Goal: Task Accomplishment & Management: Manage account settings

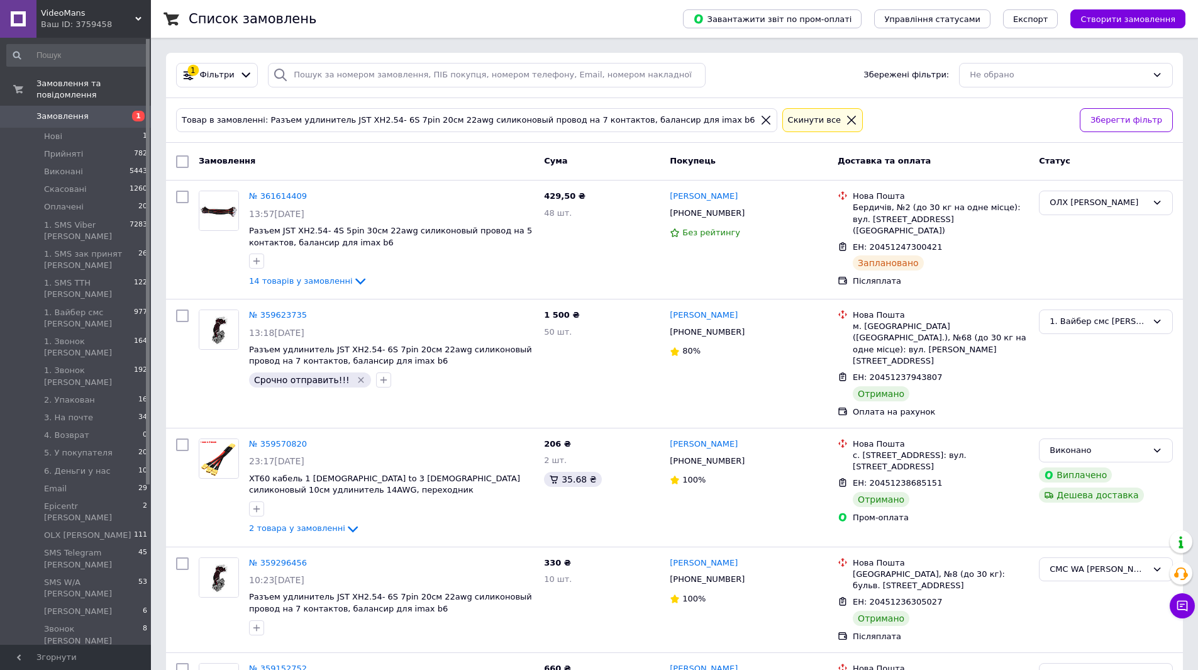
click at [847, 119] on icon at bounding box center [851, 120] width 9 height 9
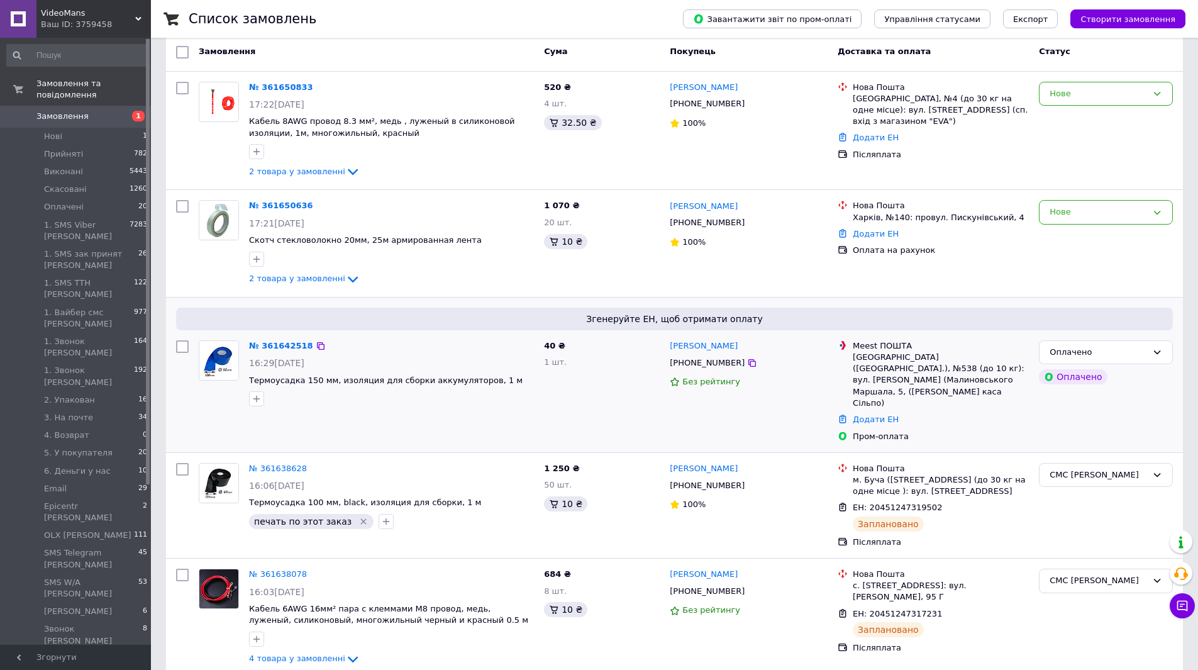
scroll to position [63, 0]
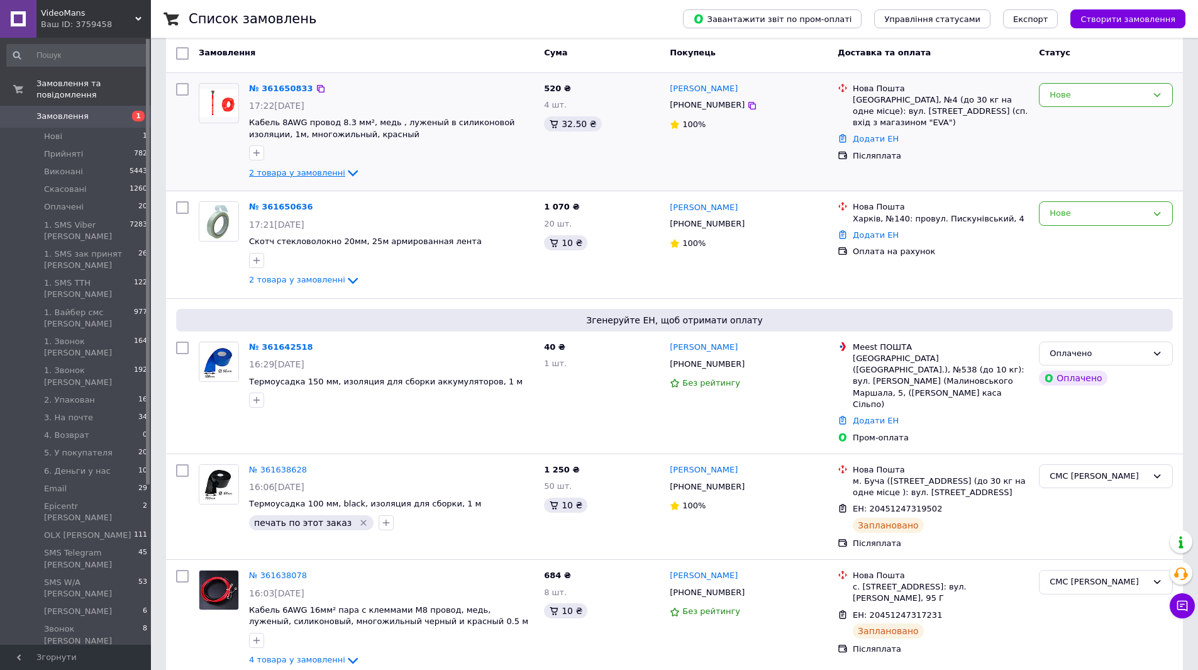
click at [324, 175] on span "2 товара у замовленні" at bounding box center [297, 172] width 96 height 9
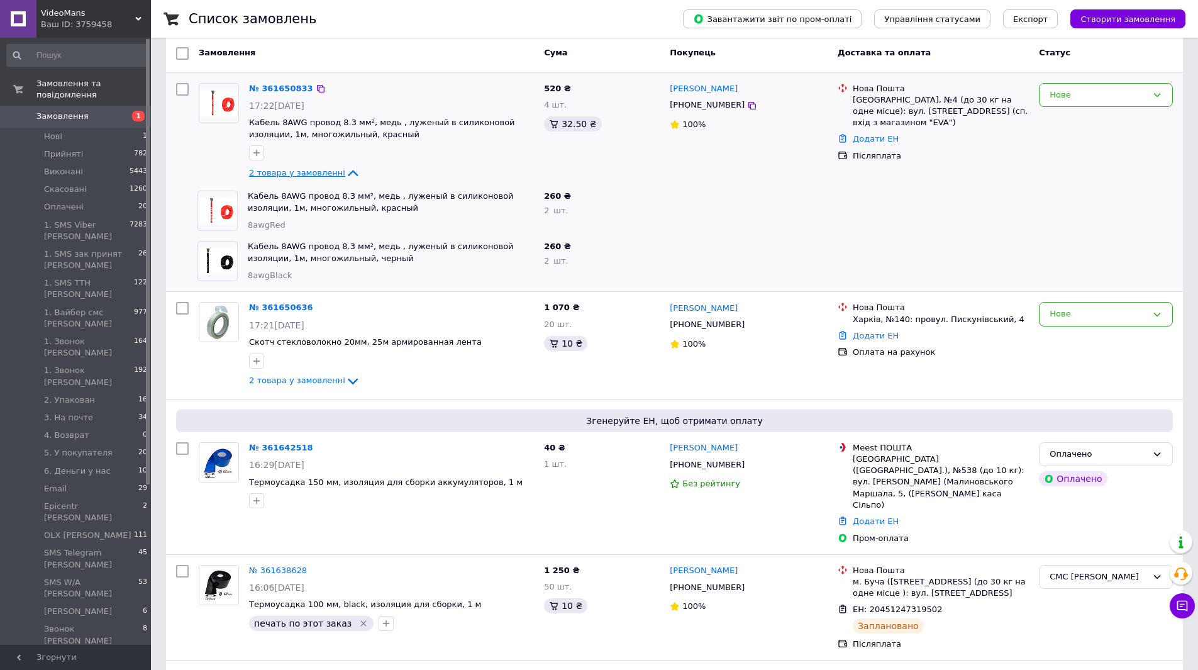
click at [348, 174] on icon at bounding box center [353, 173] width 10 height 6
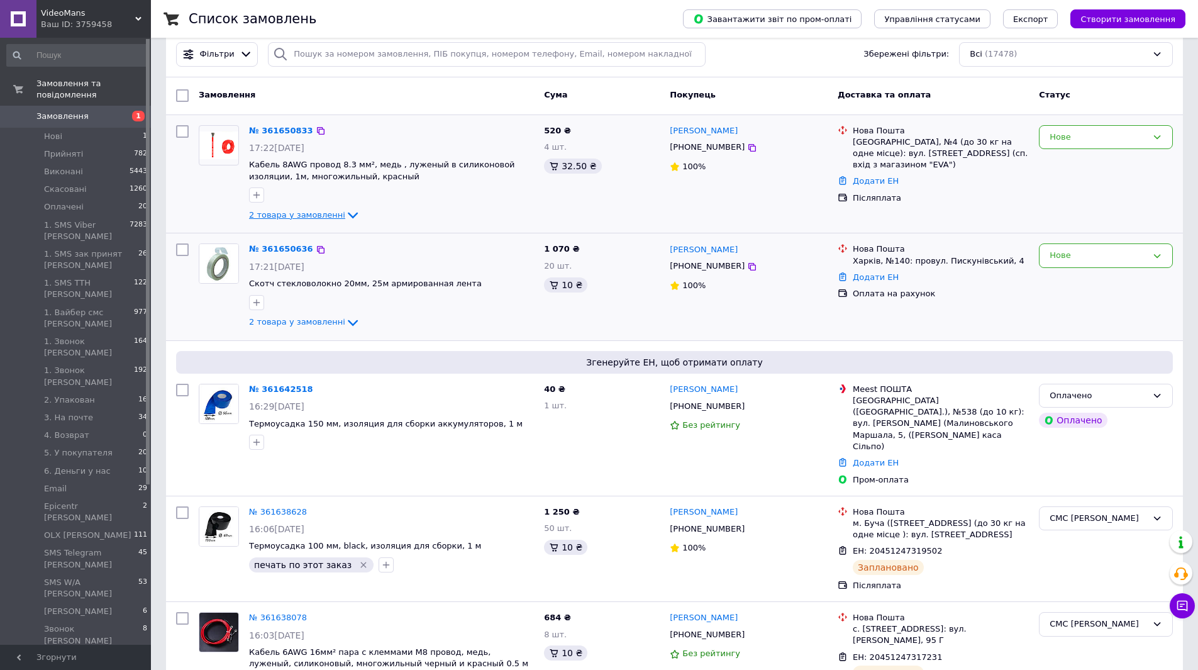
scroll to position [0, 0]
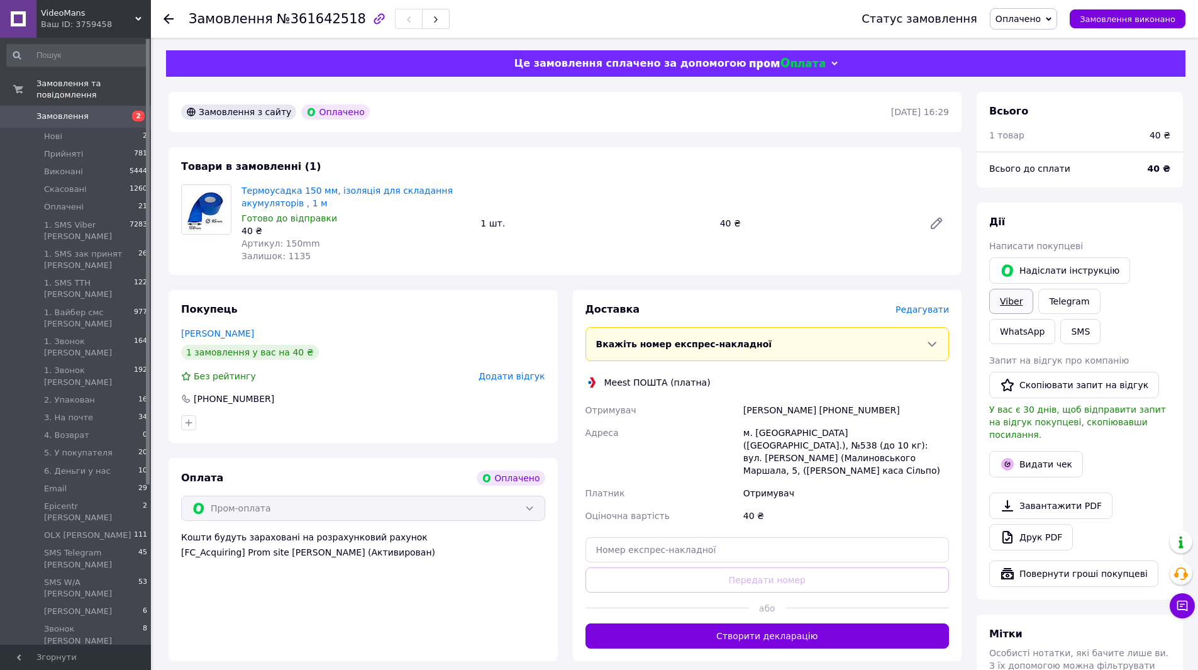
click at [1033, 289] on link "Viber" at bounding box center [1011, 301] width 44 height 25
click at [1035, 524] on link "Друк PDF" at bounding box center [1031, 537] width 84 height 26
click at [1014, 21] on span "Оплачено" at bounding box center [1017, 19] width 45 height 10
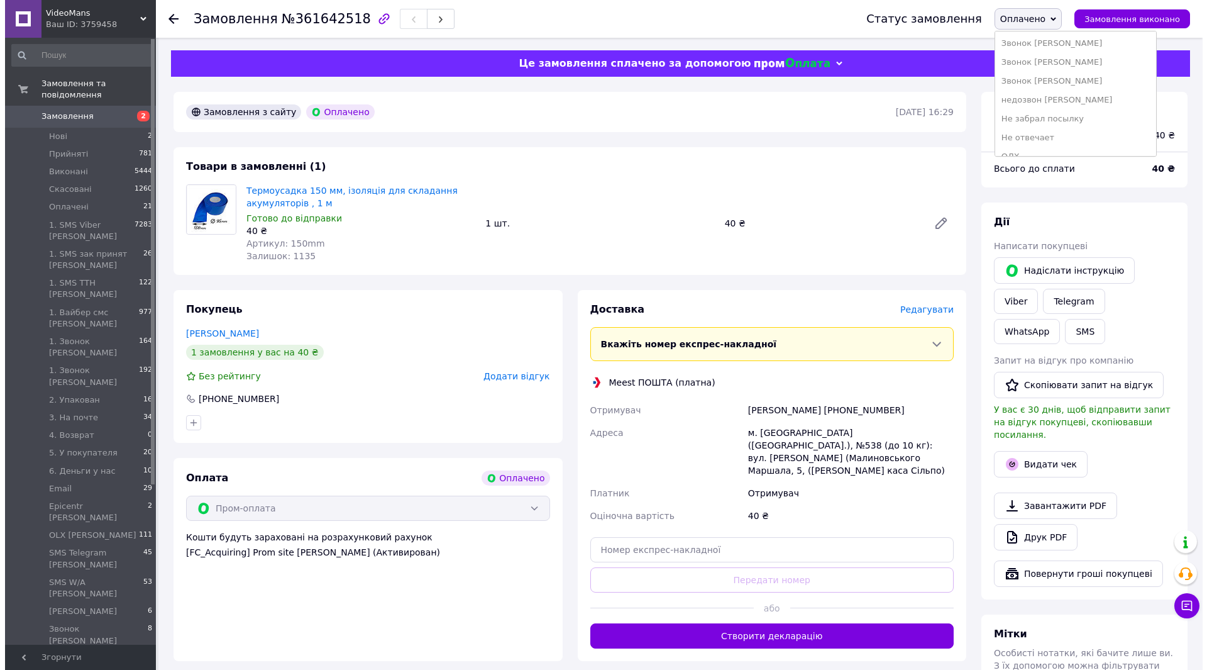
scroll to position [542, 0]
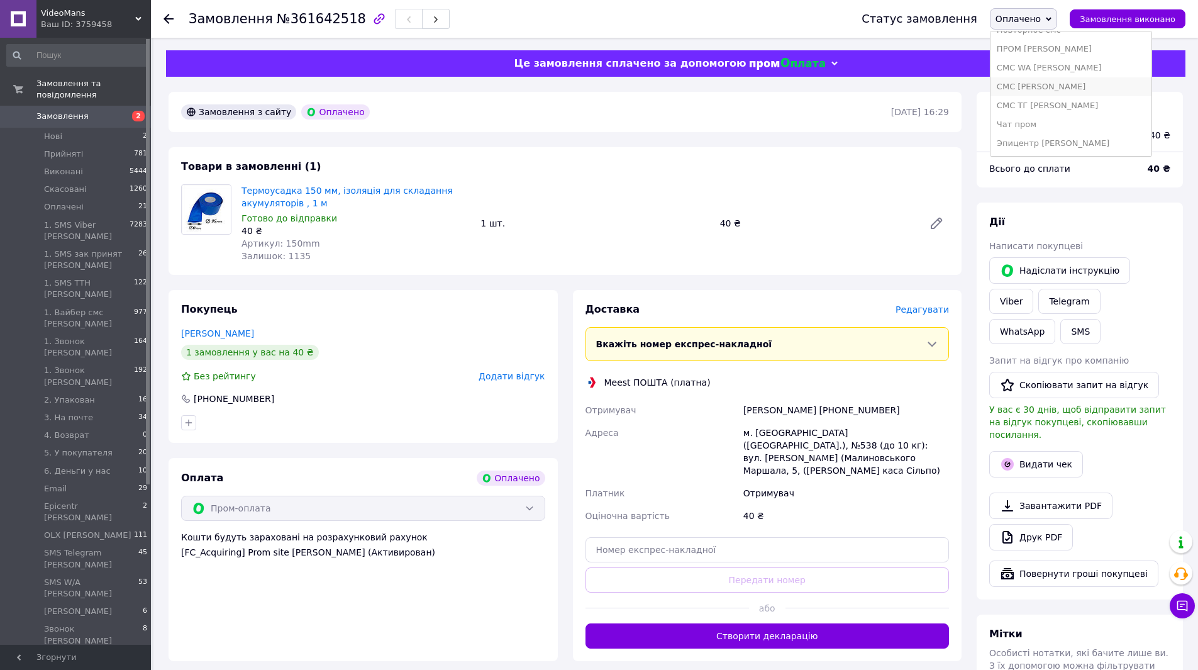
click at [1046, 91] on li "СМС [PERSON_NAME]" at bounding box center [1070, 86] width 161 height 19
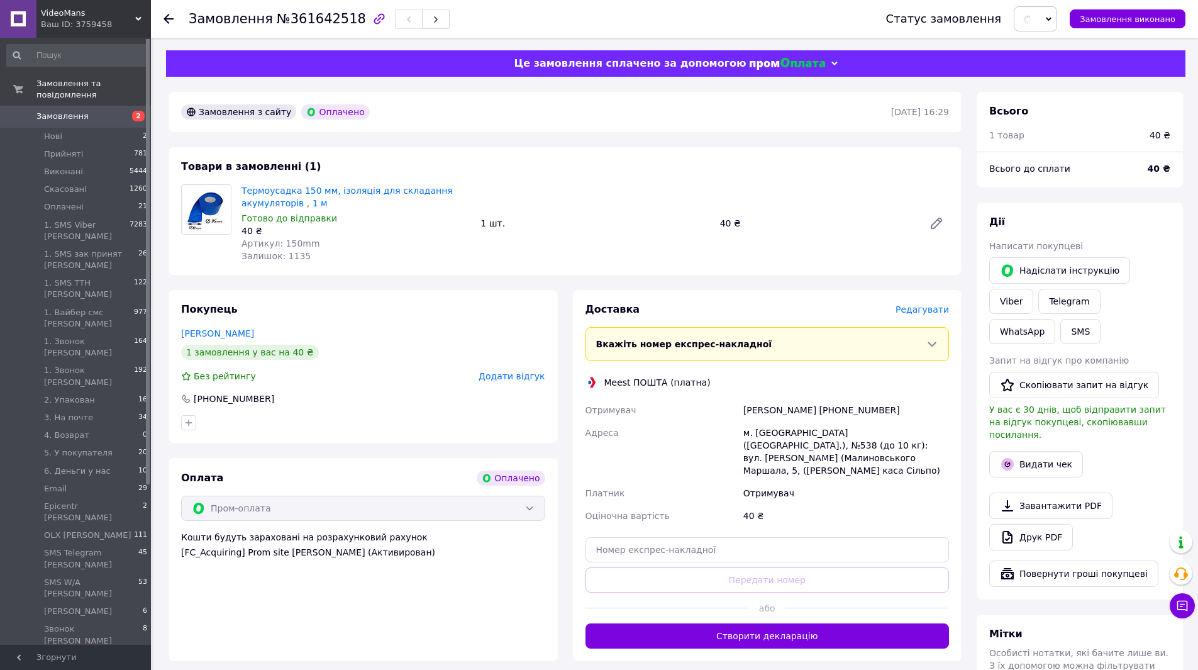
click at [923, 304] on span "Редагувати" at bounding box center [921, 309] width 53 height 10
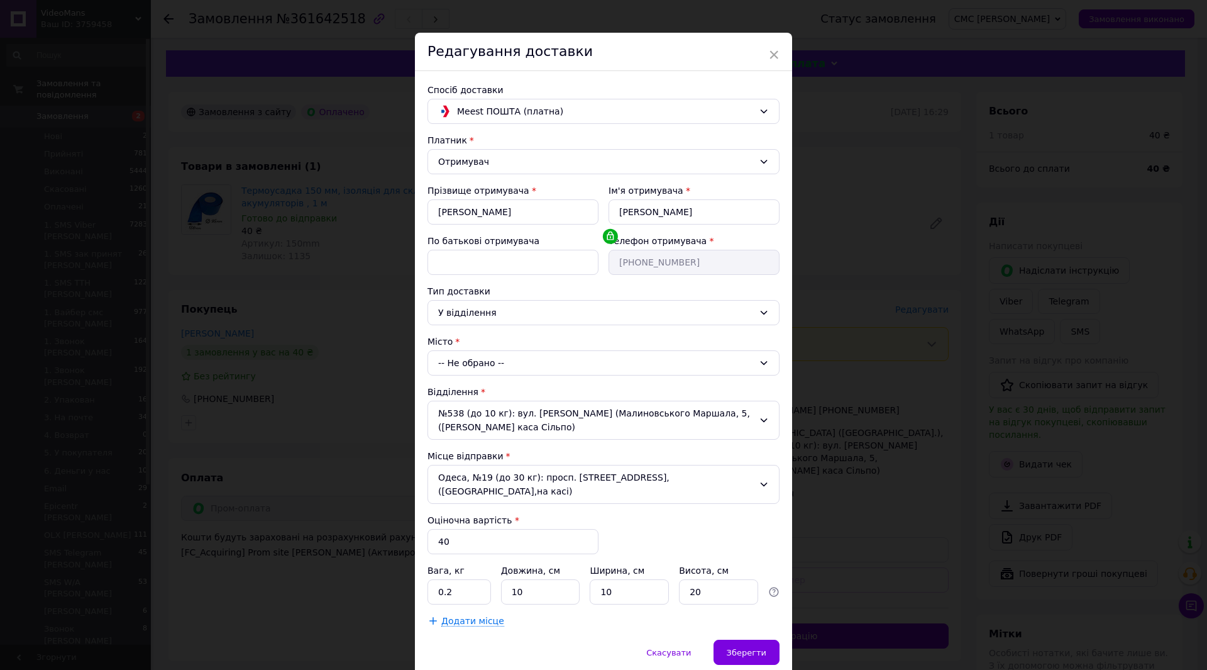
scroll to position [0, 0]
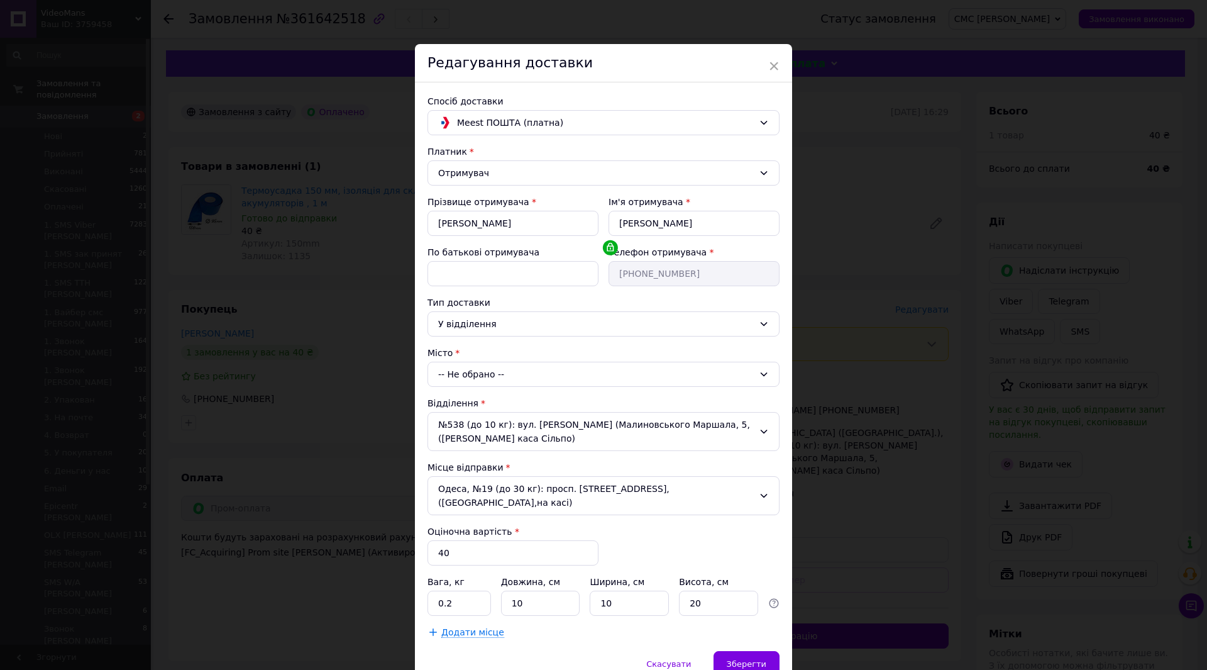
click at [868, 320] on div "× Редагування доставки Спосіб доставки Meest ПОШТА (платна) Платник Отримувач П…" at bounding box center [603, 335] width 1207 height 670
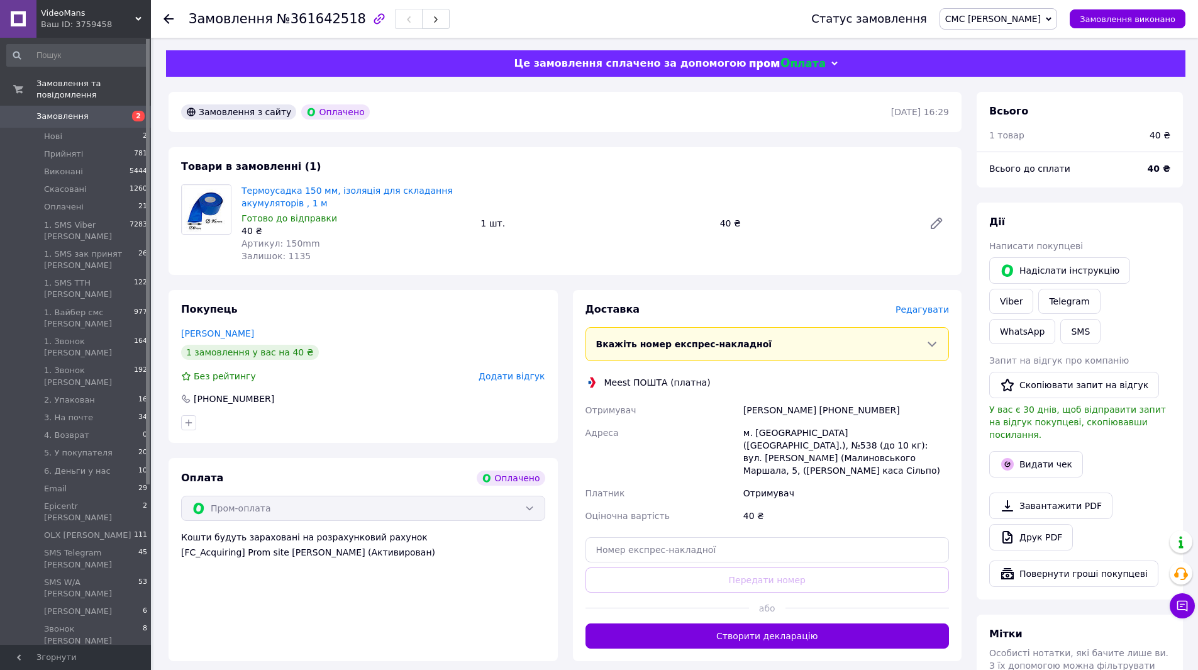
click at [763, 434] on div "м. [GEOGRAPHIC_DATA] ([GEOGRAPHIC_DATA].), №538 (до 10 кг): вул. [PERSON_NAME] …" at bounding box center [846, 451] width 211 height 60
copy div "Київ"
click at [913, 308] on span "Редагувати" at bounding box center [921, 309] width 53 height 10
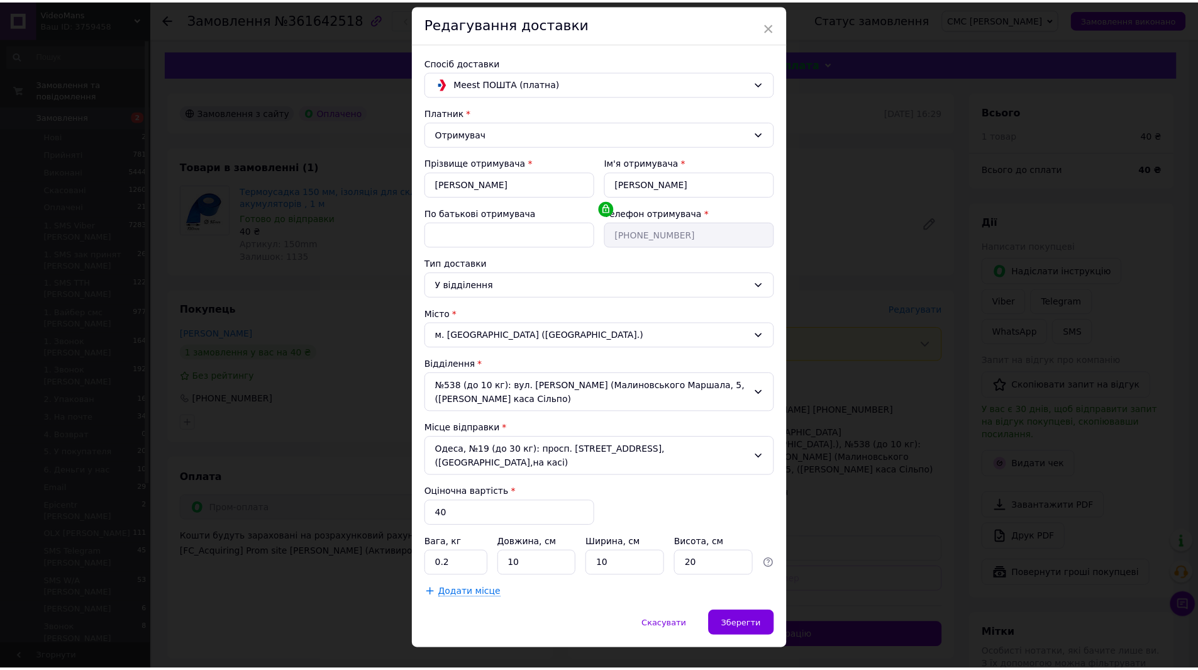
scroll to position [49, 0]
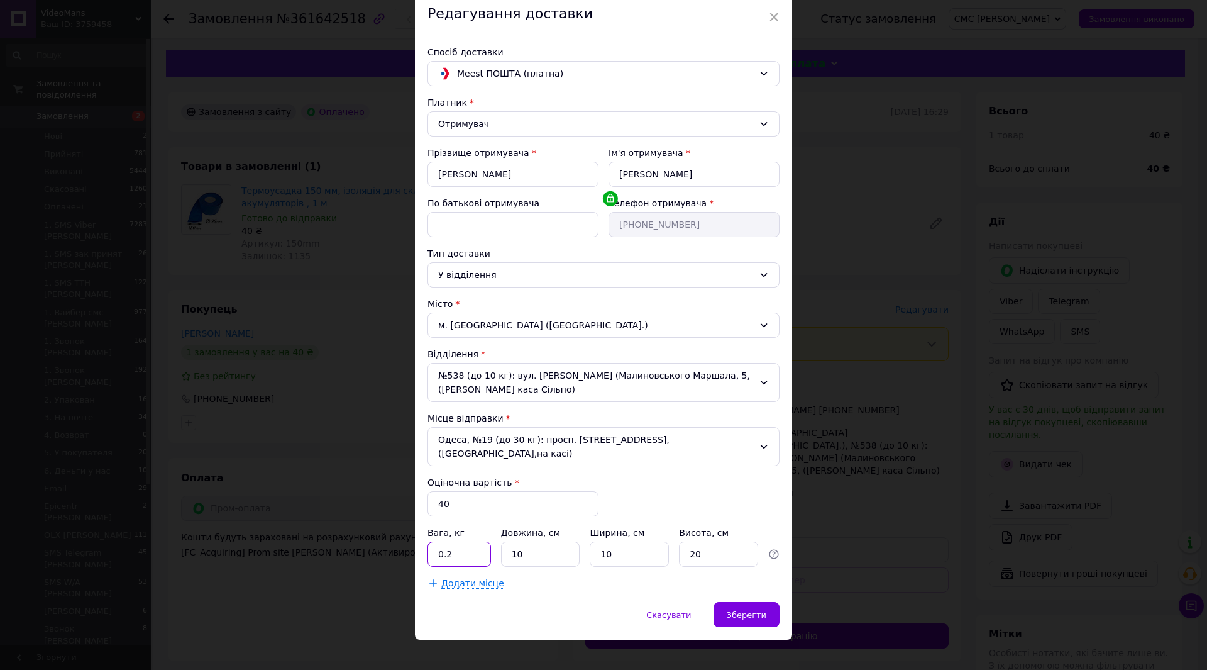
click at [453, 541] on input "0.2" at bounding box center [458, 553] width 63 height 25
type input "0.5"
click at [757, 610] on span "Зберегти" at bounding box center [747, 614] width 40 height 9
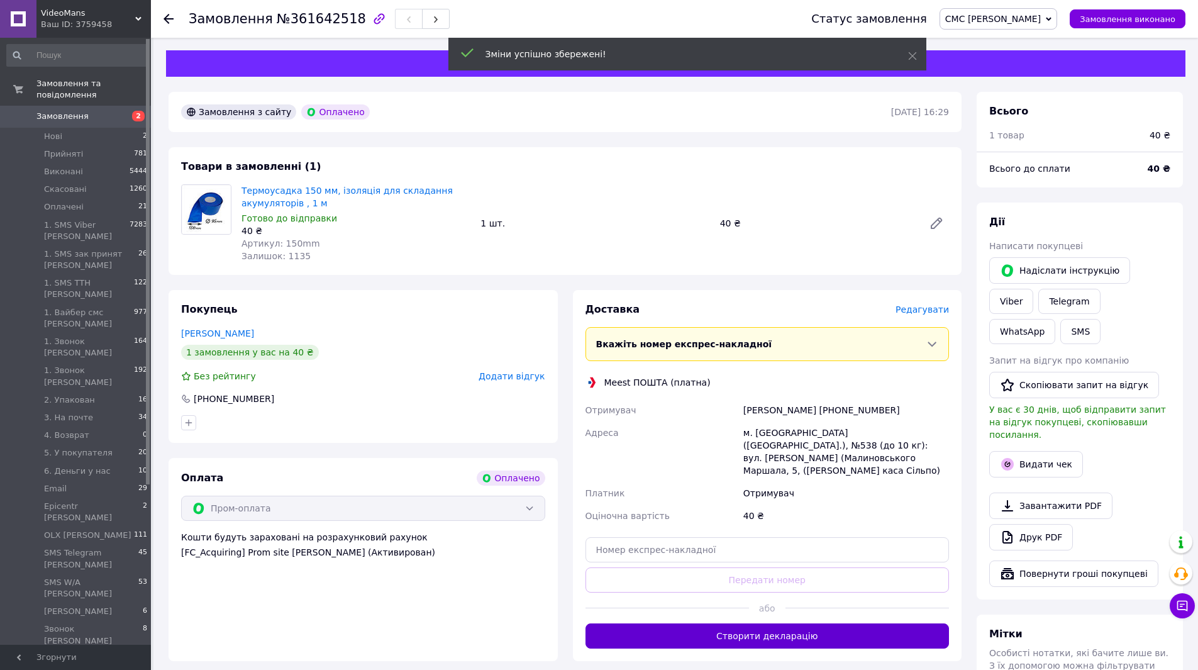
click at [775, 623] on button "Створити декларацію" at bounding box center [767, 635] width 364 height 25
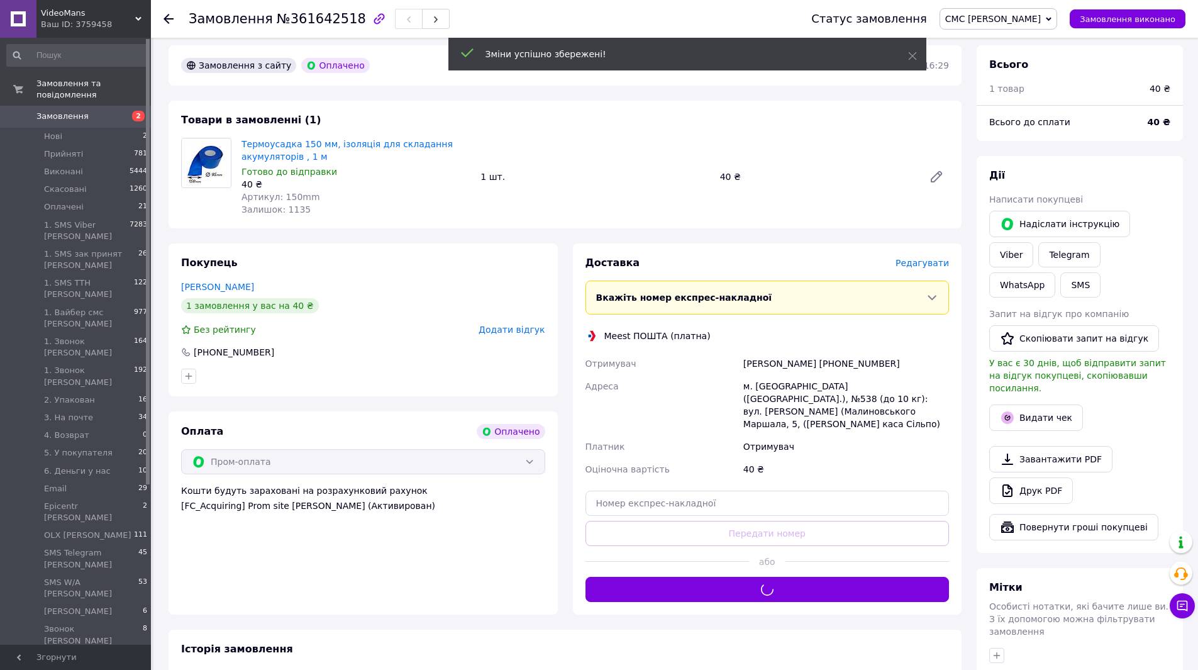
scroll to position [126, 0]
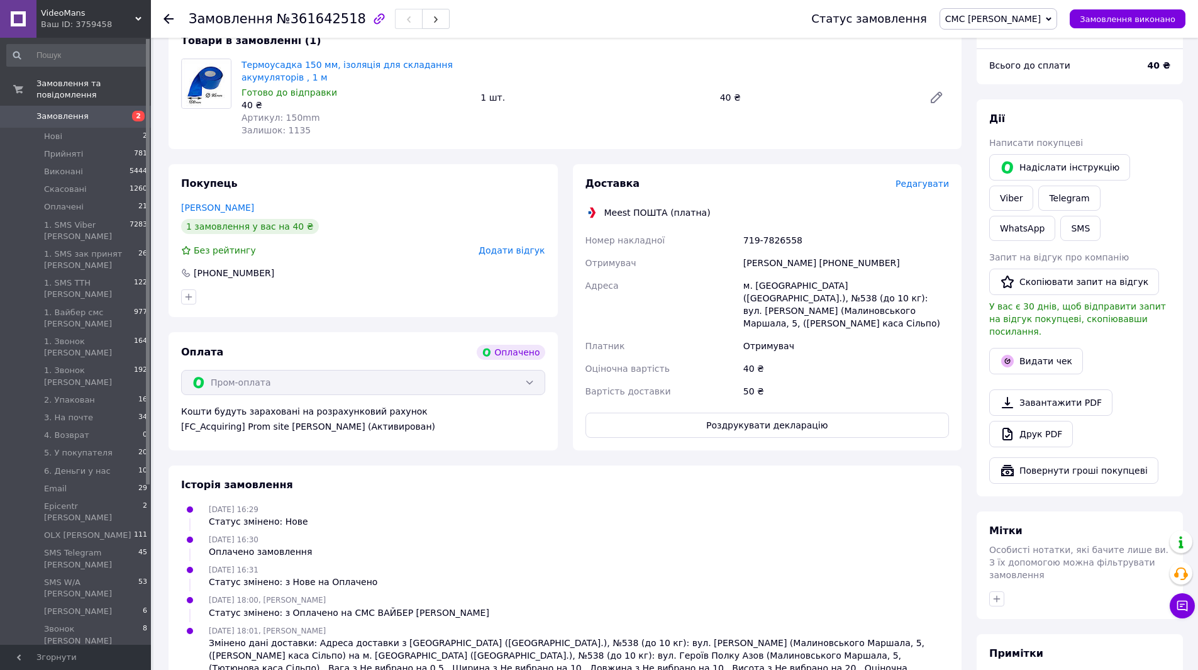
click at [775, 412] on button "Роздрукувати декларацію" at bounding box center [767, 424] width 364 height 25
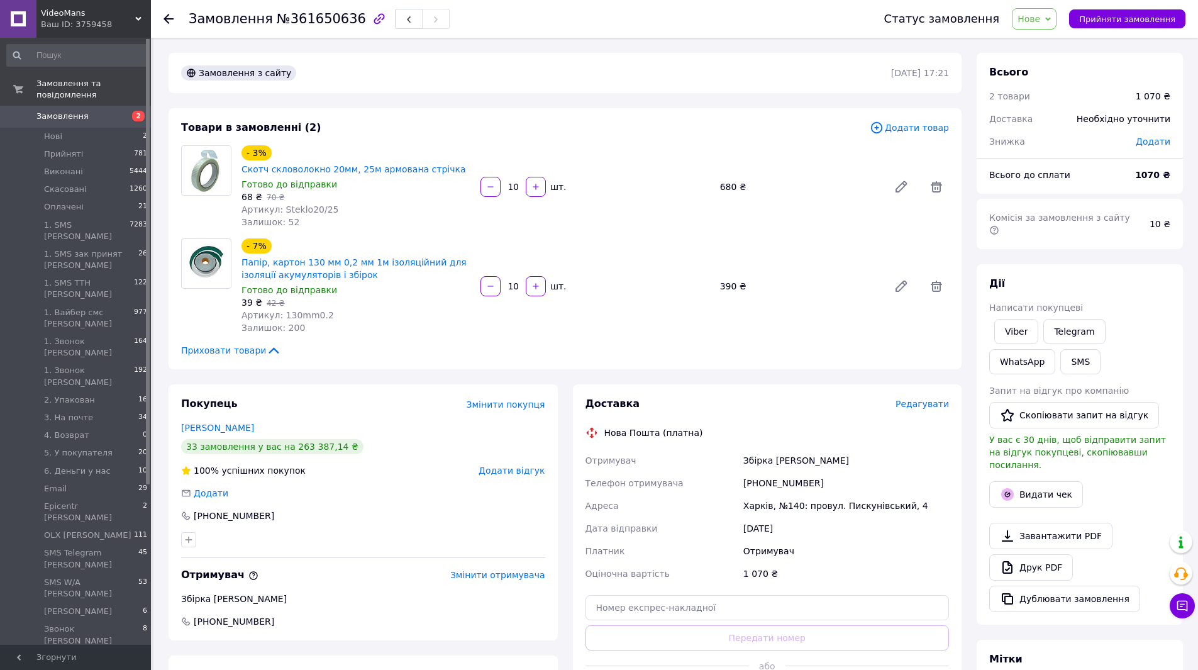
click at [1040, 21] on span "Нове" at bounding box center [1028, 19] width 23 height 10
drag, startPoint x: 1052, startPoint y: 43, endPoint x: 1037, endPoint y: 40, distance: 15.9
click at [1052, 43] on li "Прийнято" at bounding box center [1092, 44] width 161 height 19
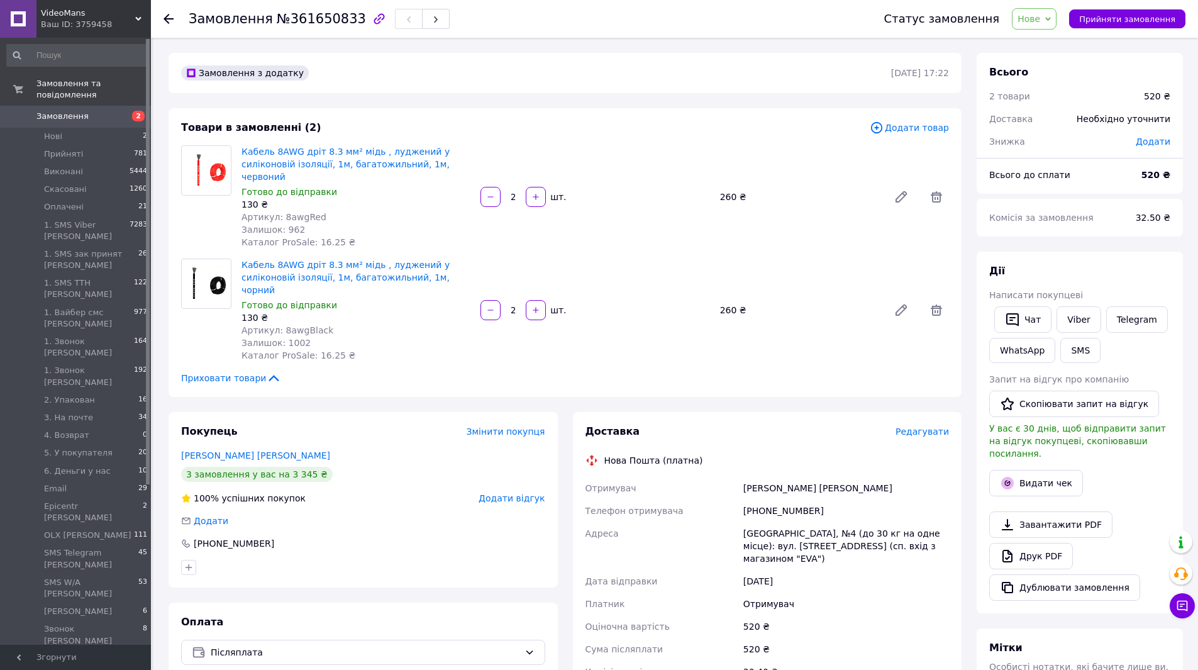
click at [1047, 25] on span "Нове" at bounding box center [1034, 18] width 45 height 21
click at [1051, 45] on li "Прийнято" at bounding box center [1092, 44] width 161 height 19
click at [1060, 325] on link "Viber" at bounding box center [1078, 319] width 44 height 26
click at [1022, 548] on link "Друк PDF" at bounding box center [1031, 556] width 84 height 26
click at [1034, 22] on span "Прийнято" at bounding box center [1017, 19] width 45 height 10
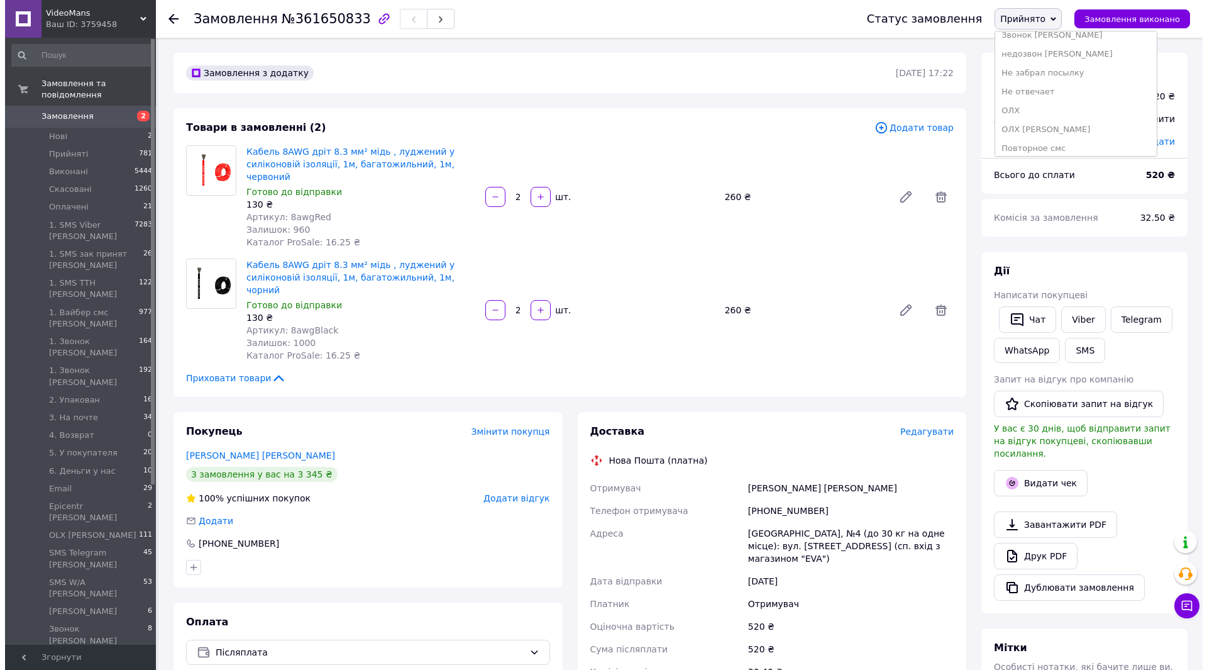
scroll to position [542, 0]
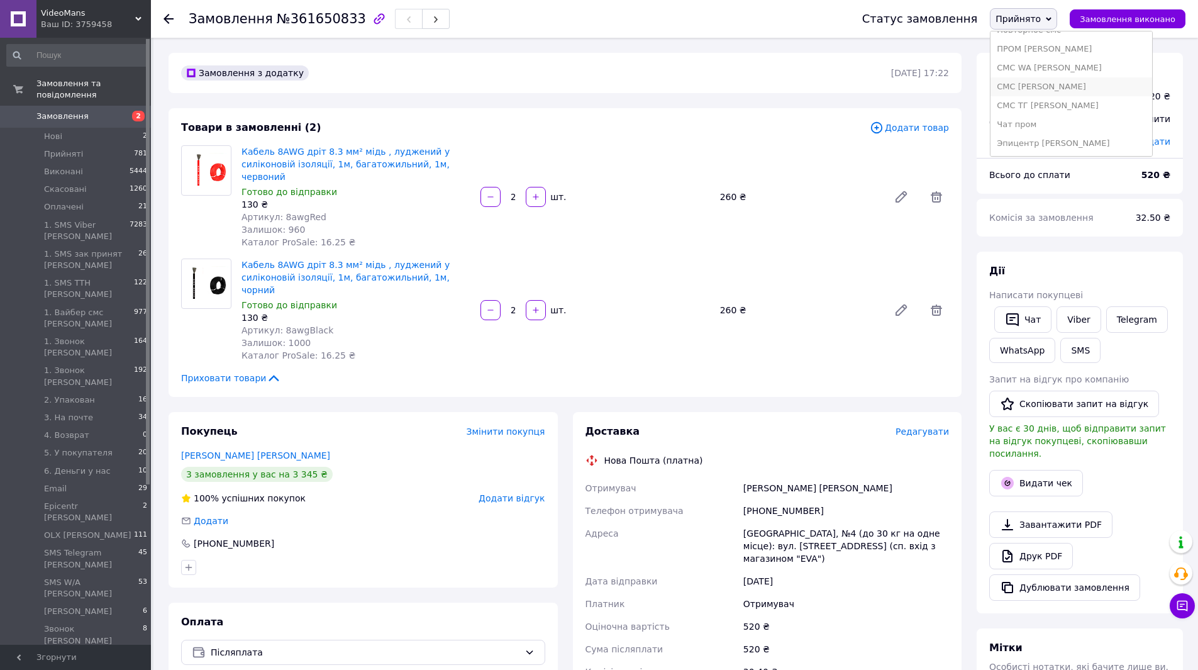
click at [1045, 91] on li "СМС [PERSON_NAME]" at bounding box center [1070, 86] width 161 height 19
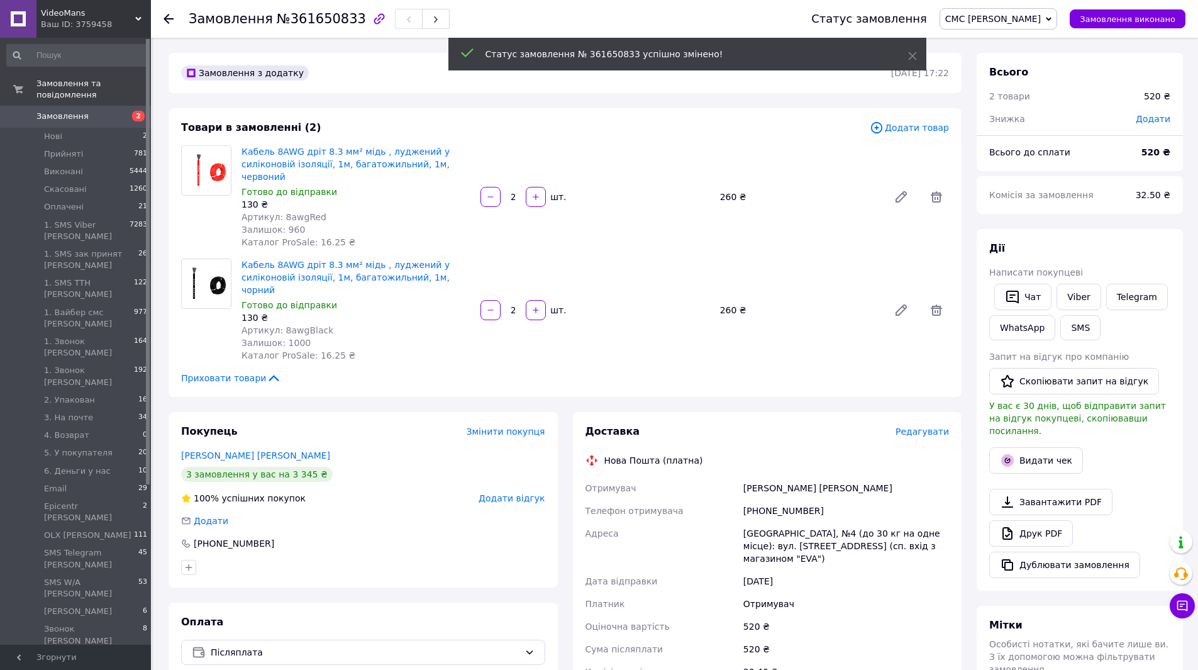
click at [929, 426] on span "Редагувати" at bounding box center [921, 431] width 53 height 10
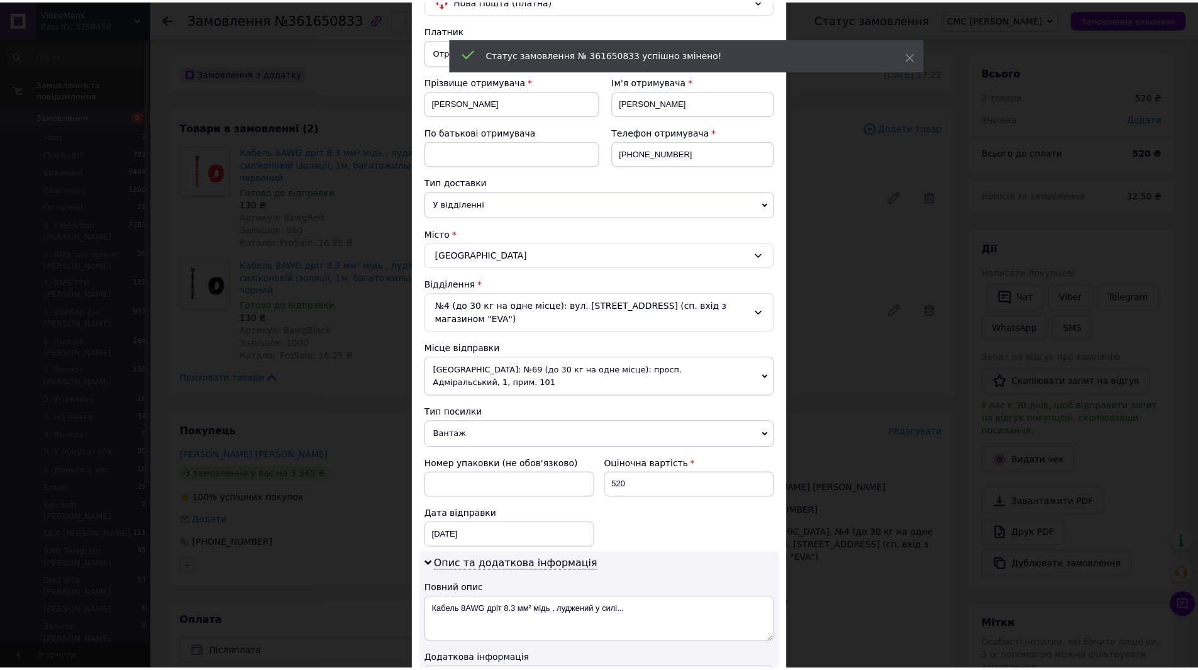
scroll to position [431, 0]
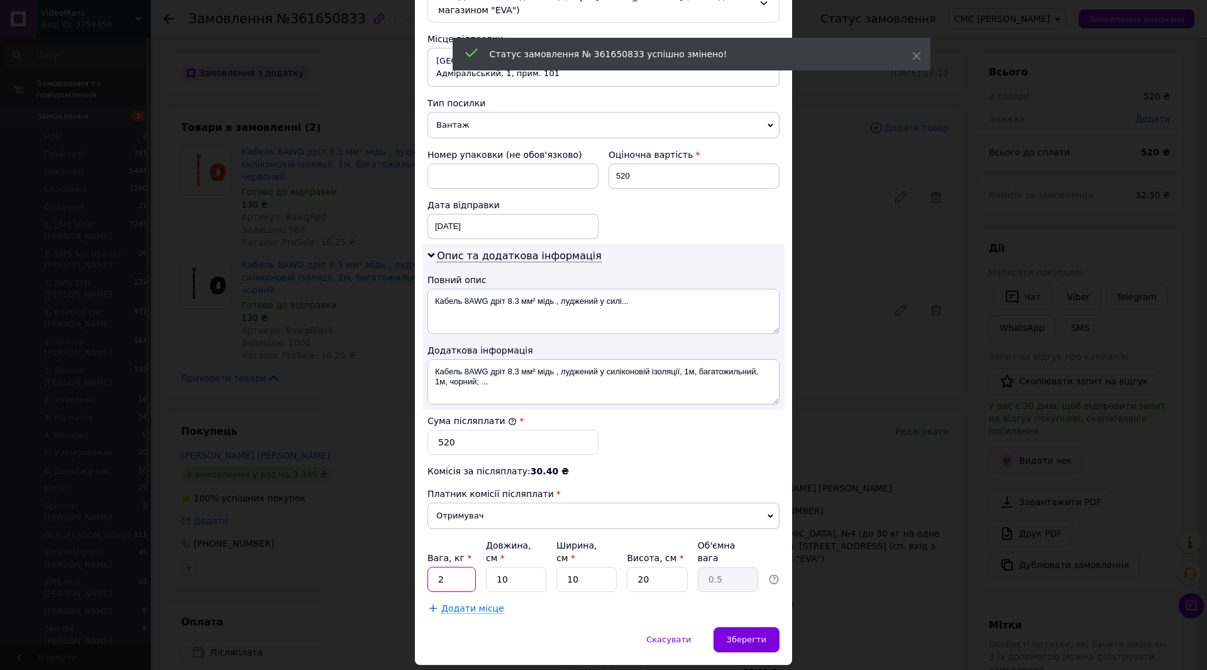
click at [454, 566] on input "2" at bounding box center [451, 578] width 48 height 25
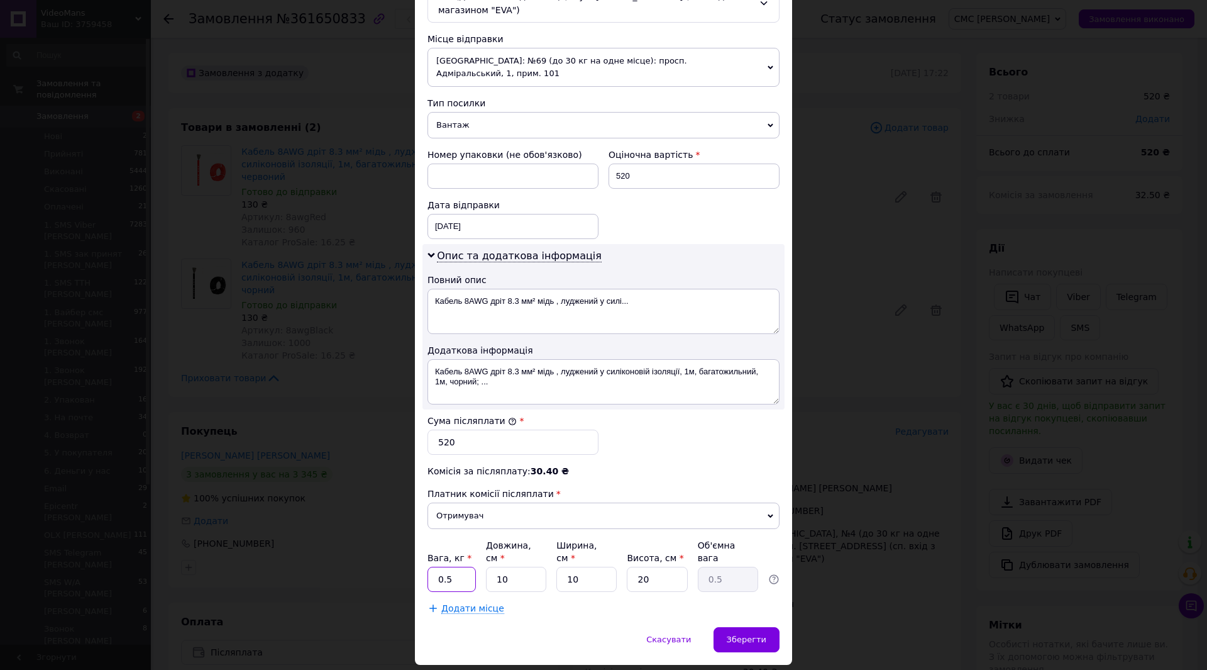
type input "0.5"
click at [533, 289] on textarea "Кабель 8AWG дріт 8.3 мм² мідь , луджений у силі..." at bounding box center [603, 311] width 352 height 45
type textarea "Кабель 8AWG дріт 8.3 мм мідь , луджений у силі..."
click at [746, 634] on span "Зберегти" at bounding box center [747, 638] width 40 height 9
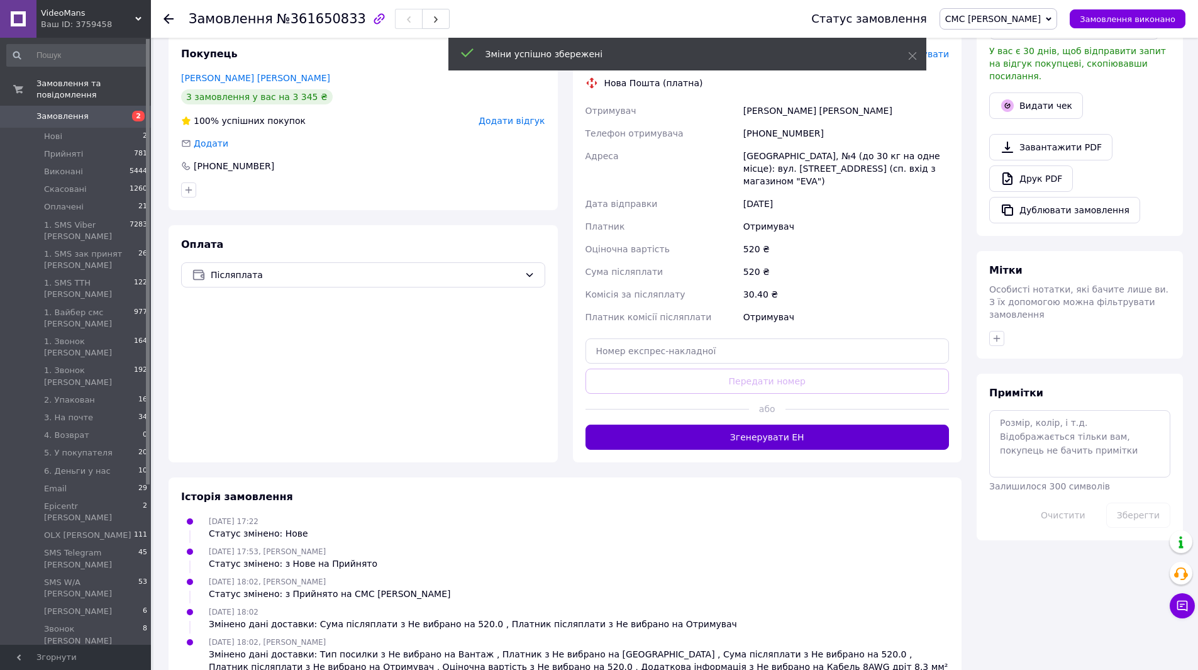
click at [780, 424] on button "Згенерувати ЕН" at bounding box center [767, 436] width 364 height 25
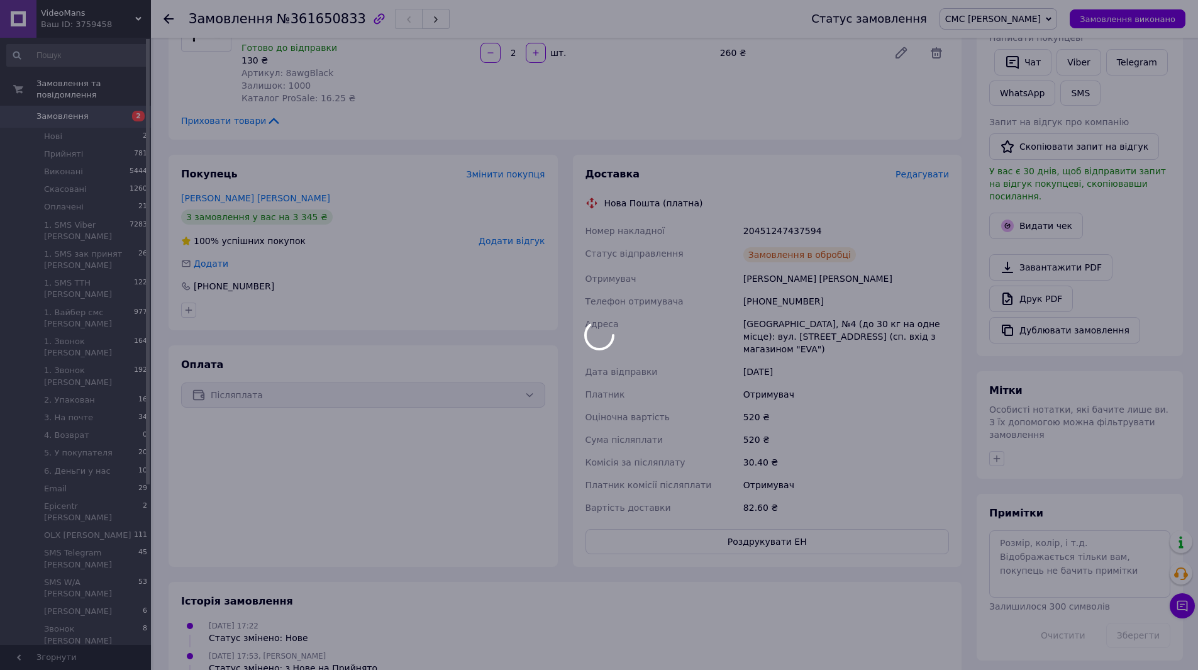
scroll to position [314, 0]
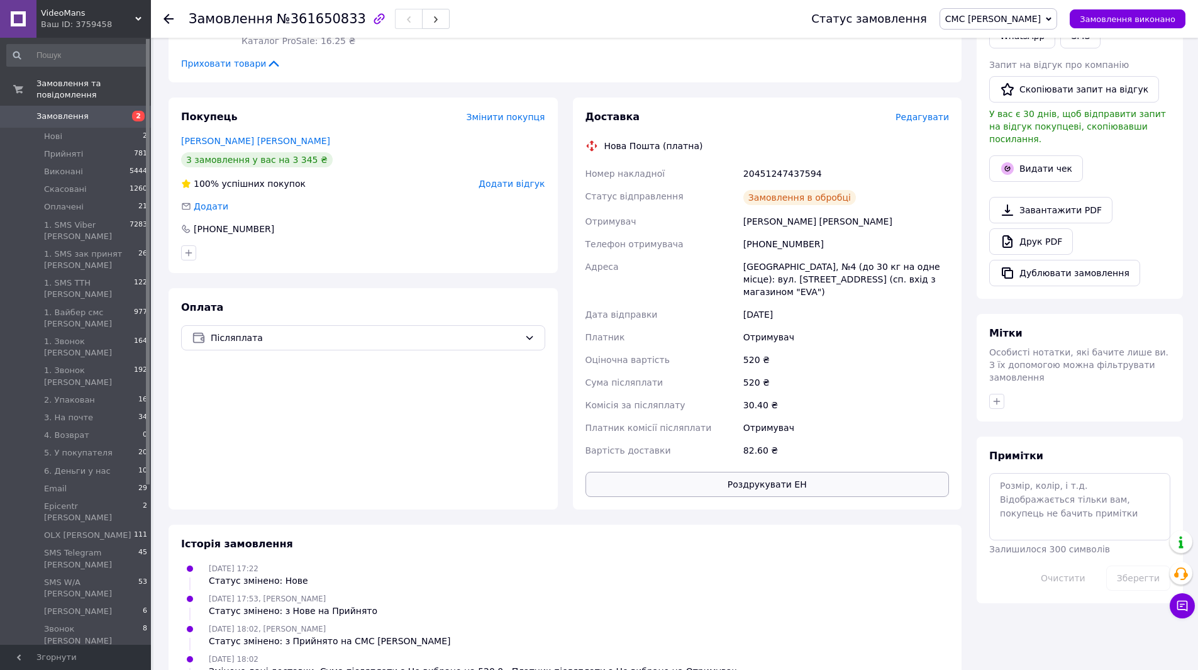
click at [747, 471] on button "Роздрукувати ЕН" at bounding box center [767, 483] width 364 height 25
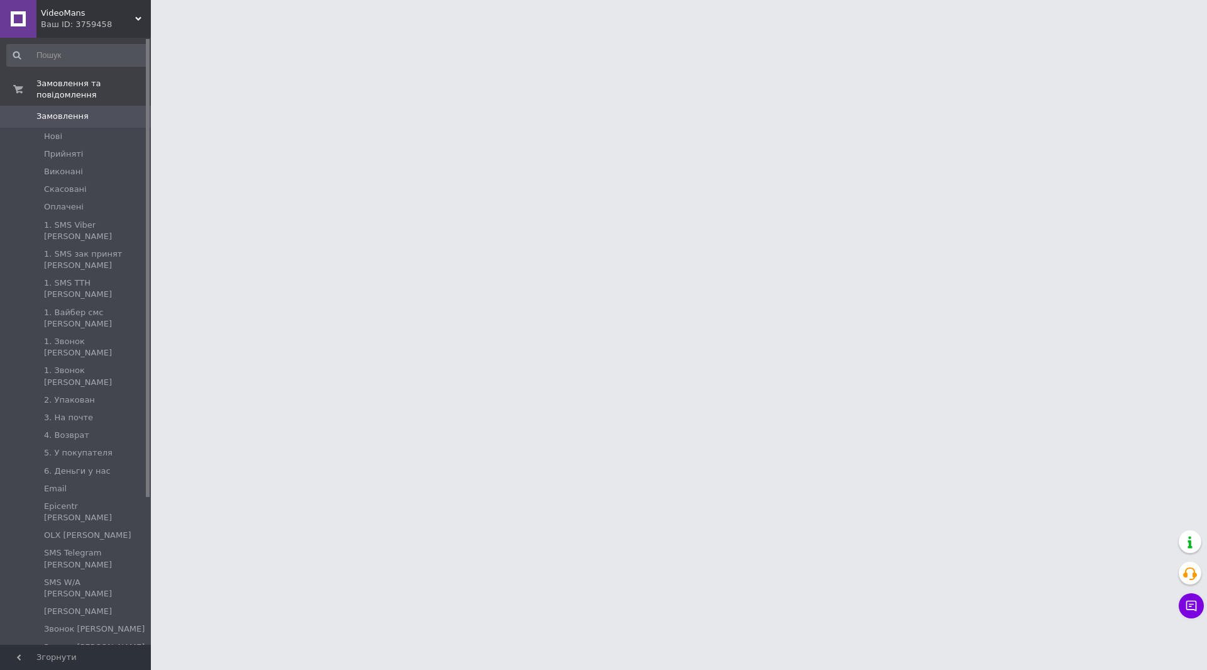
drag, startPoint x: 663, startPoint y: 623, endPoint x: 652, endPoint y: 607, distance: 19.0
click at [663, 31] on html "VideoMans Ваш ID: 3759458 Сайт VideoMans Кабінет покупця Перевірити стан систем…" at bounding box center [603, 15] width 1207 height 31
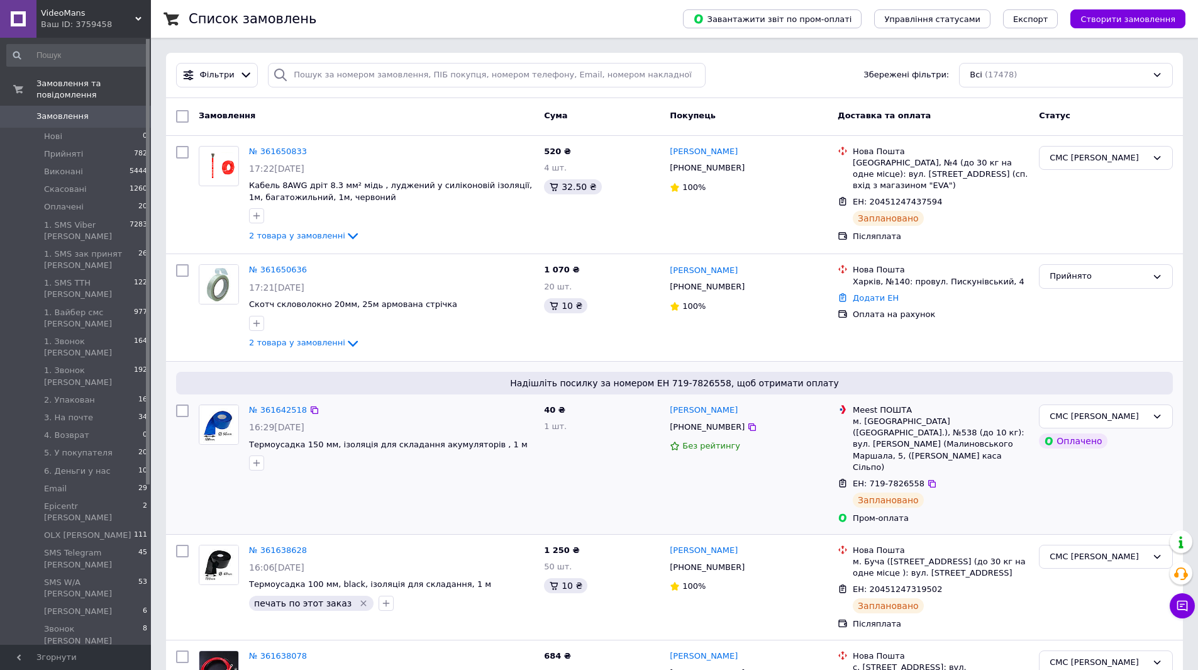
click at [184, 412] on input "checkbox" at bounding box center [182, 410] width 13 height 13
checkbox input "true"
click at [181, 272] on input "checkbox" at bounding box center [182, 270] width 13 height 13
checkbox input "true"
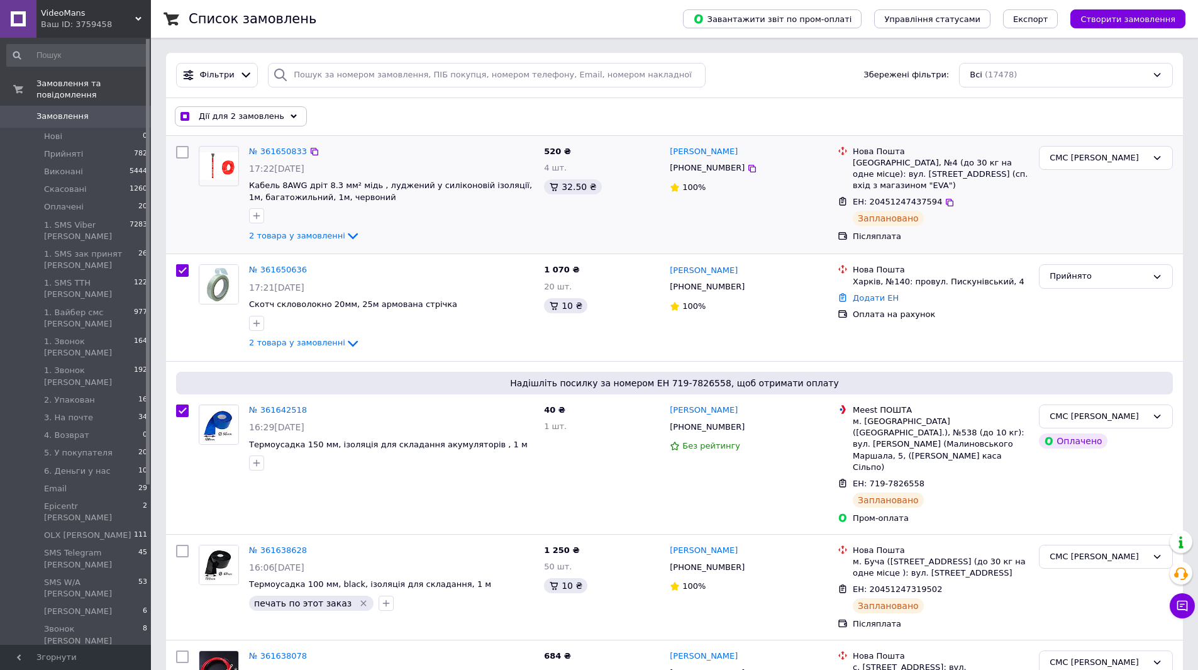
click at [187, 153] on input "checkbox" at bounding box center [182, 152] width 13 height 13
checkbox input "true"
click at [237, 116] on span "Дії для 3 замовлень" at bounding box center [241, 116] width 85 height 11
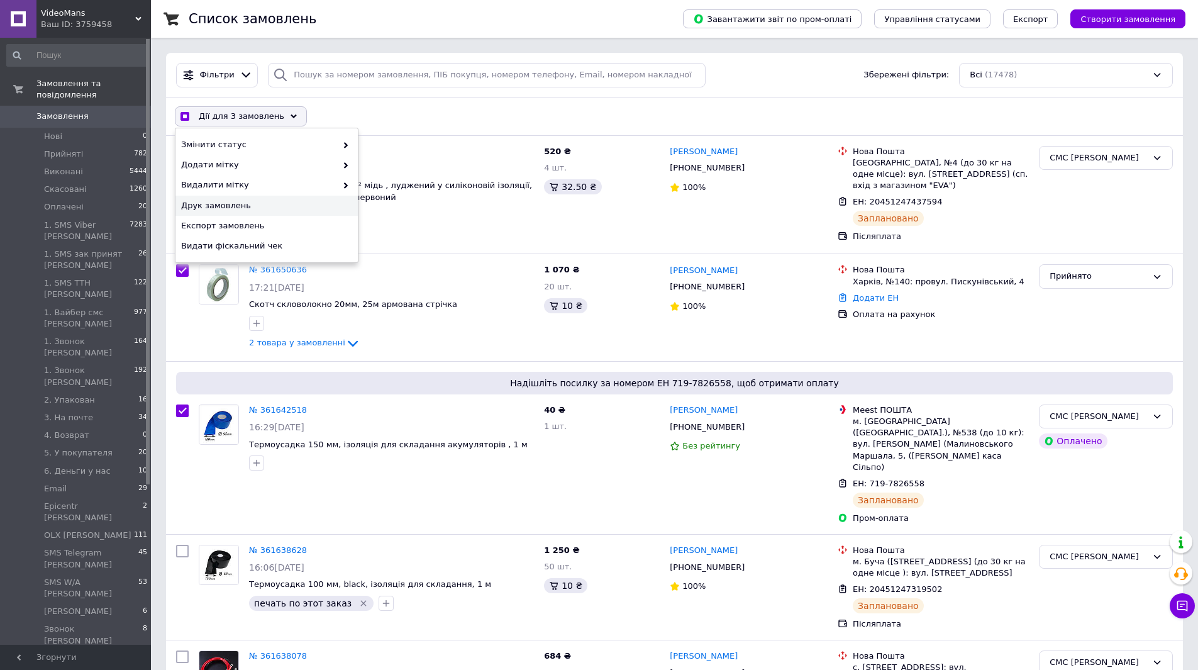
click at [263, 201] on span "Друк замовлень" at bounding box center [265, 205] width 168 height 11
drag, startPoint x: 427, startPoint y: 242, endPoint x: 360, endPoint y: 234, distance: 68.3
click at [426, 241] on div "2 товара у замовленні" at bounding box center [391, 235] width 285 height 15
checkbox input "true"
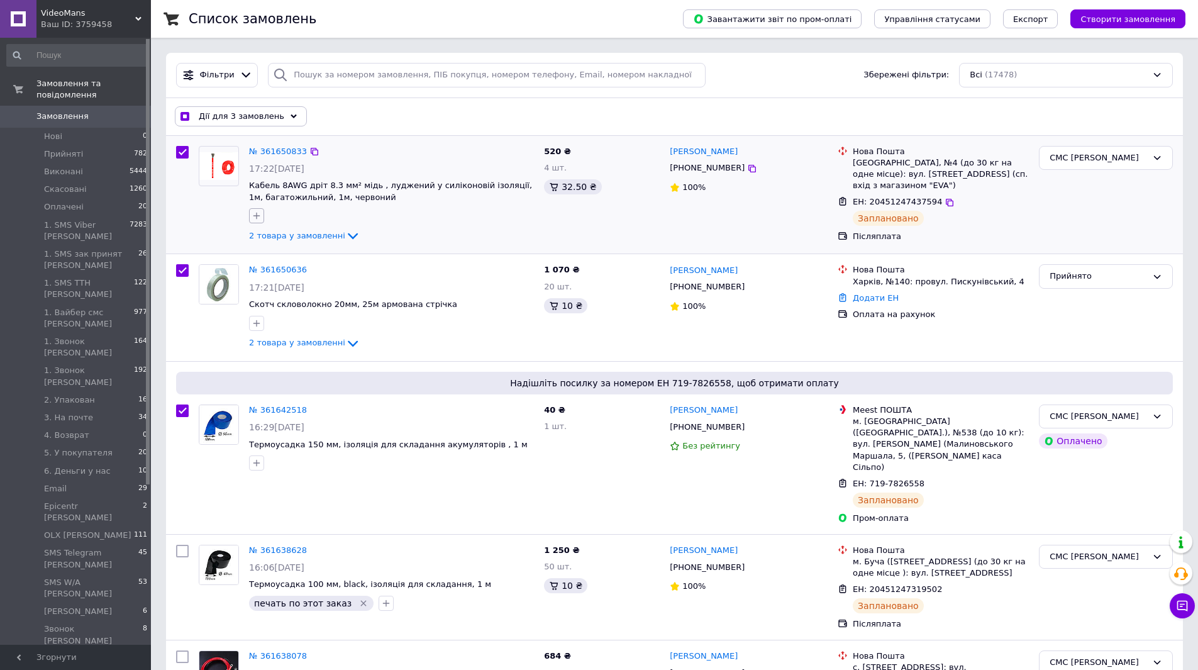
click at [260, 213] on icon "button" at bounding box center [256, 216] width 10 height 10
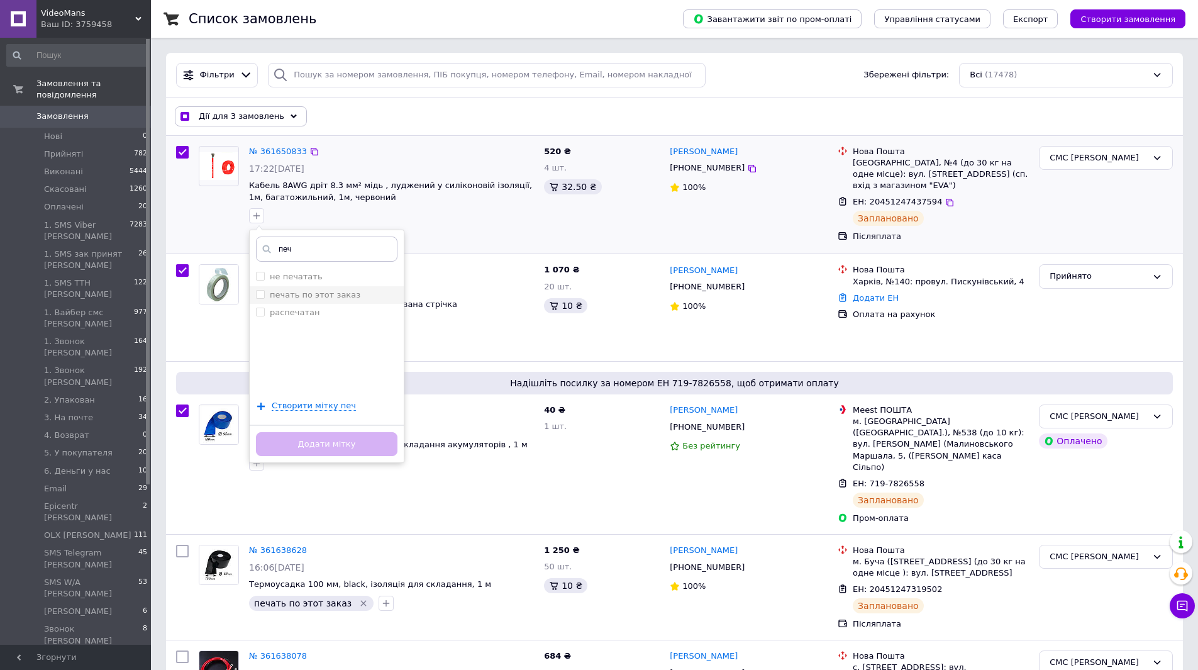
type input "печ"
click at [323, 295] on label "печать по этот заказ" at bounding box center [315, 294] width 91 height 9
checkbox input "true"
click at [348, 453] on button "Додати мітку" at bounding box center [326, 444] width 141 height 25
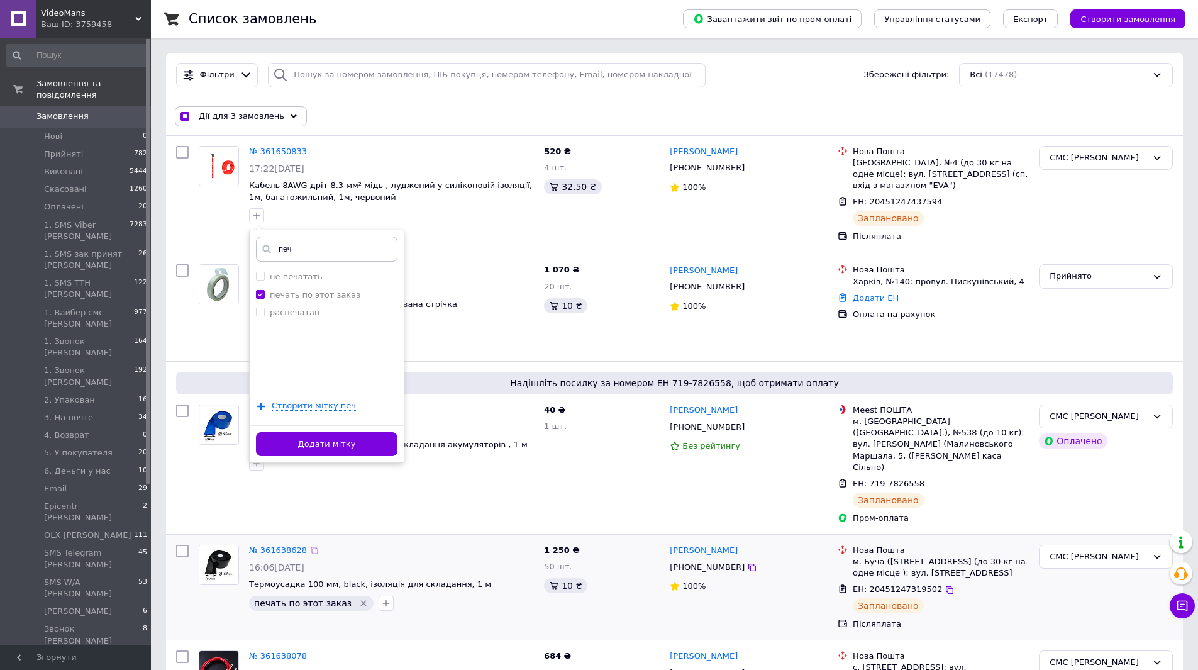
checkbox input "false"
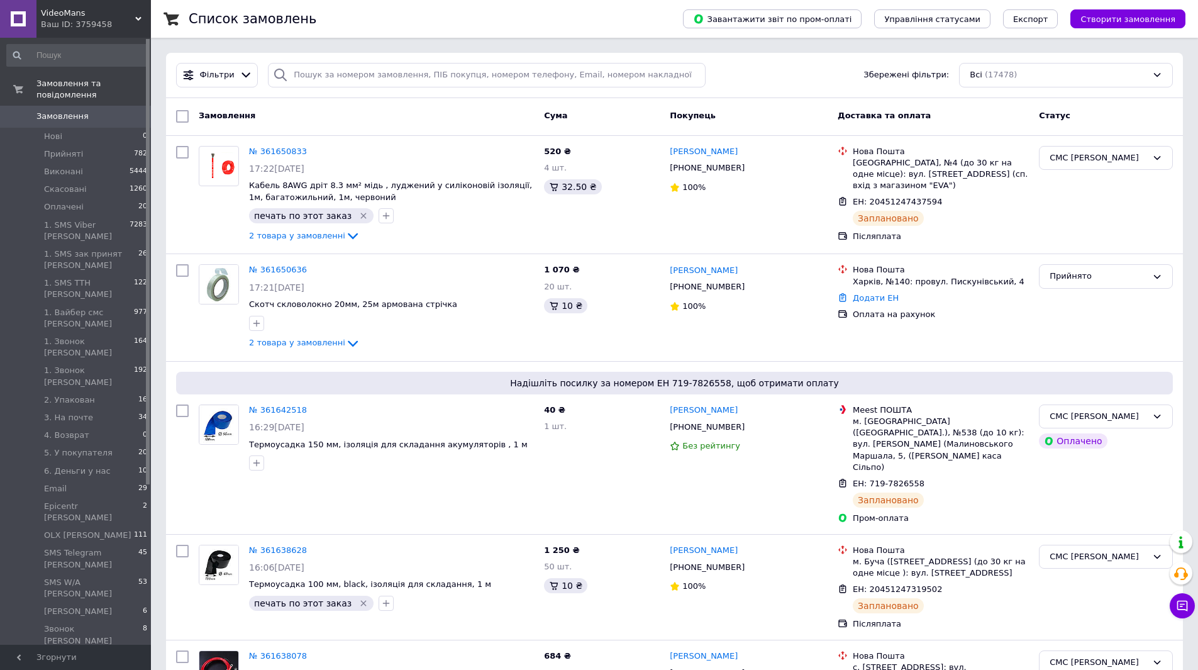
drag, startPoint x: 253, startPoint y: 123, endPoint x: 262, endPoint y: 106, distance: 19.1
click at [253, 123] on div "Замовлення" at bounding box center [366, 116] width 345 height 23
click at [313, 81] on input "search" at bounding box center [487, 75] width 438 height 25
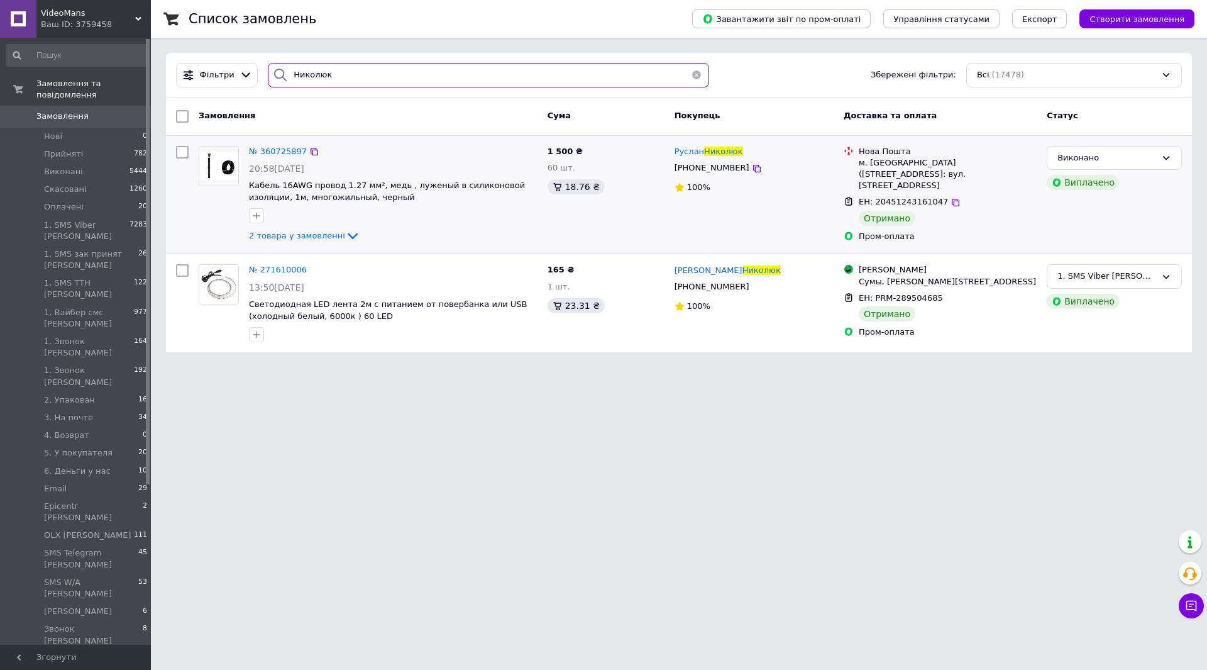
type input "Николюк"
click at [367, 84] on input "Николюк" at bounding box center [488, 75] width 441 height 25
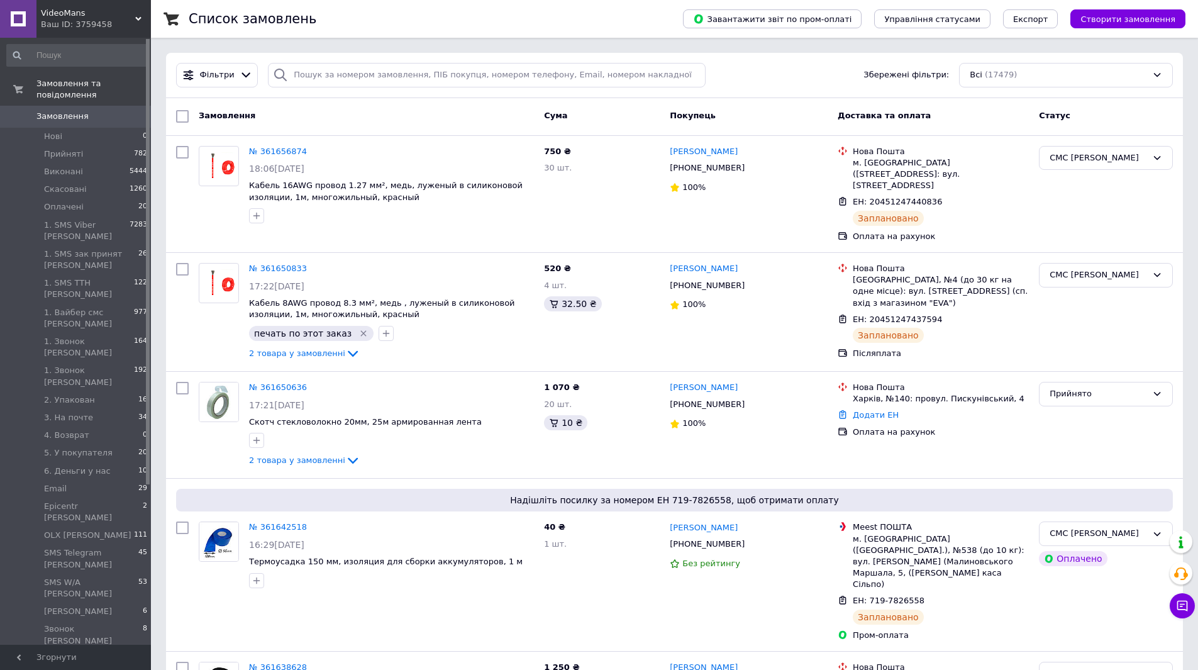
click at [259, 111] on div "Замовлення" at bounding box center [366, 116] width 345 height 23
click at [294, 76] on input "search" at bounding box center [487, 75] width 438 height 25
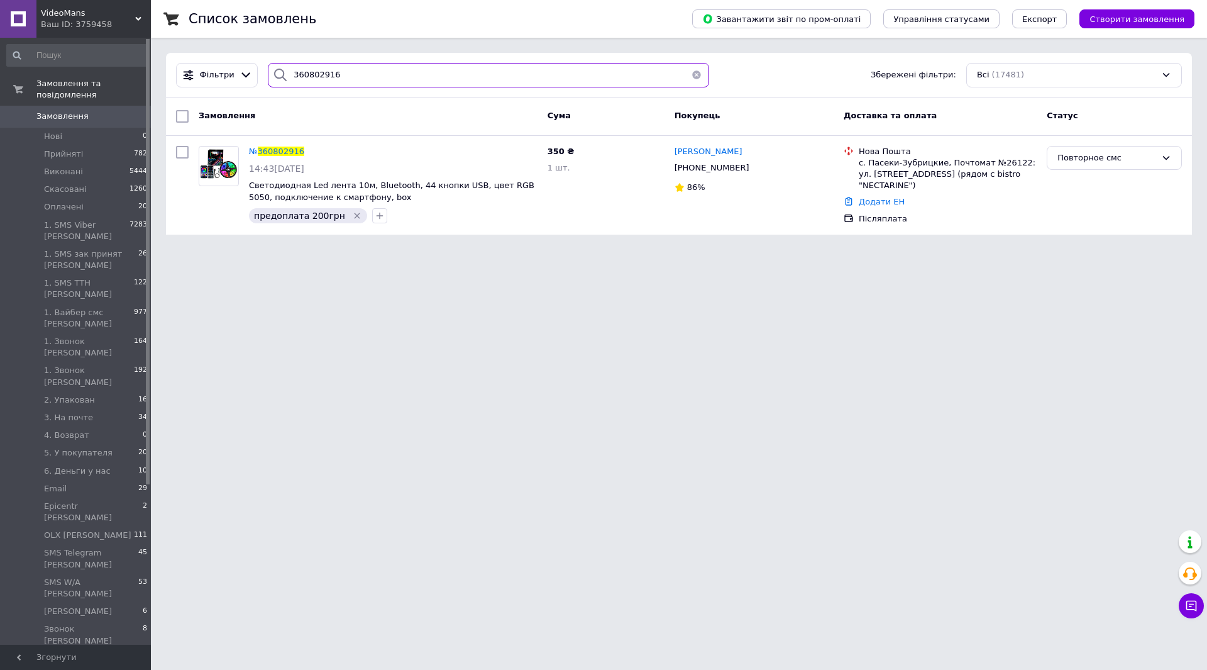
click at [404, 69] on input "360802916" at bounding box center [488, 75] width 441 height 25
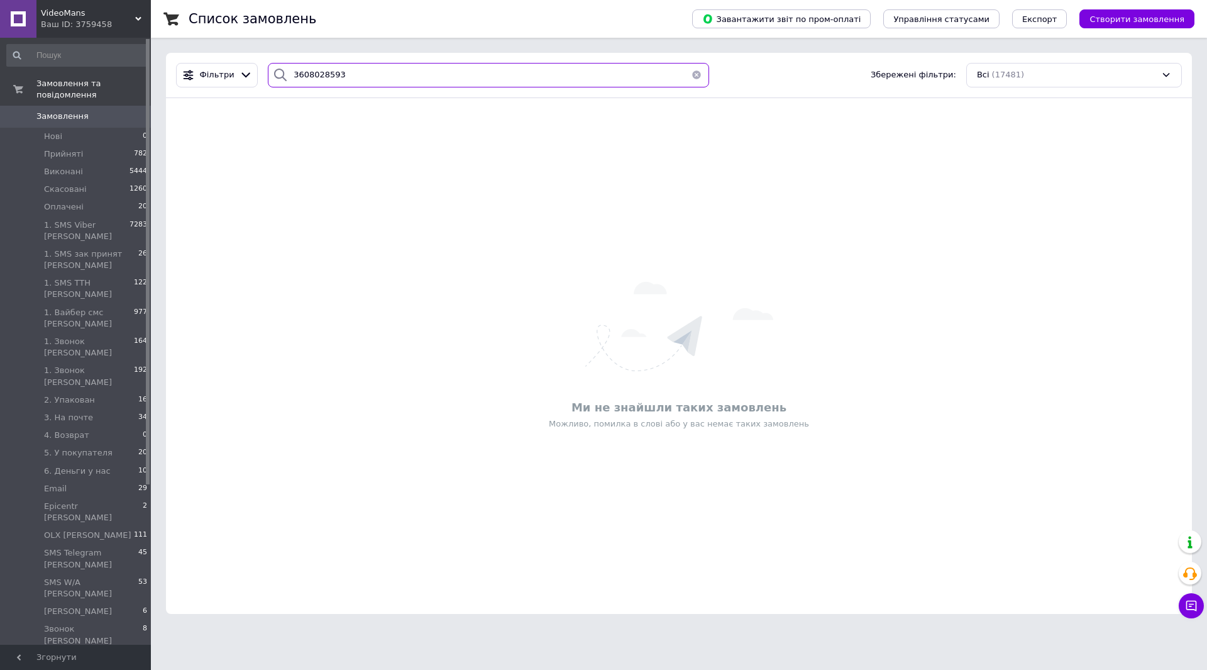
click at [310, 73] on input "3608028593" at bounding box center [488, 75] width 441 height 25
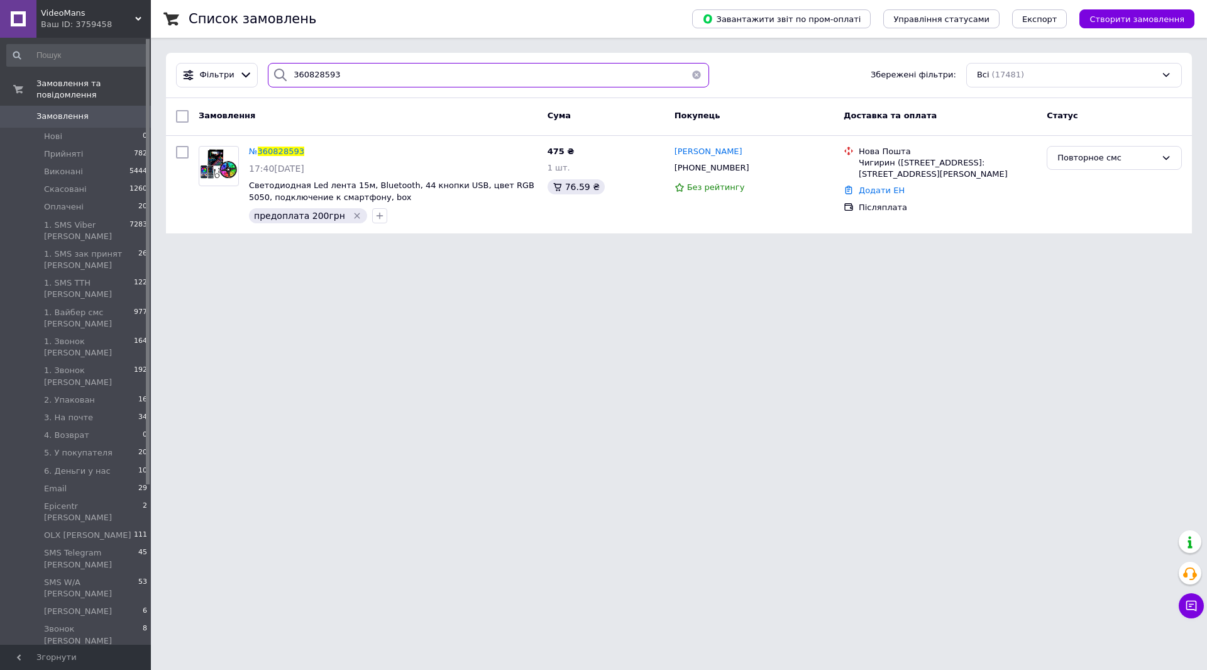
click at [407, 75] on input "360828593" at bounding box center [488, 75] width 441 height 25
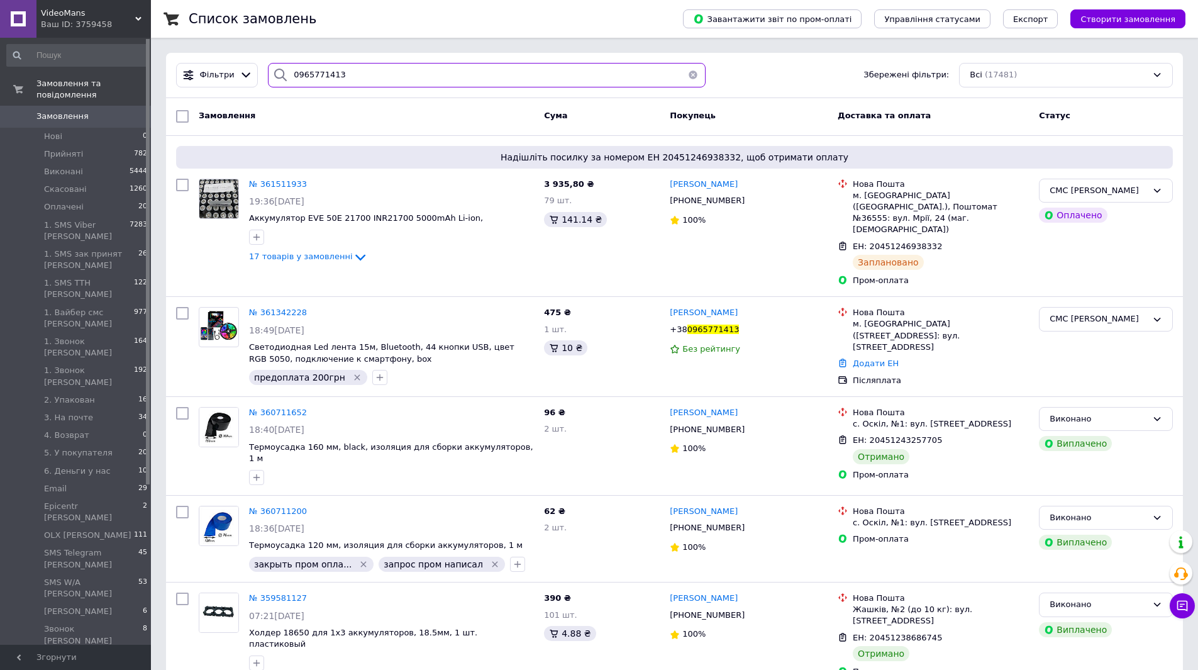
click at [349, 73] on input "0965771413" at bounding box center [487, 75] width 438 height 25
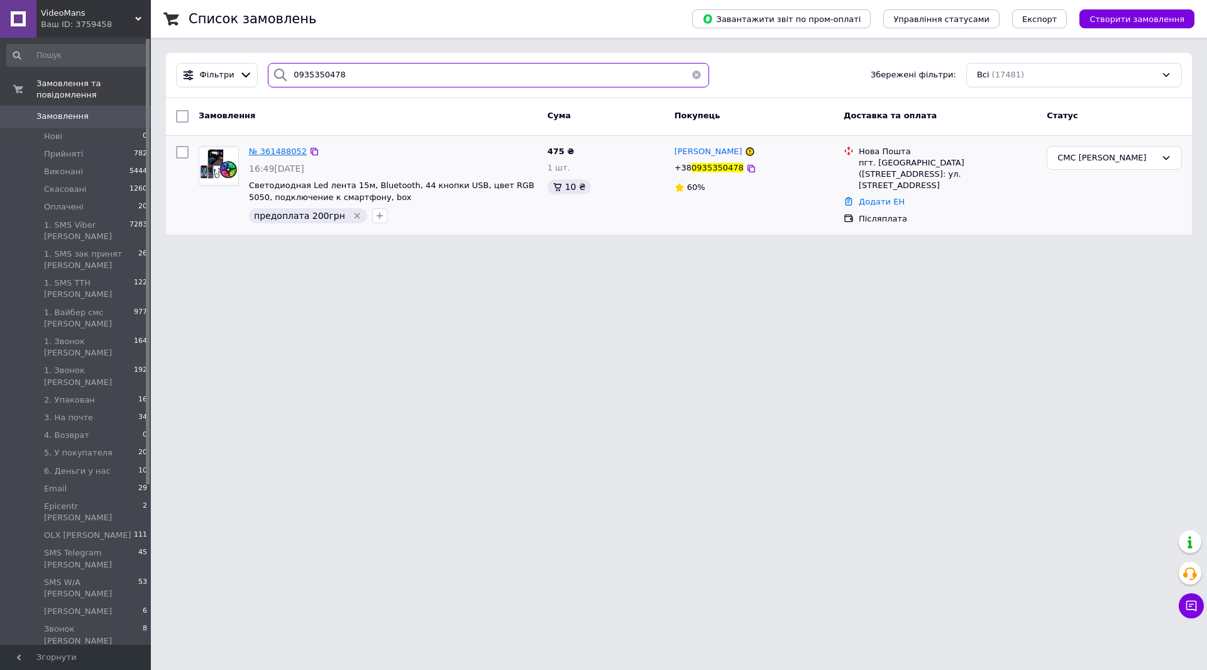
type input "0935350478"
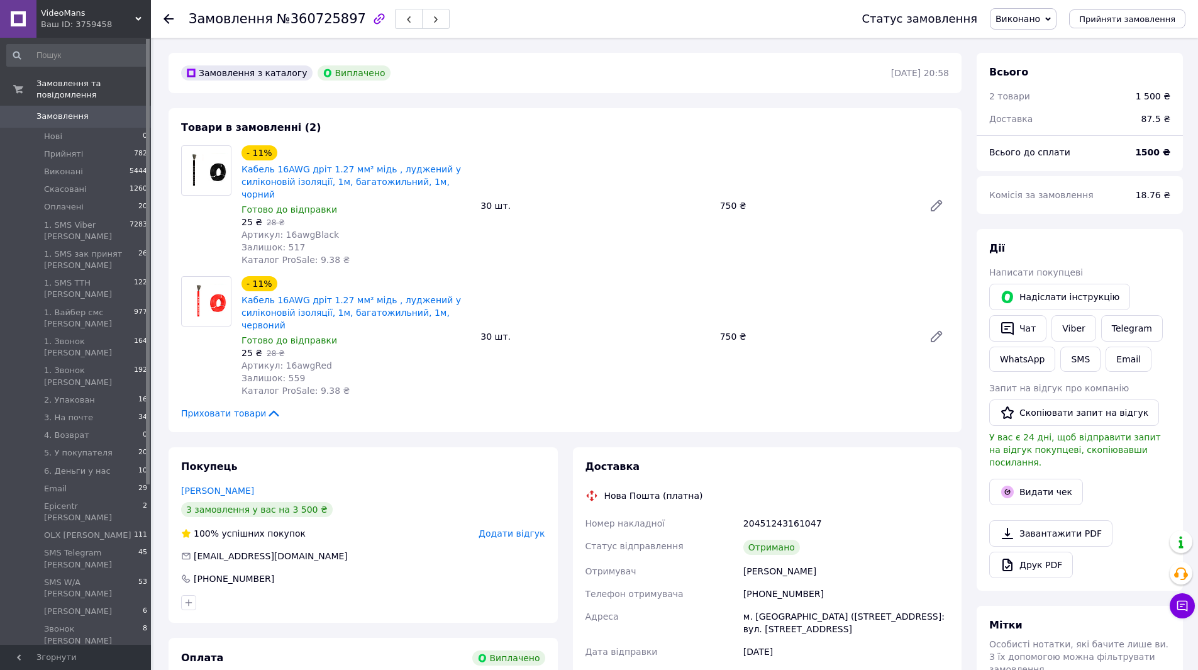
click at [282, 360] on span "Артикул: 16awgRed" at bounding box center [286, 365] width 91 height 10
click at [277, 360] on span "Артикул: 16awgRed" at bounding box center [286, 365] width 91 height 10
drag, startPoint x: 277, startPoint y: 339, endPoint x: 295, endPoint y: 339, distance: 18.9
click at [295, 360] on span "Артикул: 16awgRed" at bounding box center [286, 365] width 91 height 10
copy span "16awgRed"
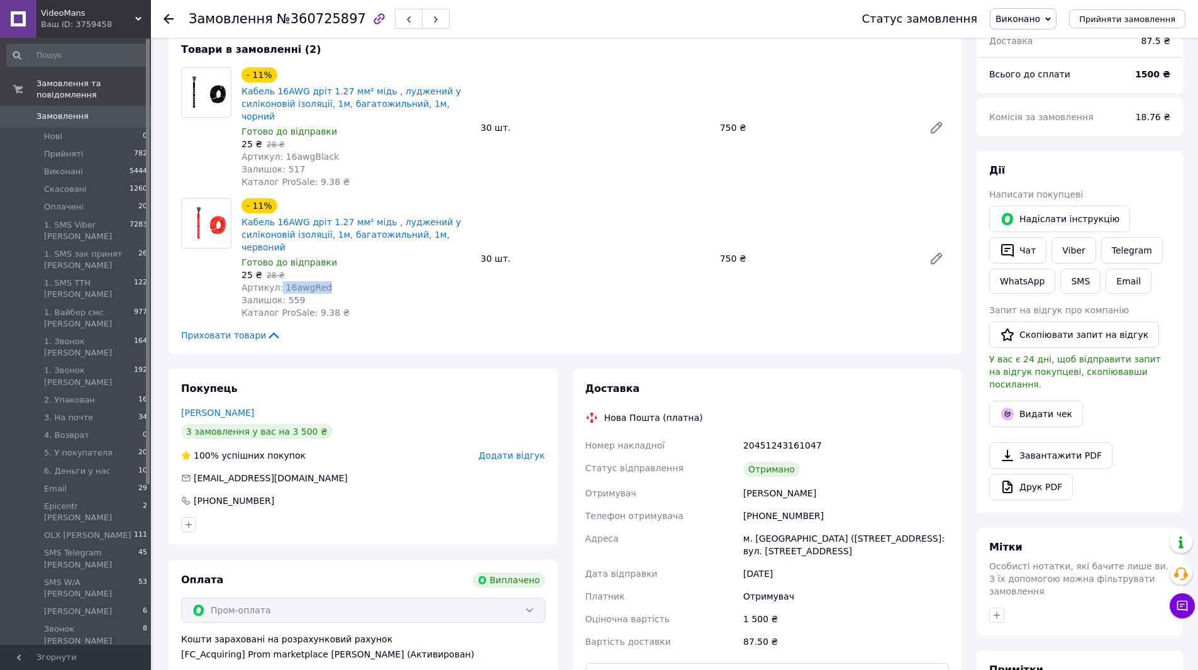
scroll to position [189, 0]
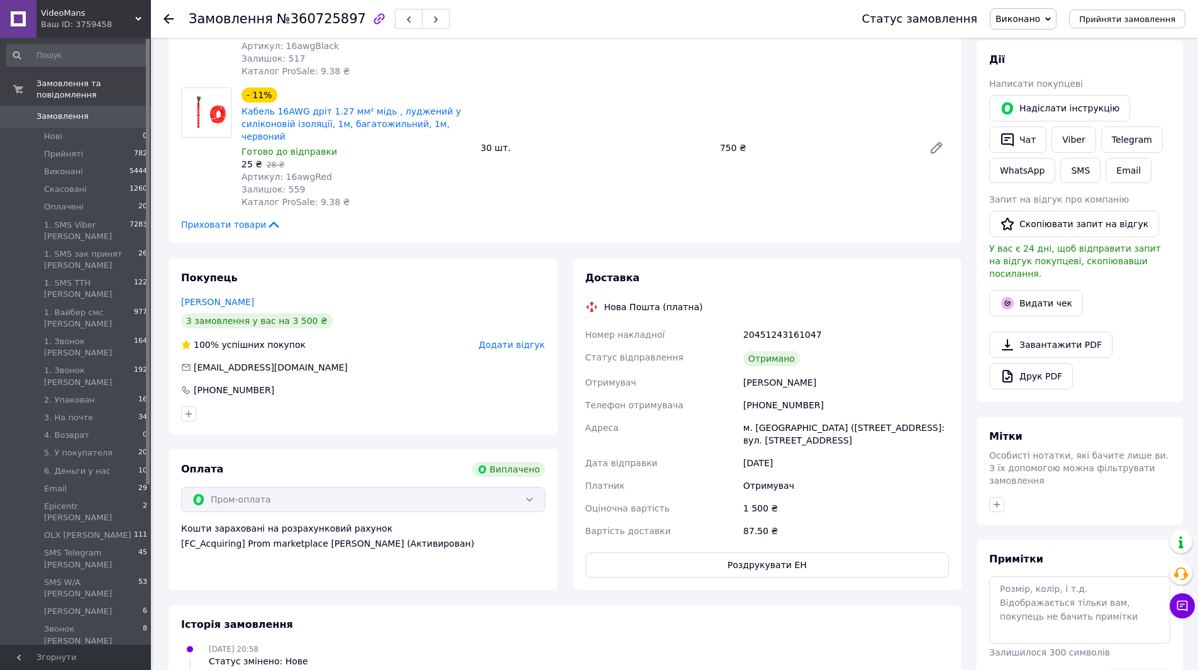
click at [764, 416] on div "м. [GEOGRAPHIC_DATA] ([STREET_ADDRESS]: вул. [STREET_ADDRESS]" at bounding box center [846, 433] width 211 height 35
copy div "Козятин"
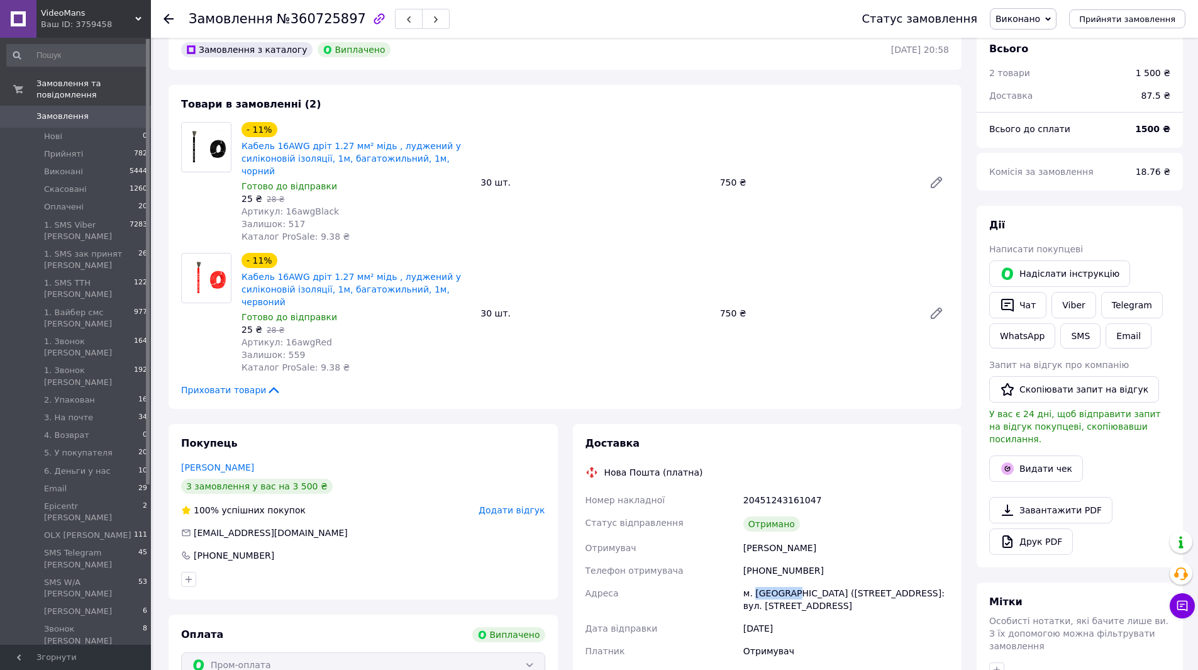
scroll to position [0, 0]
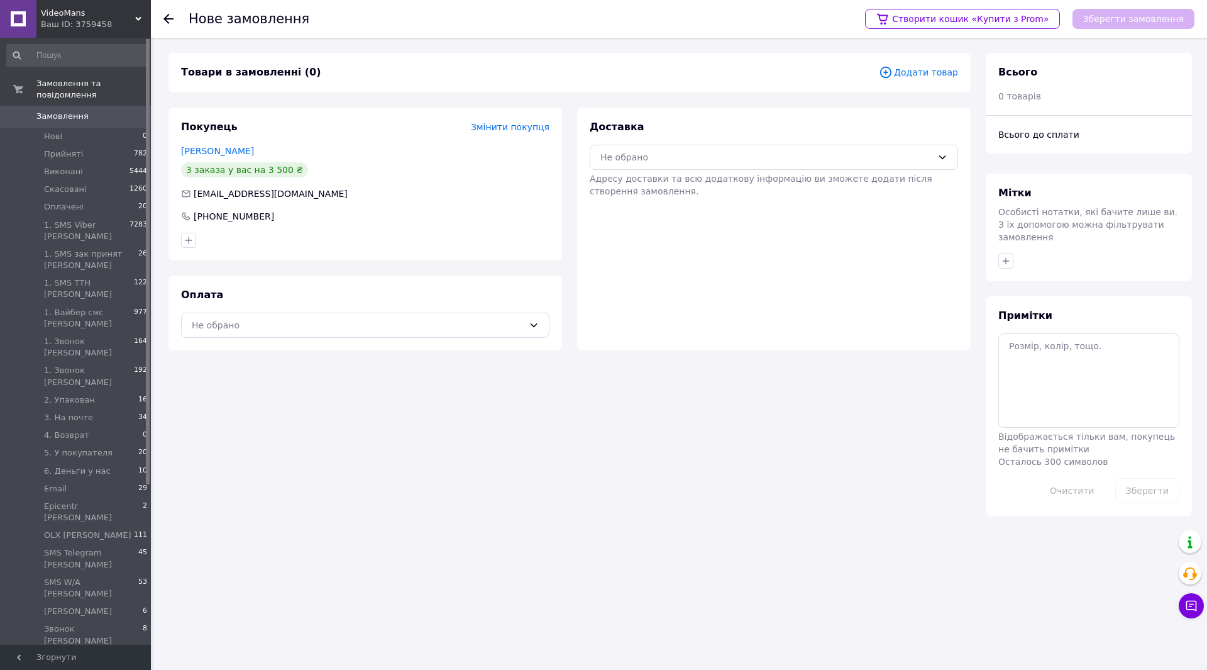
click at [890, 72] on icon at bounding box center [885, 72] width 11 height 11
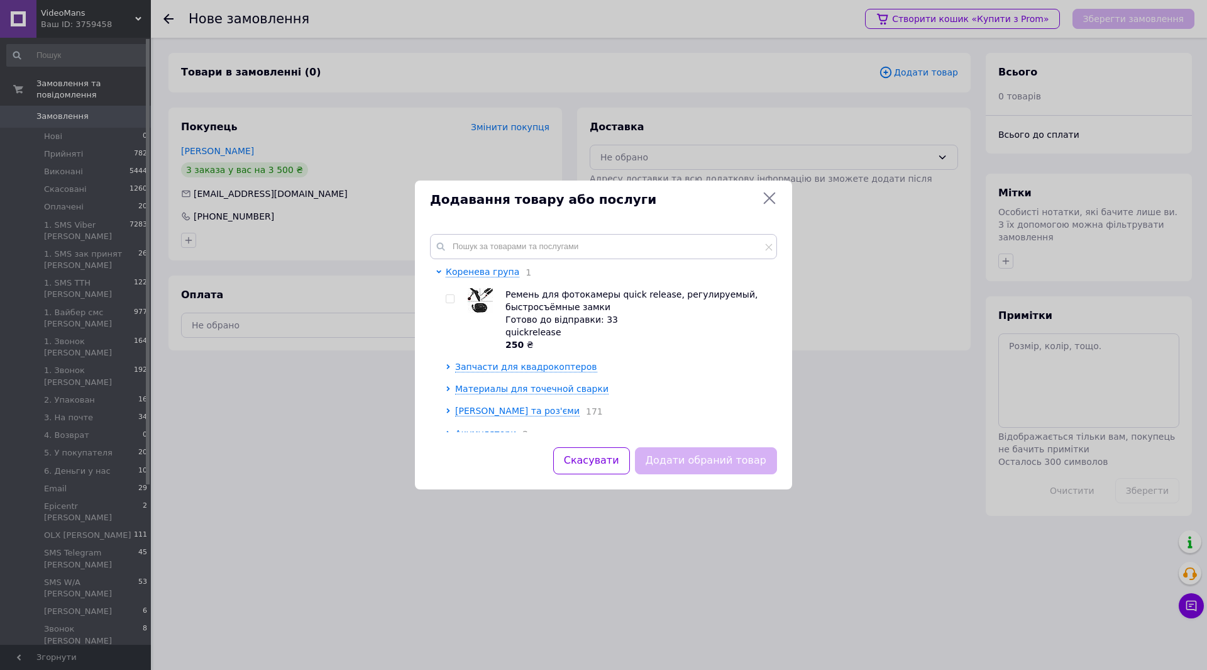
click at [576, 226] on div "Коренева група 1 Ремень для фотокамеры quick release, регулируемый, быстросъёмн…" at bounding box center [603, 333] width 377 height 228
click at [578, 238] on input "text" at bounding box center [603, 246] width 347 height 25
paste input "16awgRed"
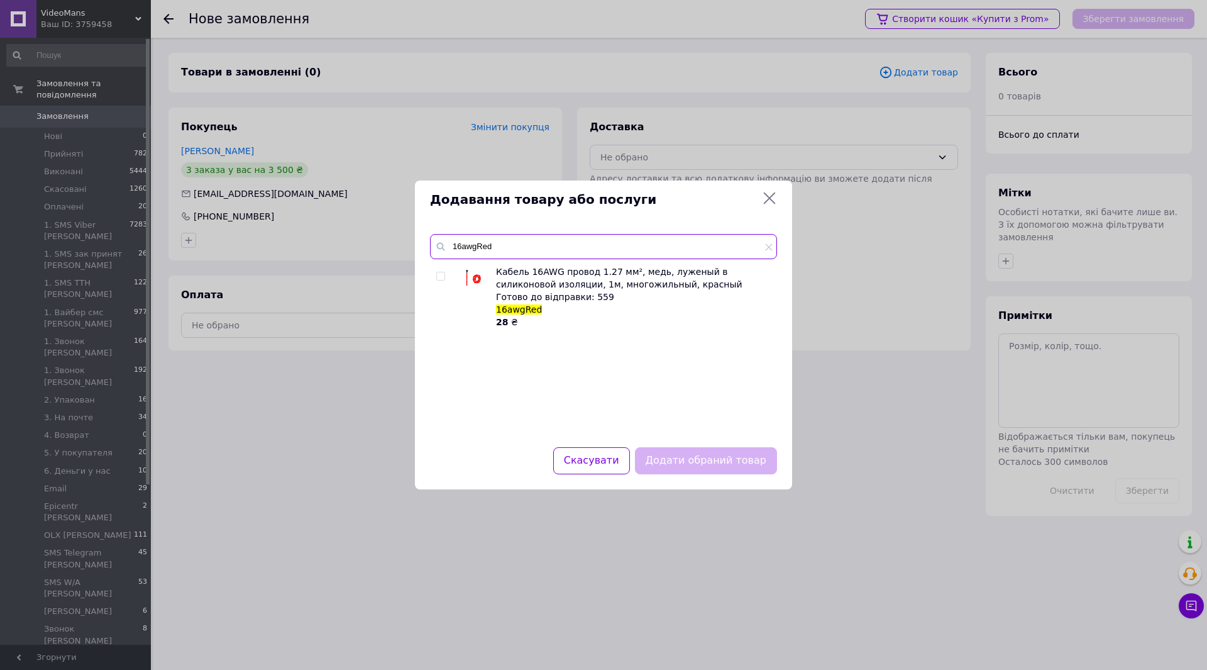
type input "16awgRed"
click at [439, 275] on input "checkbox" at bounding box center [440, 276] width 8 height 8
checkbox input "true"
click at [734, 460] on button "Додати обраний товар" at bounding box center [706, 460] width 142 height 27
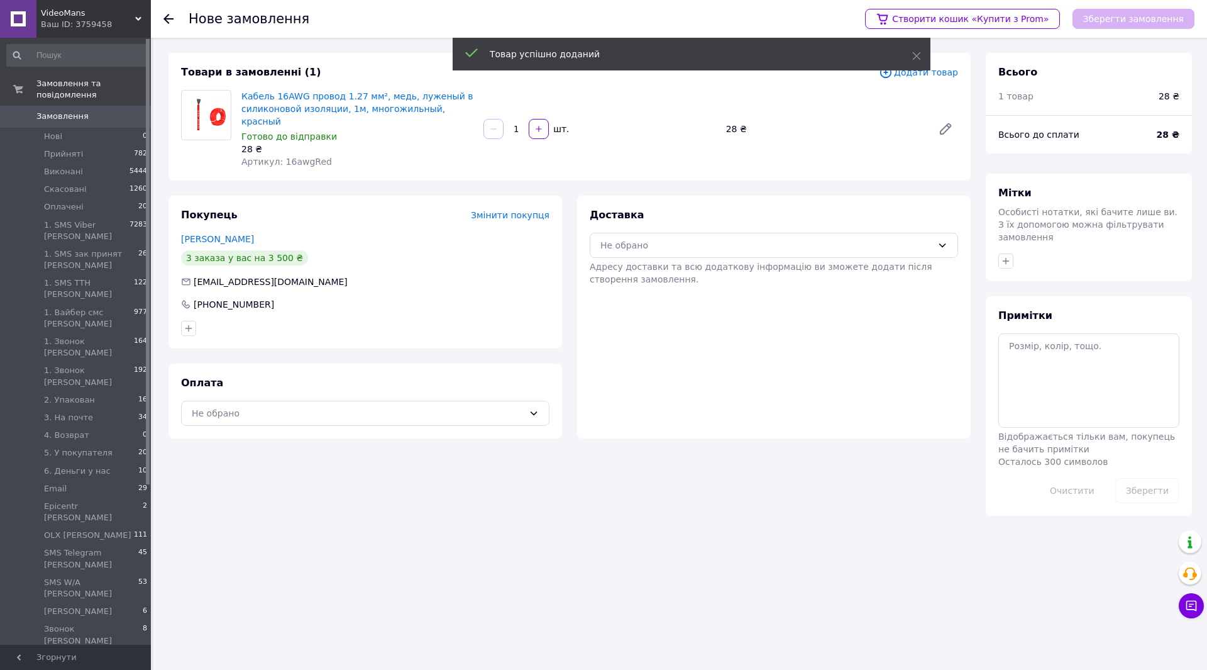
click at [518, 124] on input "1" at bounding box center [516, 128] width 20 height 9
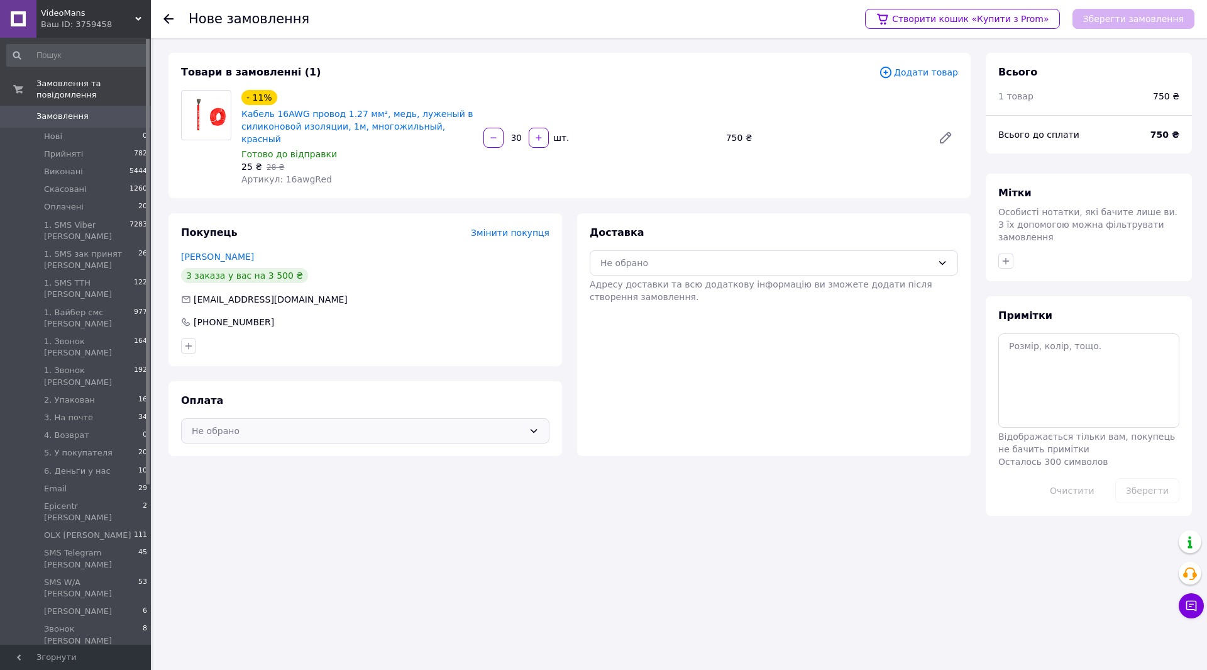
type input "30"
click at [445, 424] on div "Не обрано" at bounding box center [358, 431] width 332 height 14
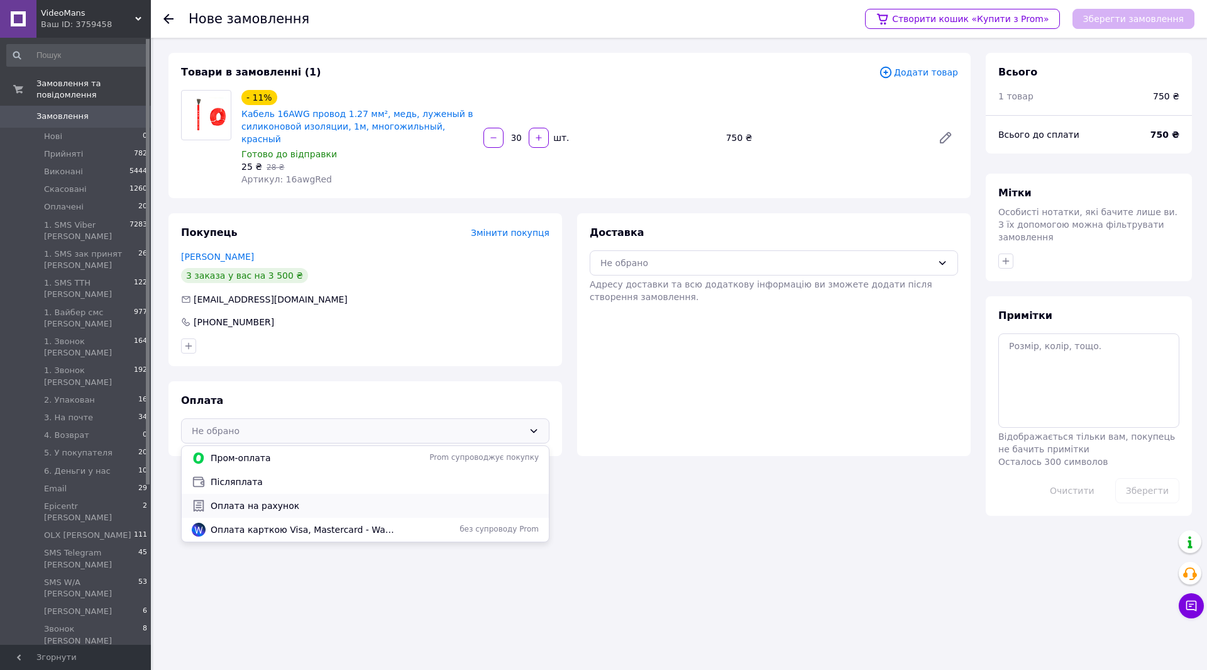
click at [414, 499] on span "Оплата на рахунок" at bounding box center [375, 505] width 328 height 13
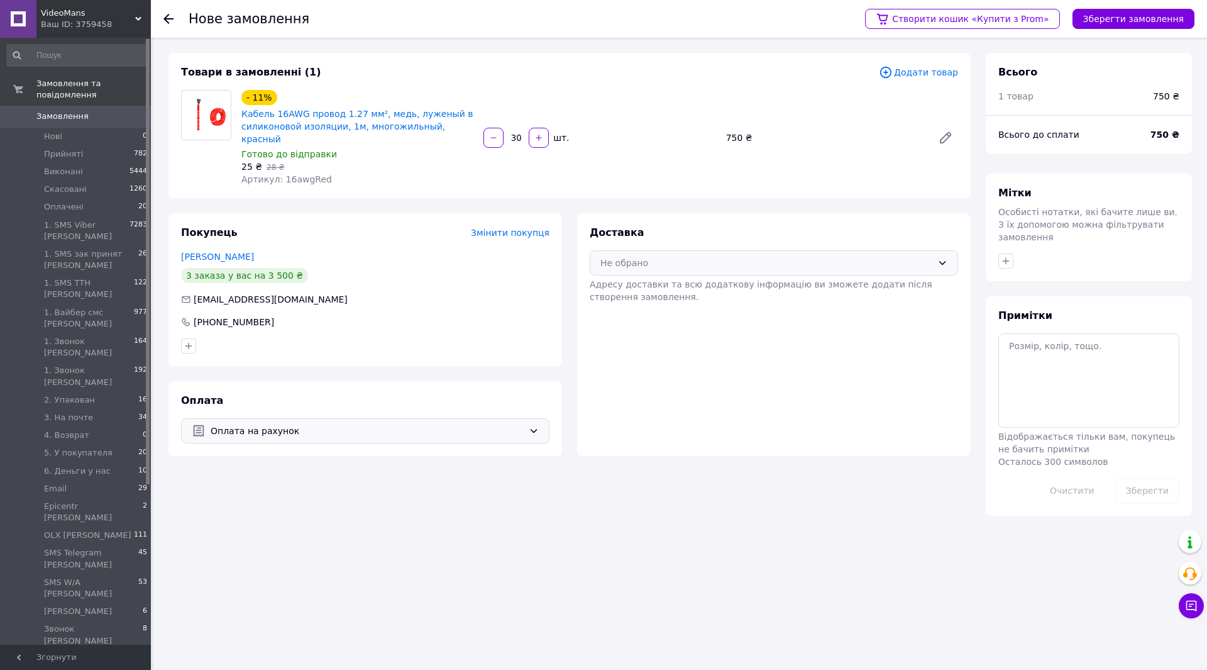
click at [751, 256] on div "Не обрано" at bounding box center [766, 263] width 332 height 14
drag, startPoint x: 720, startPoint y: 287, endPoint x: 856, endPoint y: 228, distance: 147.8
click at [720, 286] on div "Нова Пошта (платна)" at bounding box center [773, 290] width 367 height 24
click at [1159, 21] on button "Зберегти замовлення" at bounding box center [1133, 19] width 122 height 20
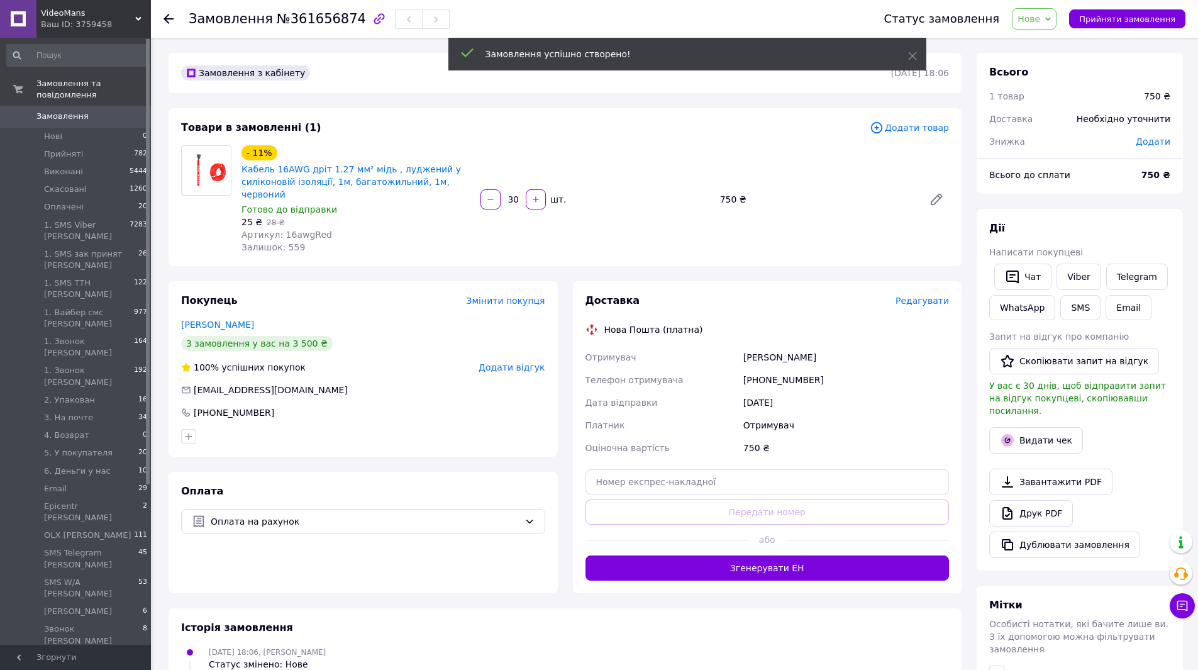
click at [1056, 21] on span "Нове" at bounding box center [1034, 18] width 45 height 21
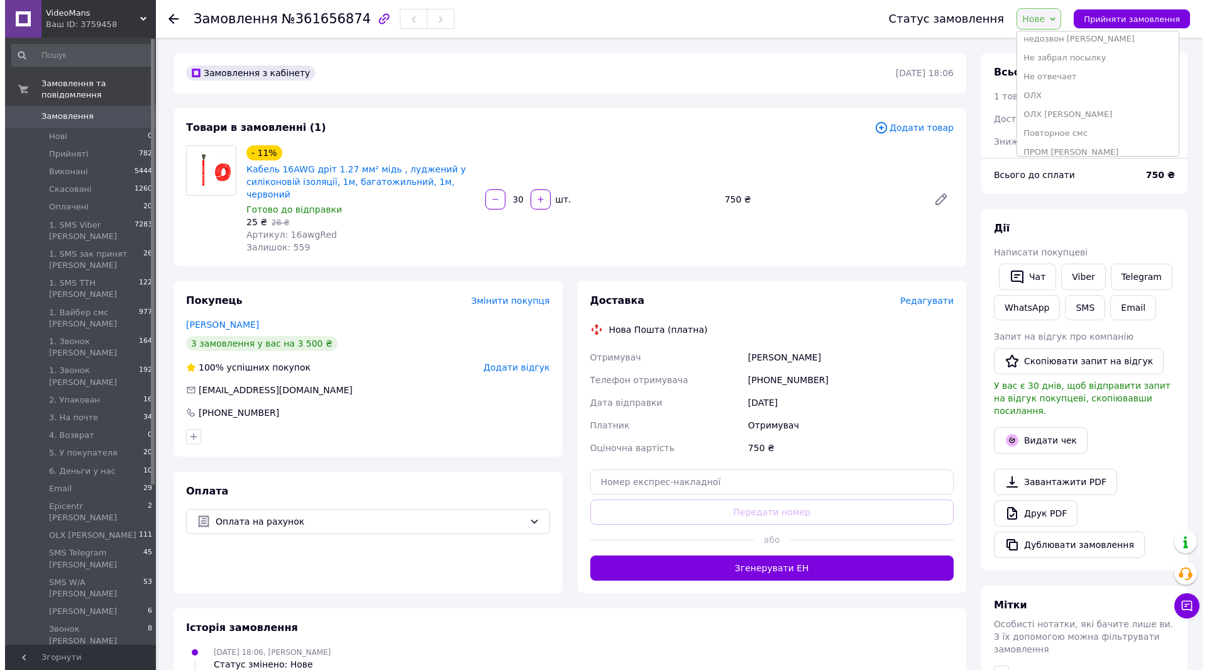
scroll to position [561, 0]
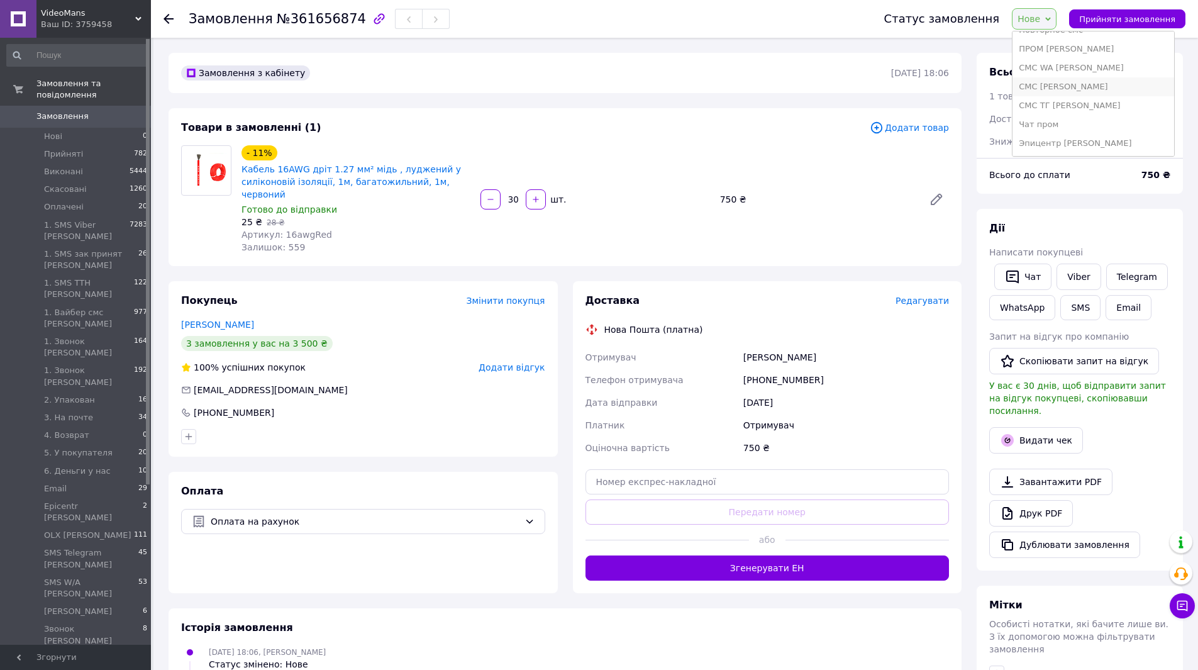
click at [1070, 91] on li "СМС [PERSON_NAME]" at bounding box center [1092, 86] width 161 height 19
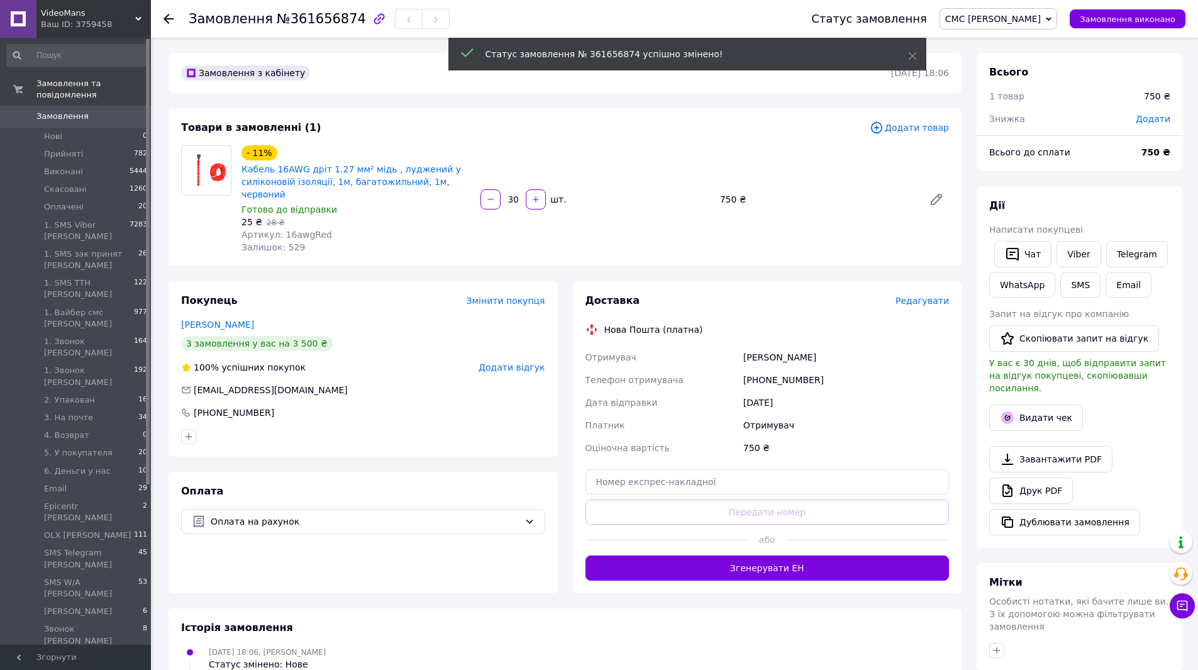
click at [917, 295] on span "Редагувати" at bounding box center [921, 300] width 53 height 10
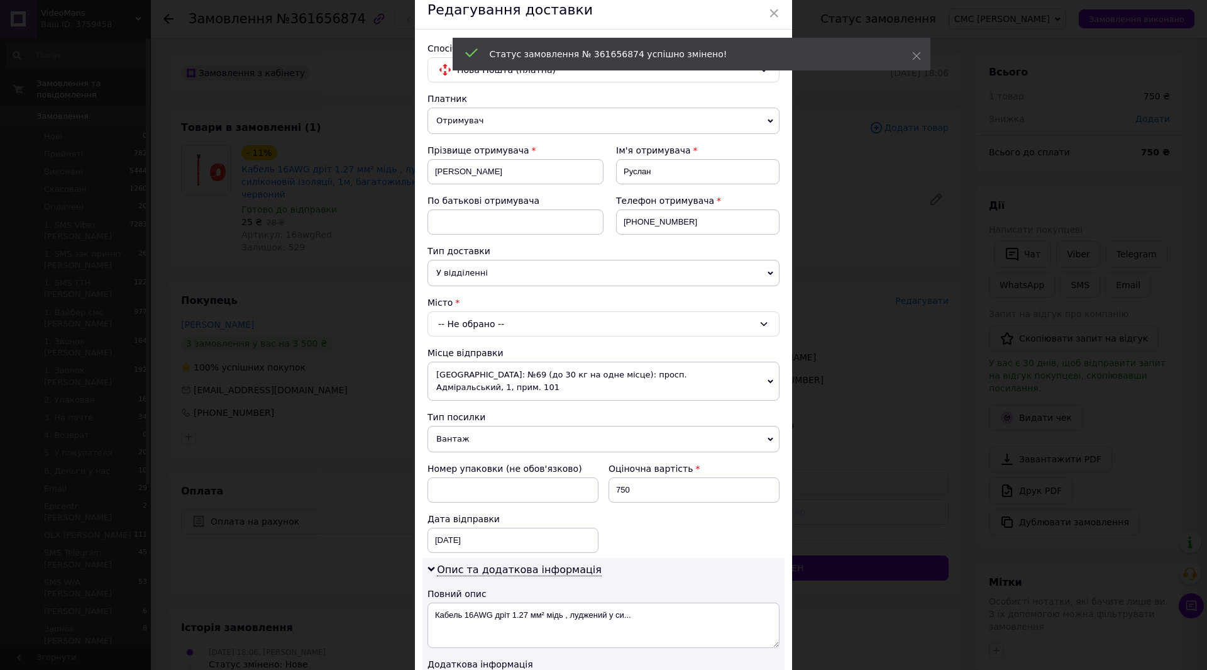
scroll to position [126, 0]
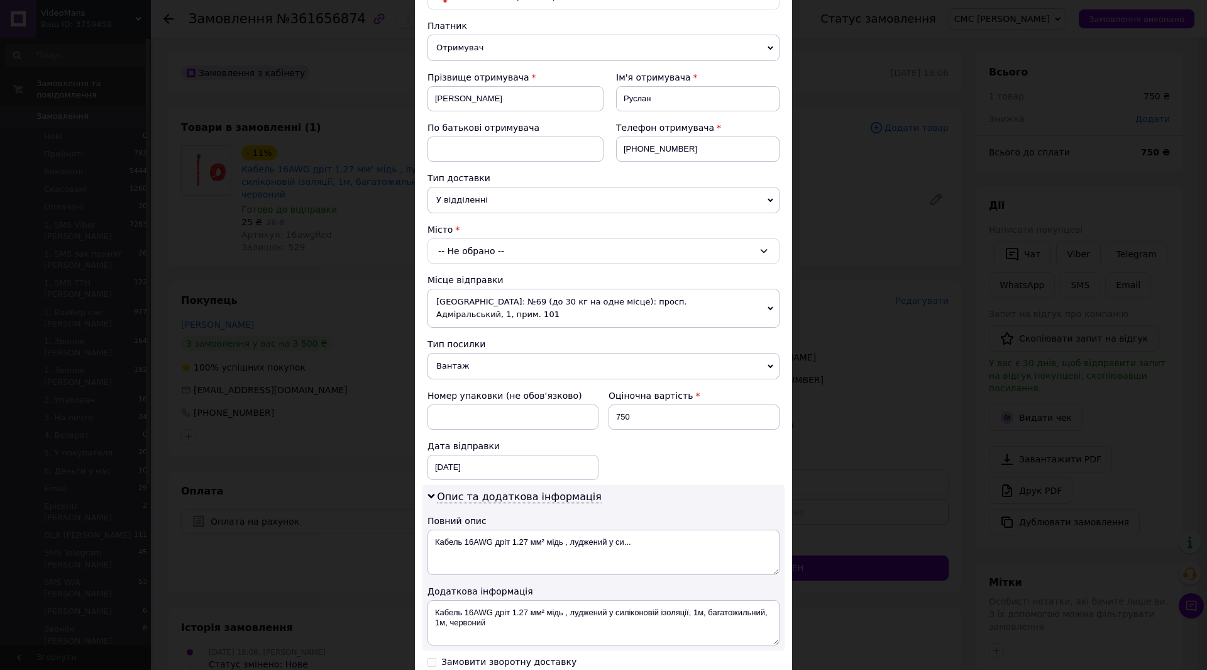
drag, startPoint x: 533, startPoint y: 245, endPoint x: 525, endPoint y: 263, distance: 19.4
click at [531, 247] on div "-- Не обрано --" at bounding box center [603, 250] width 352 height 25
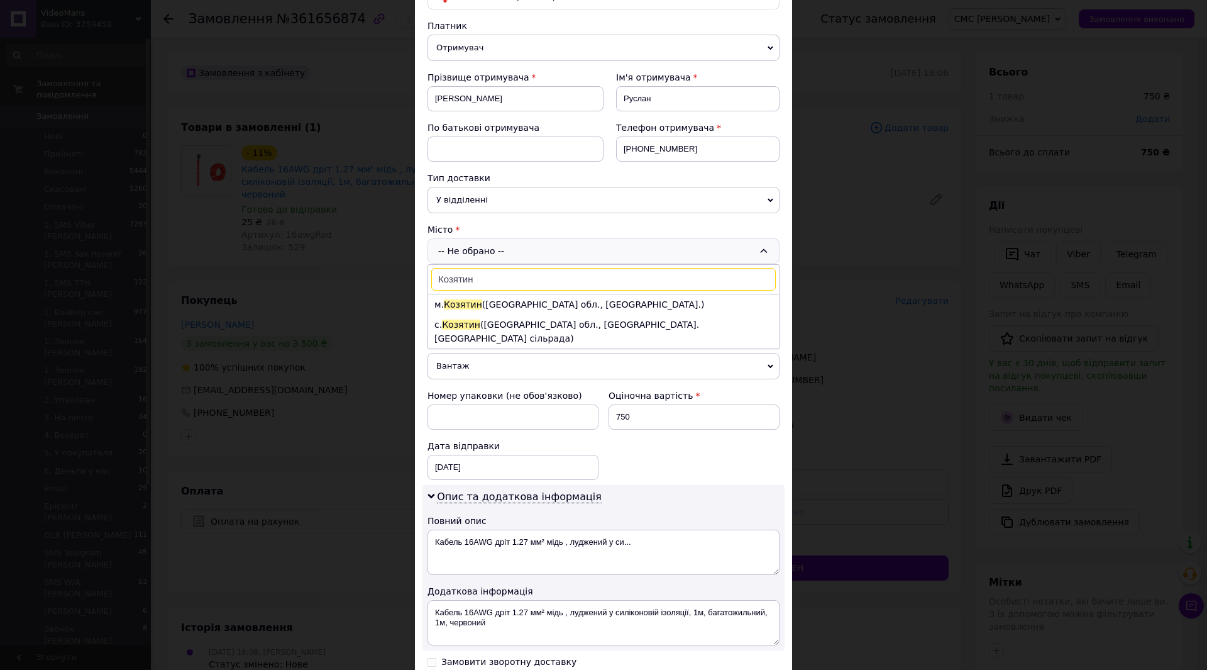
type input "Козятин"
click at [549, 293] on div "Козятин м. Козятин (Вінницька обл., Хмільницький р-н.) с. Козятин (Вінницька об…" at bounding box center [603, 306] width 352 height 85
click at [551, 301] on li "м. Козятин (Вінницька обл., Хмільницький р-н.)" at bounding box center [603, 304] width 351 height 20
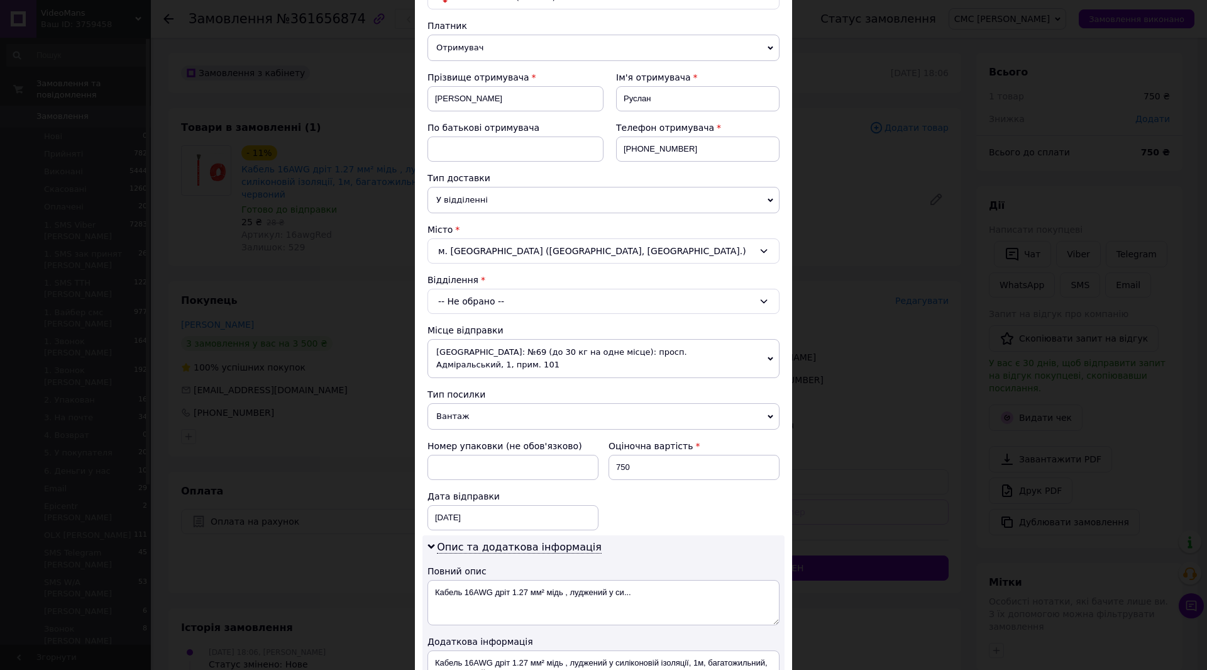
click at [515, 299] on div "-- Не обрано --" at bounding box center [603, 301] width 352 height 25
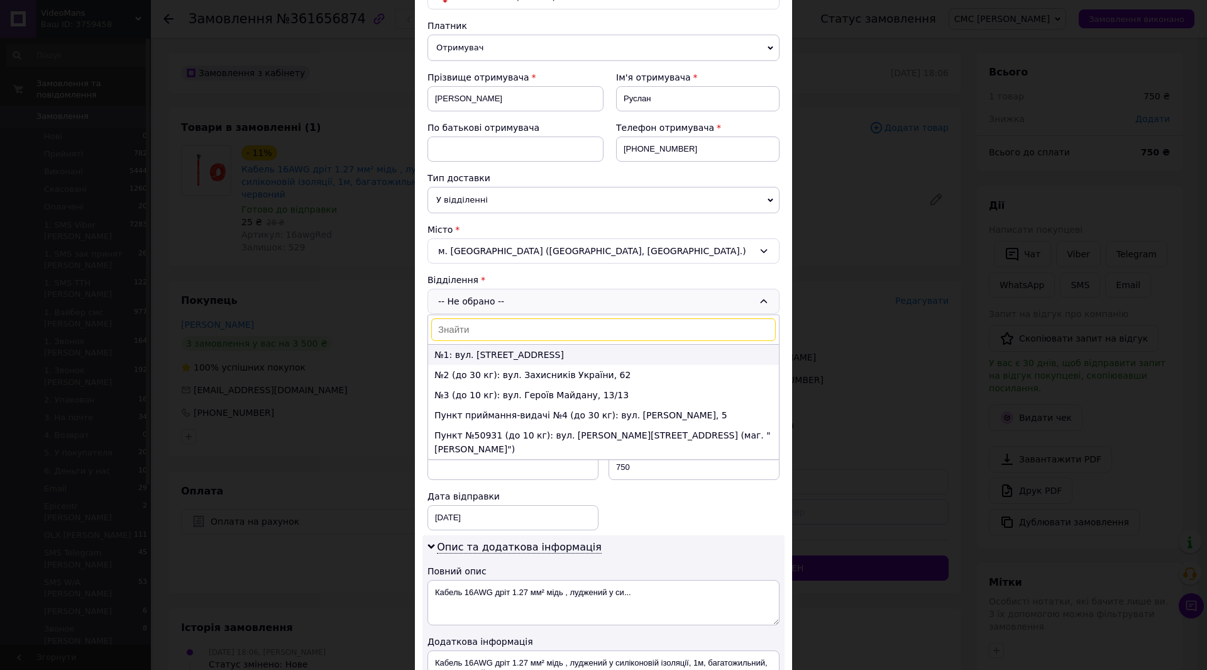
click at [493, 354] on li "№1: вул. Винниченка, 19 а" at bounding box center [603, 355] width 351 height 20
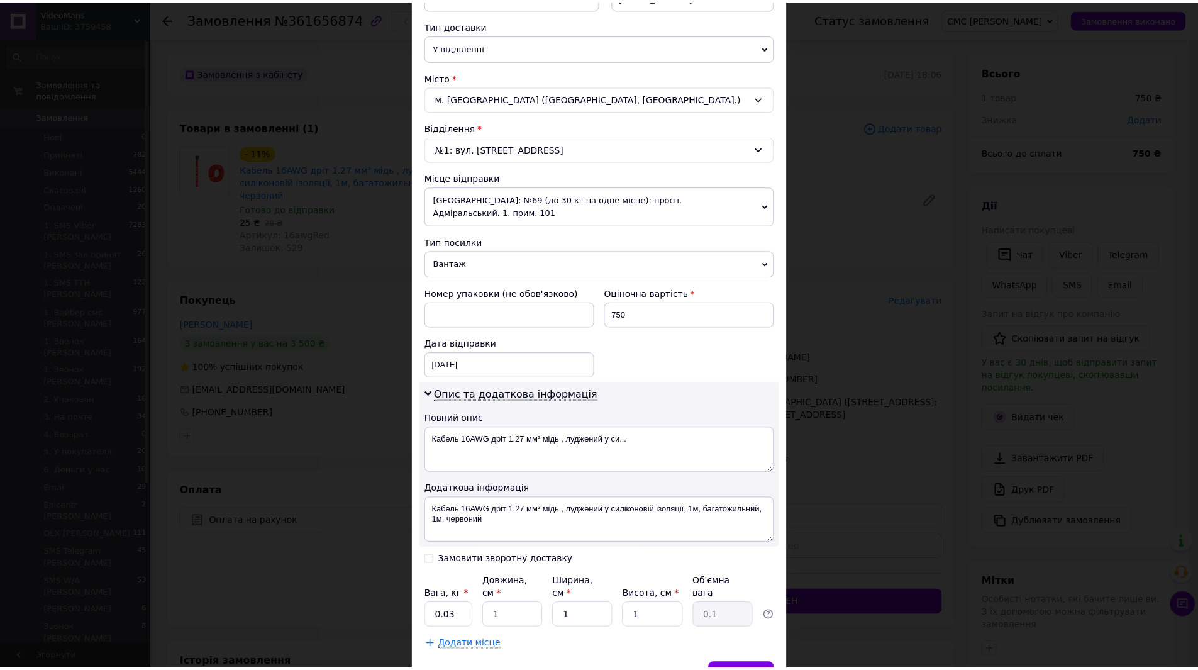
scroll to position [329, 0]
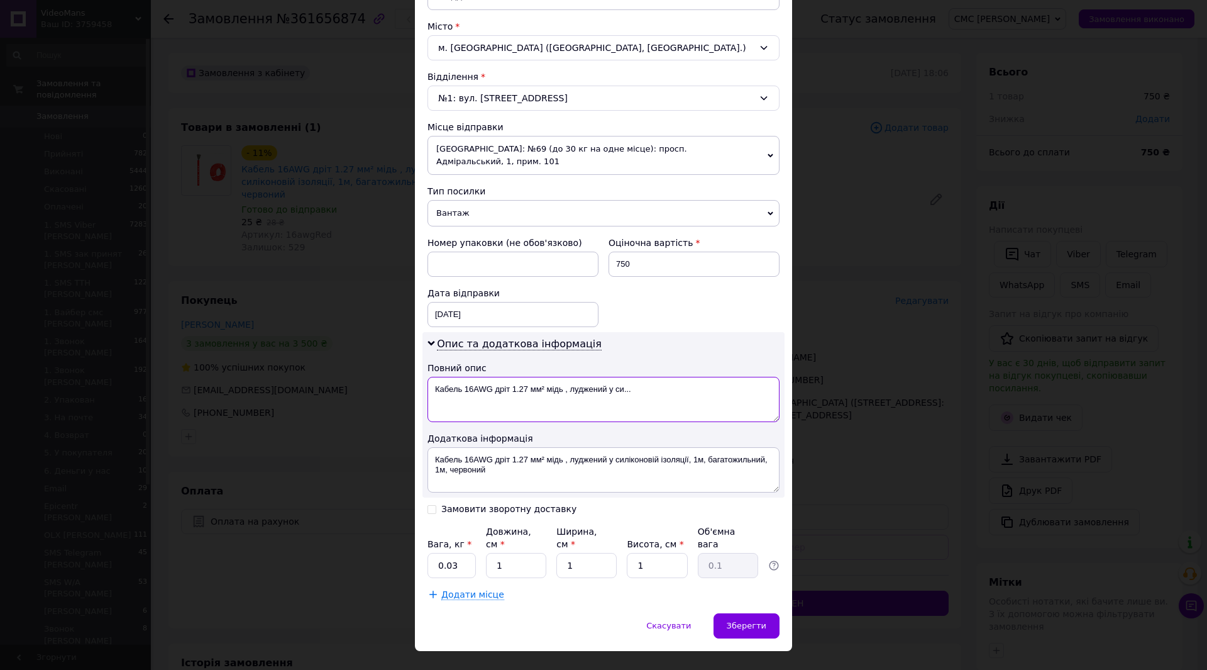
click at [543, 377] on textarea "Кабель 16AWG дріт 1.27 мм² мідь , луджений у си..." at bounding box center [603, 399] width 352 height 45
type textarea "Кабель 16AWG дріт 1.27 мм мідь , луджений у си..."
click at [458, 553] on input "0.03" at bounding box center [451, 565] width 48 height 25
type input "0.5"
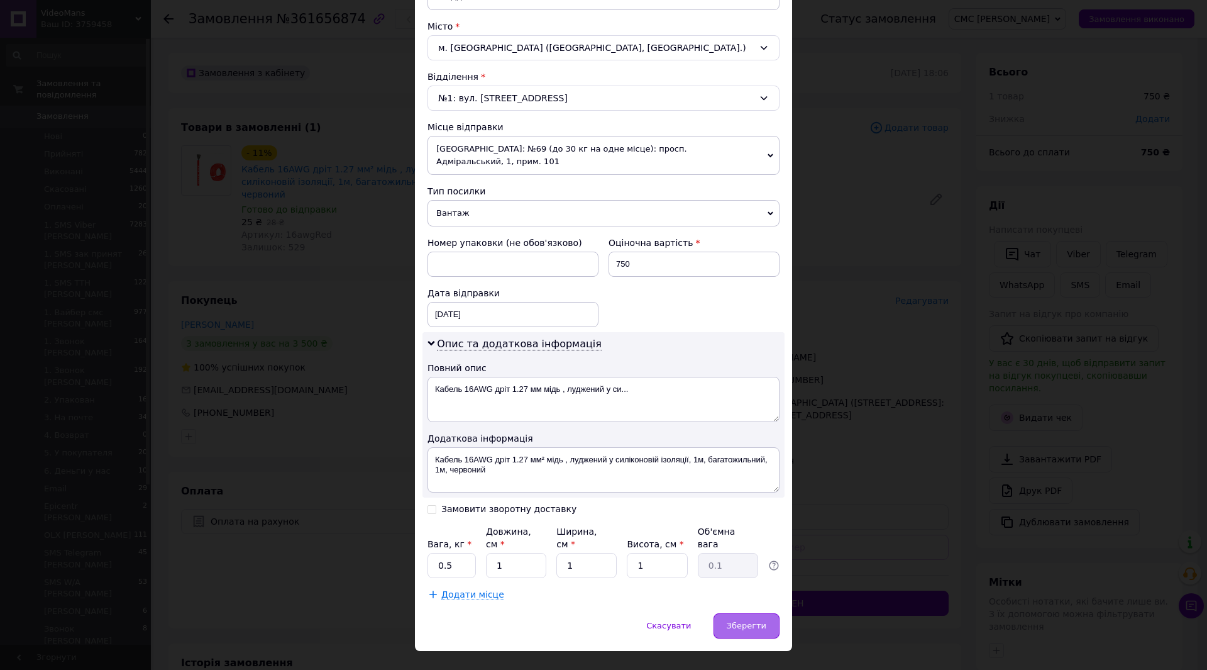
click at [743, 620] on span "Зберегти" at bounding box center [747, 624] width 40 height 9
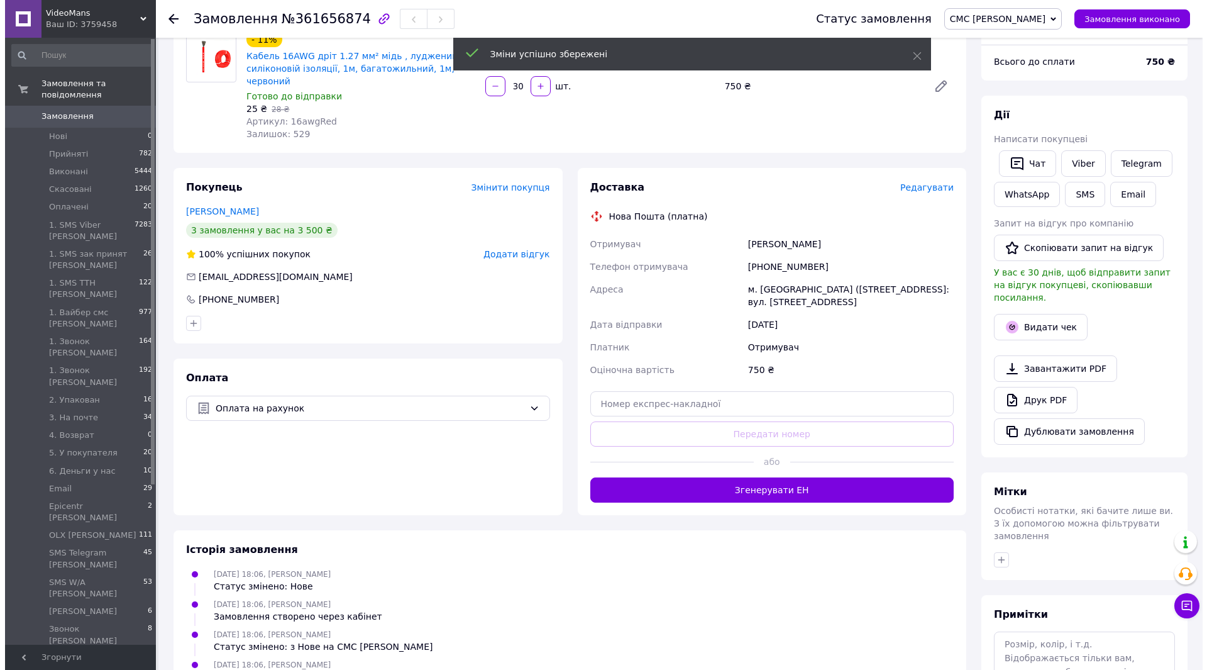
scroll to position [126, 0]
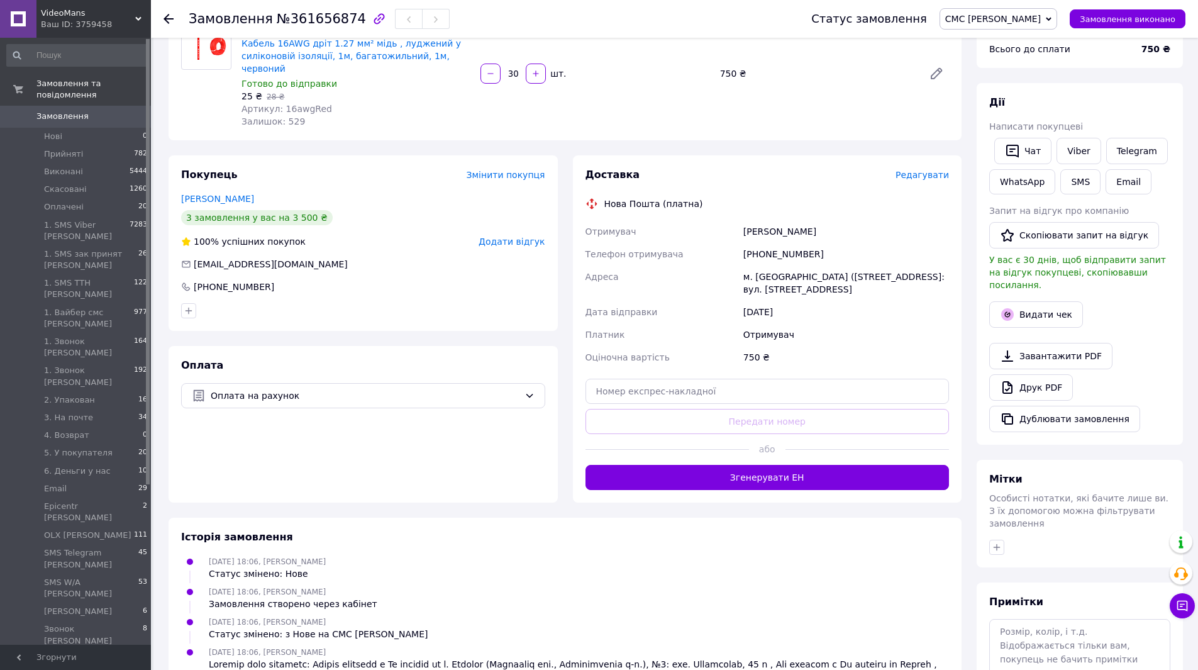
click at [923, 170] on span "Редагувати" at bounding box center [921, 175] width 53 height 10
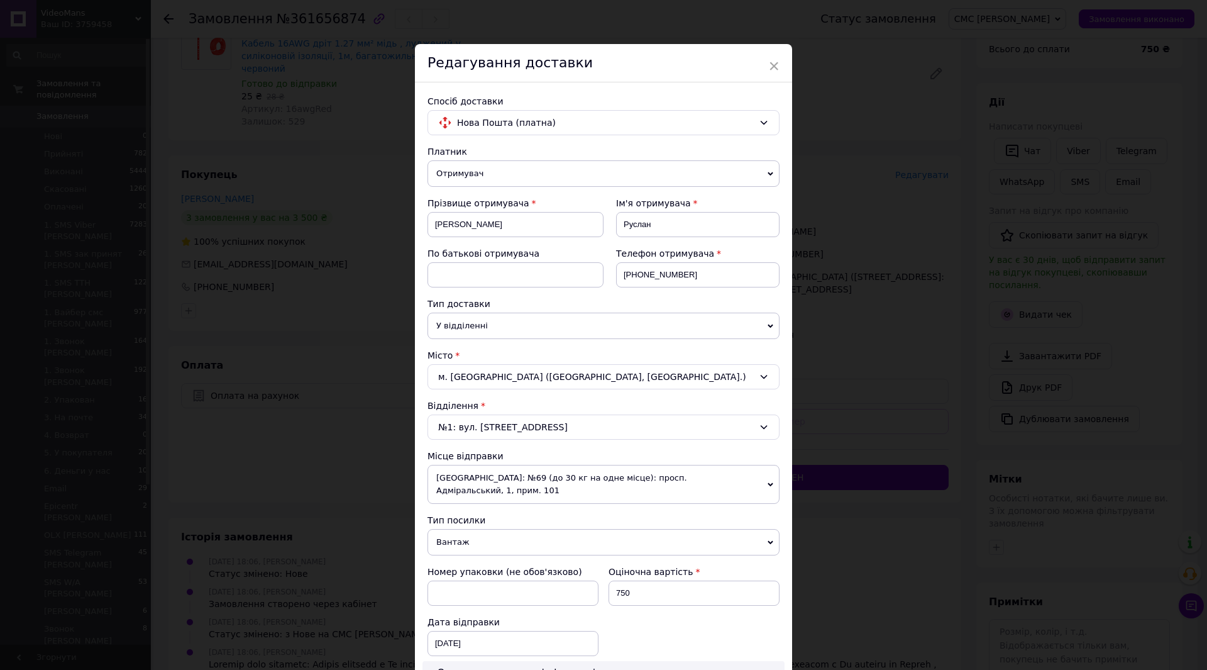
click at [583, 180] on span "Отримувач" at bounding box center [603, 173] width 352 height 26
click at [579, 200] on li "Відправник" at bounding box center [603, 198] width 352 height 19
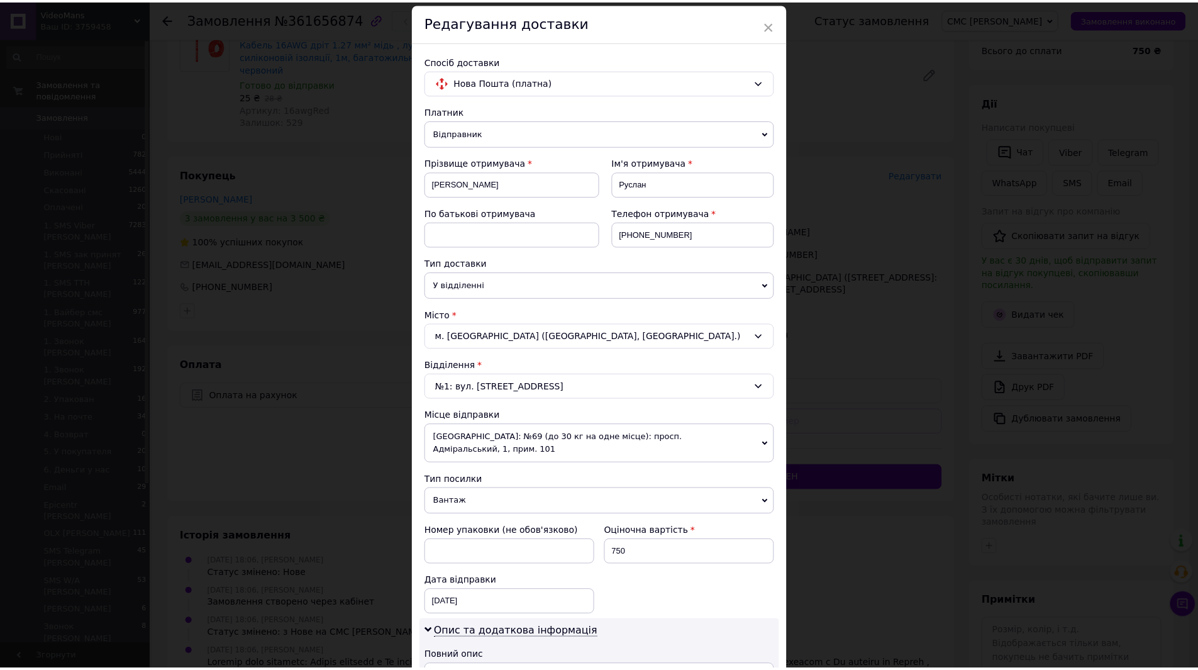
scroll to position [329, 0]
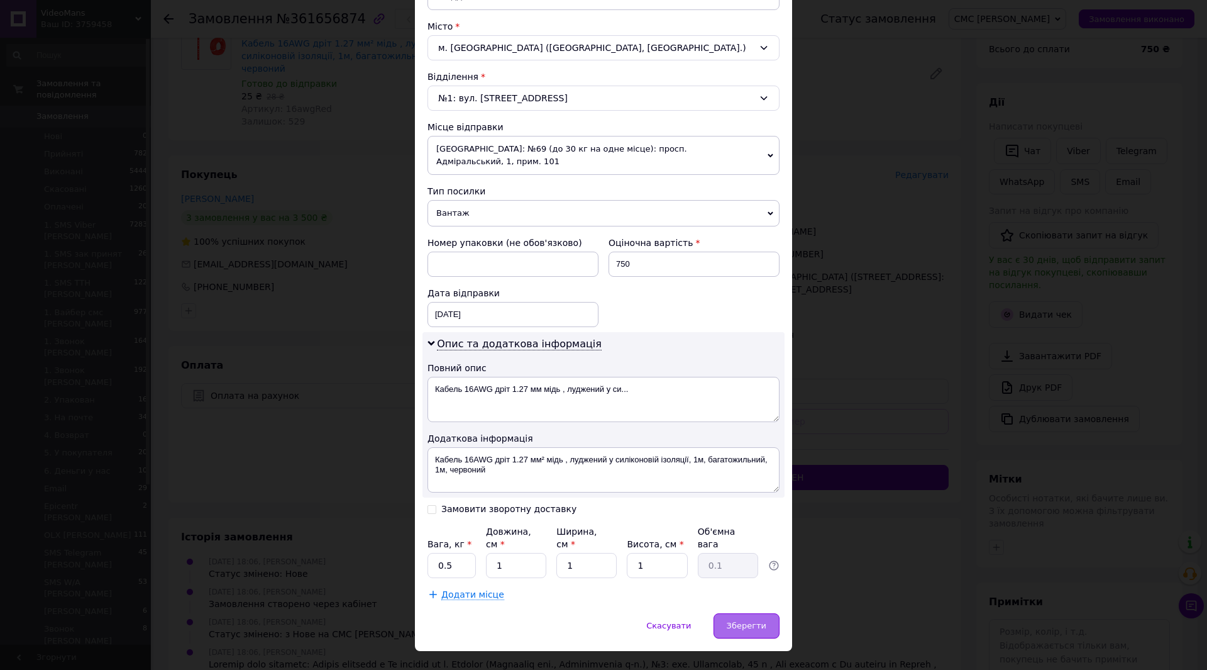
click at [768, 613] on div "Зберегти" at bounding box center [747, 625] width 66 height 25
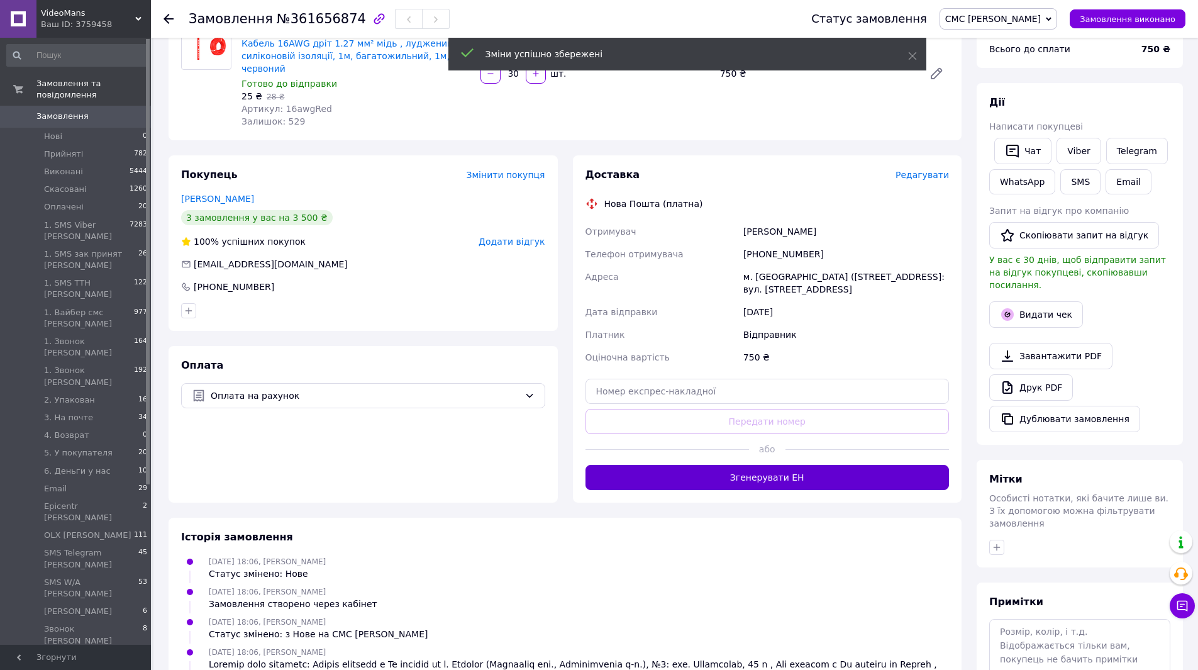
click at [764, 470] on button "Згенерувати ЕН" at bounding box center [767, 477] width 364 height 25
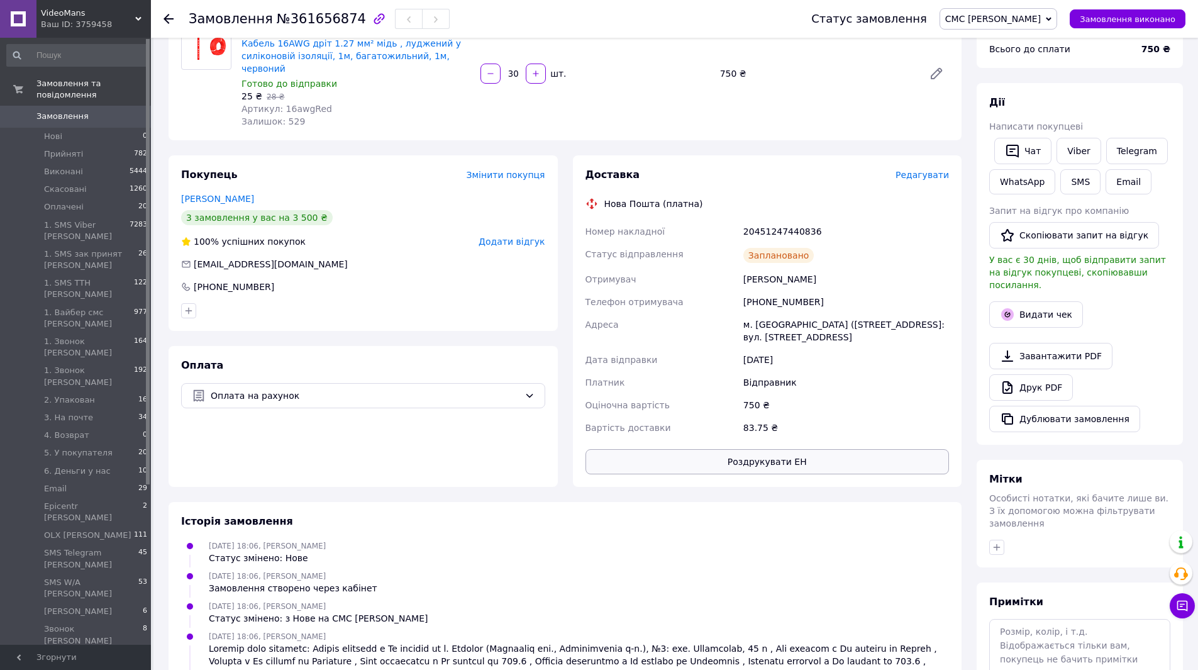
click at [720, 449] on button "Роздрукувати ЕН" at bounding box center [767, 461] width 364 height 25
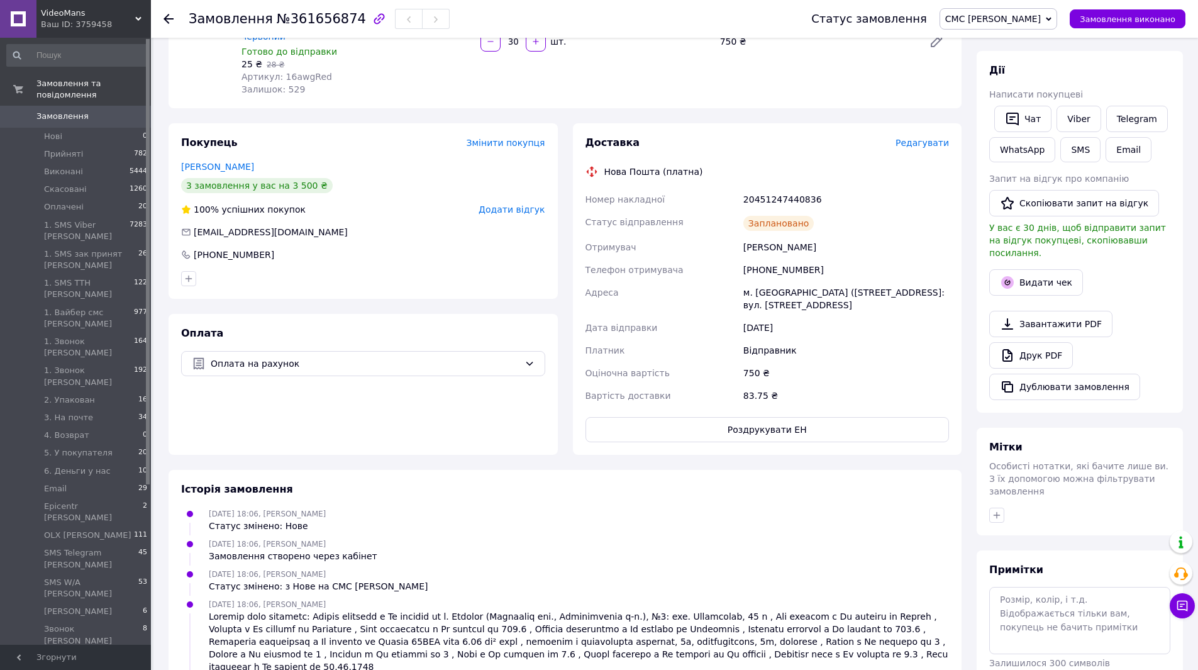
scroll to position [189, 0]
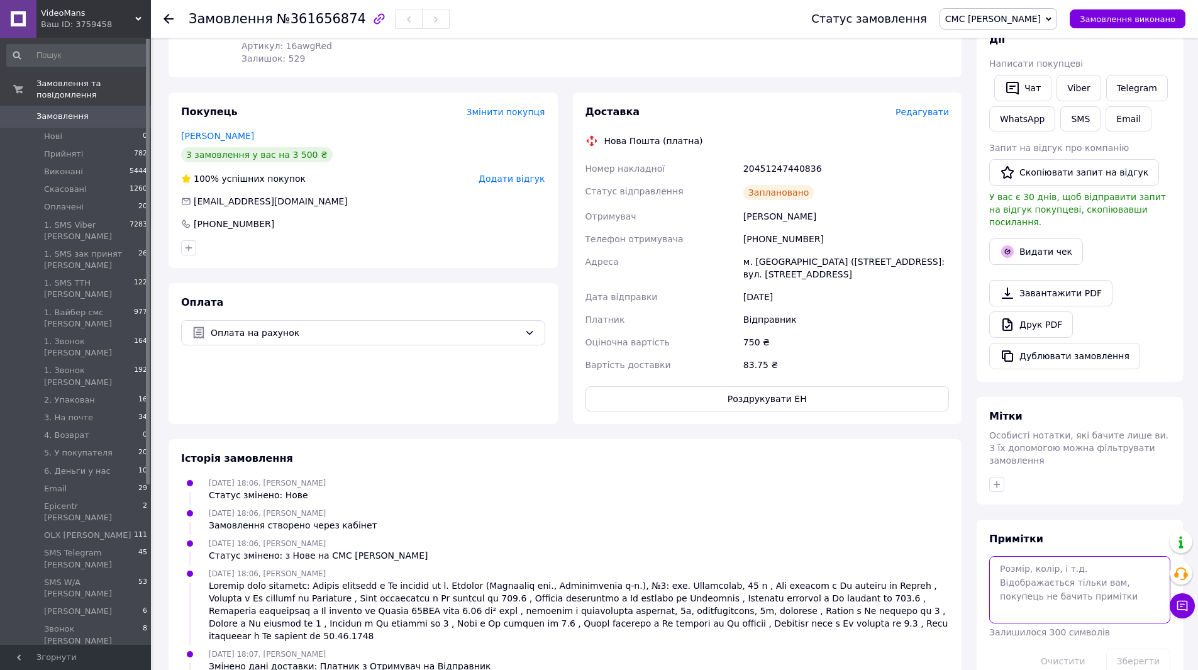
drag, startPoint x: 1024, startPoint y: 535, endPoint x: 1024, endPoint y: 546, distance: 10.7
click at [1024, 556] on textarea at bounding box center [1079, 589] width 181 height 67
type textarea "Обмен, отравили 18 а"
drag, startPoint x: 1125, startPoint y: 553, endPoint x: 972, endPoint y: 536, distance: 153.8
click at [972, 536] on div "Всього 1 товар 750 ₴ Доставка 83.75 ₴ Знижка Додати Всього до сплати 750 ₴ Дії …" at bounding box center [1079, 289] width 221 height 851
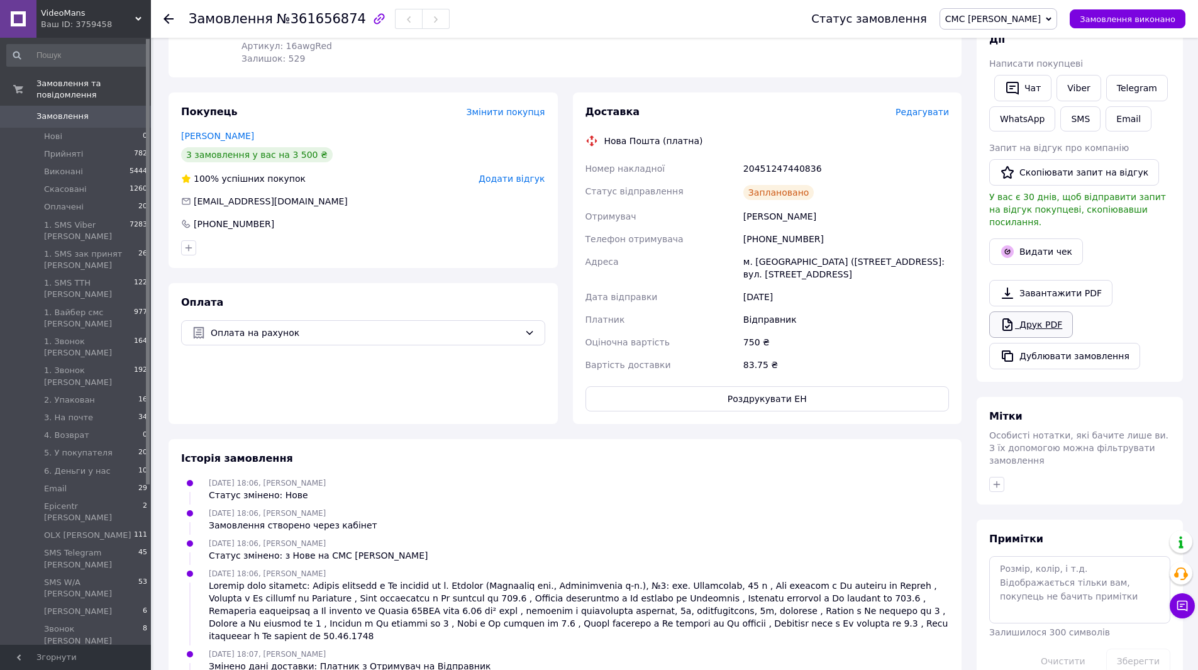
click at [1022, 314] on link "Друк PDF" at bounding box center [1031, 324] width 84 height 26
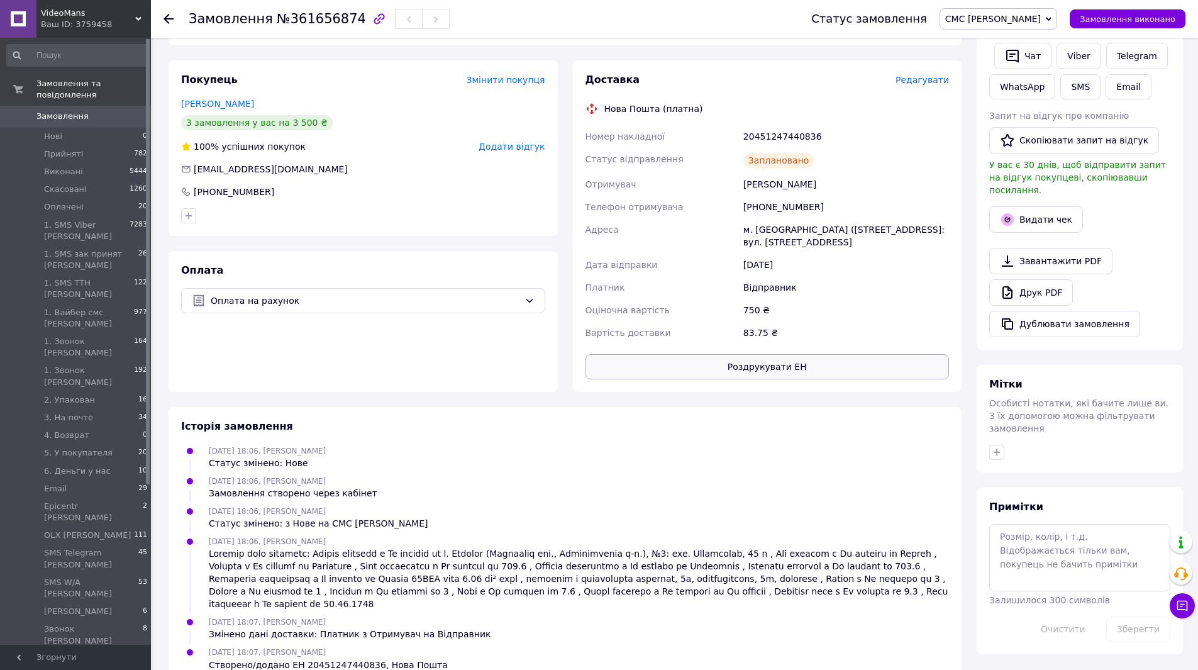
scroll to position [236, 0]
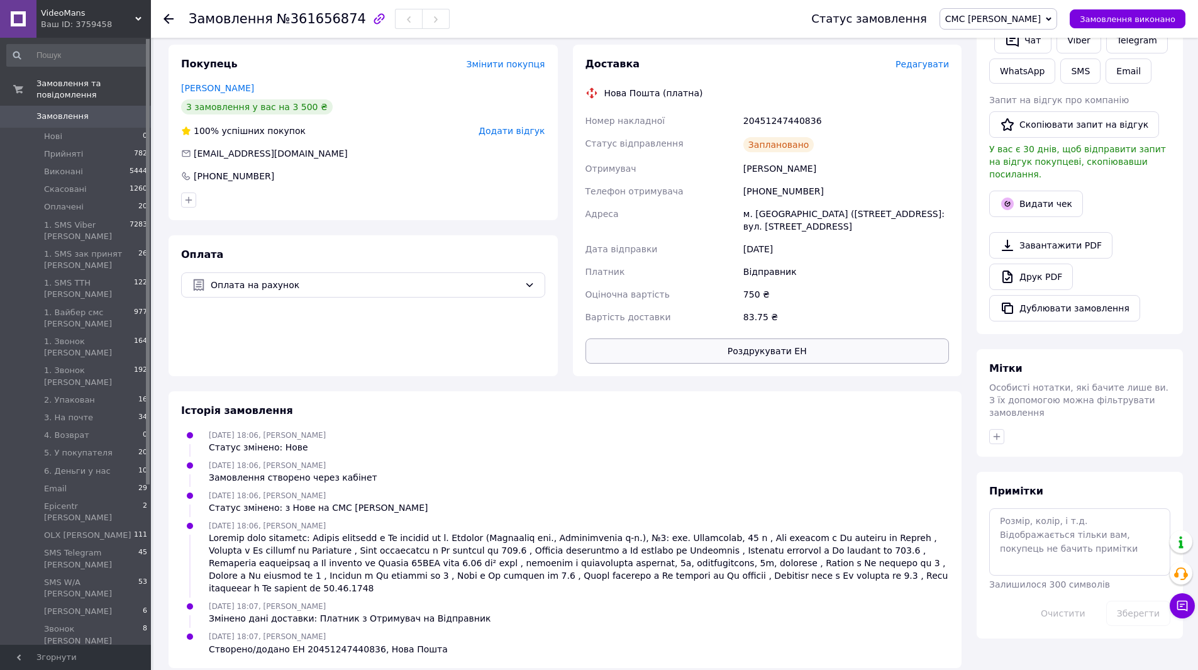
click at [720, 341] on button "Роздрукувати ЕН" at bounding box center [767, 350] width 364 height 25
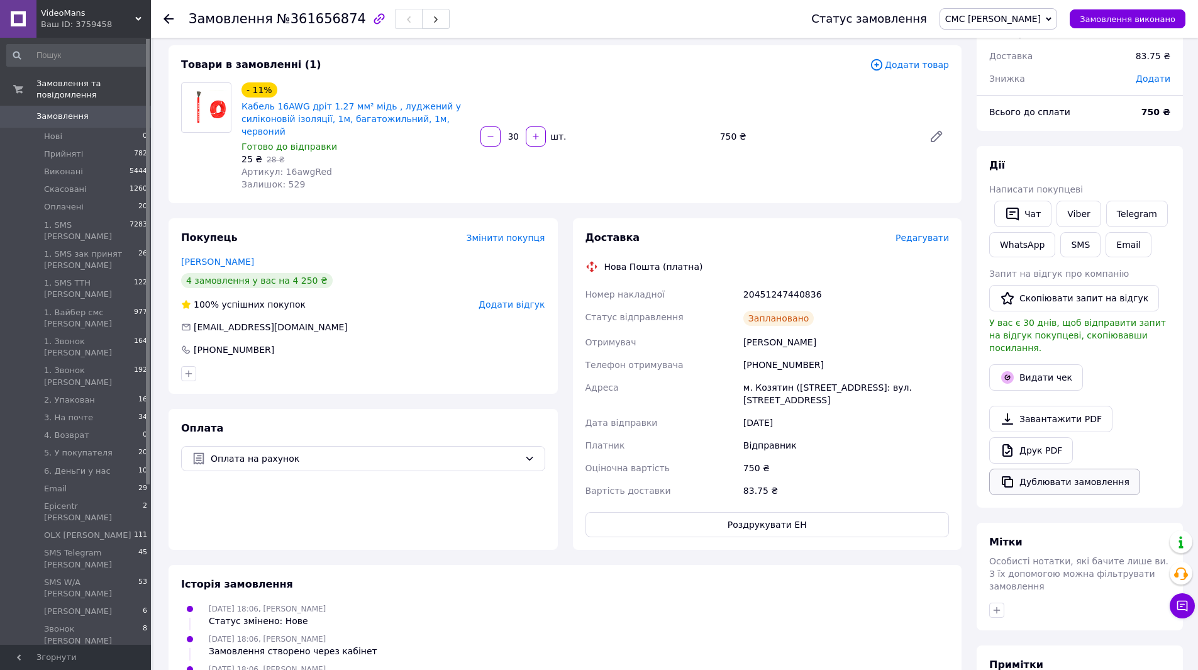
scroll to position [189, 0]
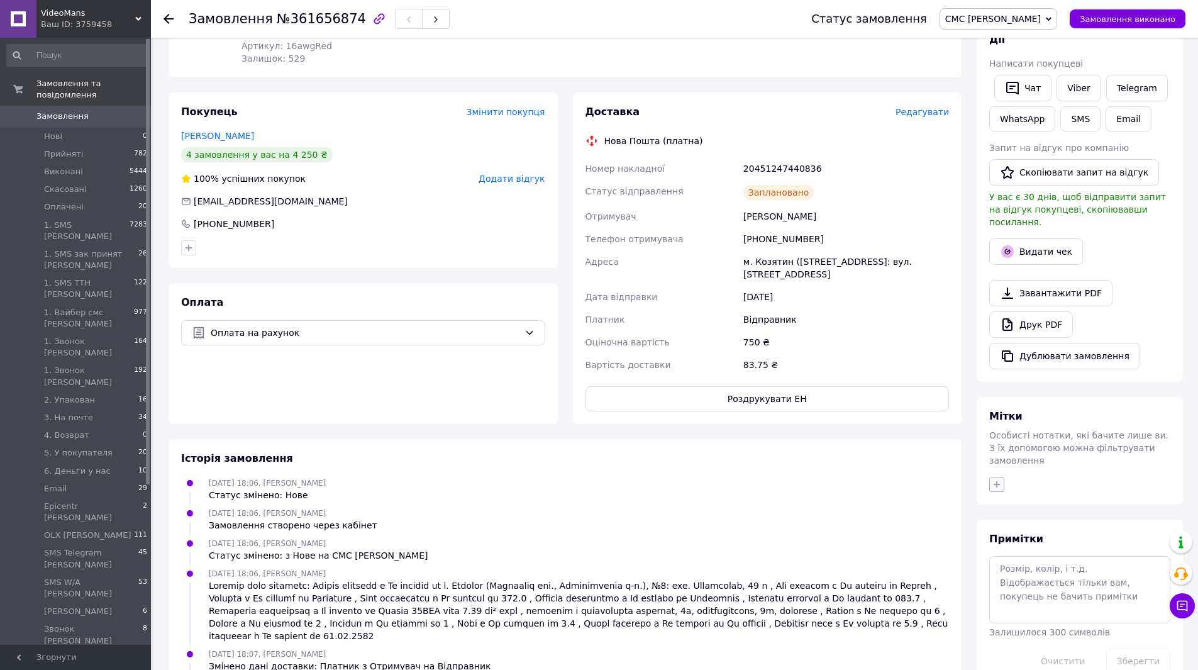
click at [995, 479] on icon "button" at bounding box center [996, 484] width 10 height 10
type input "Об"
click at [1079, 539] on div "обмен" at bounding box center [1066, 544] width 141 height 11
checkbox input "true"
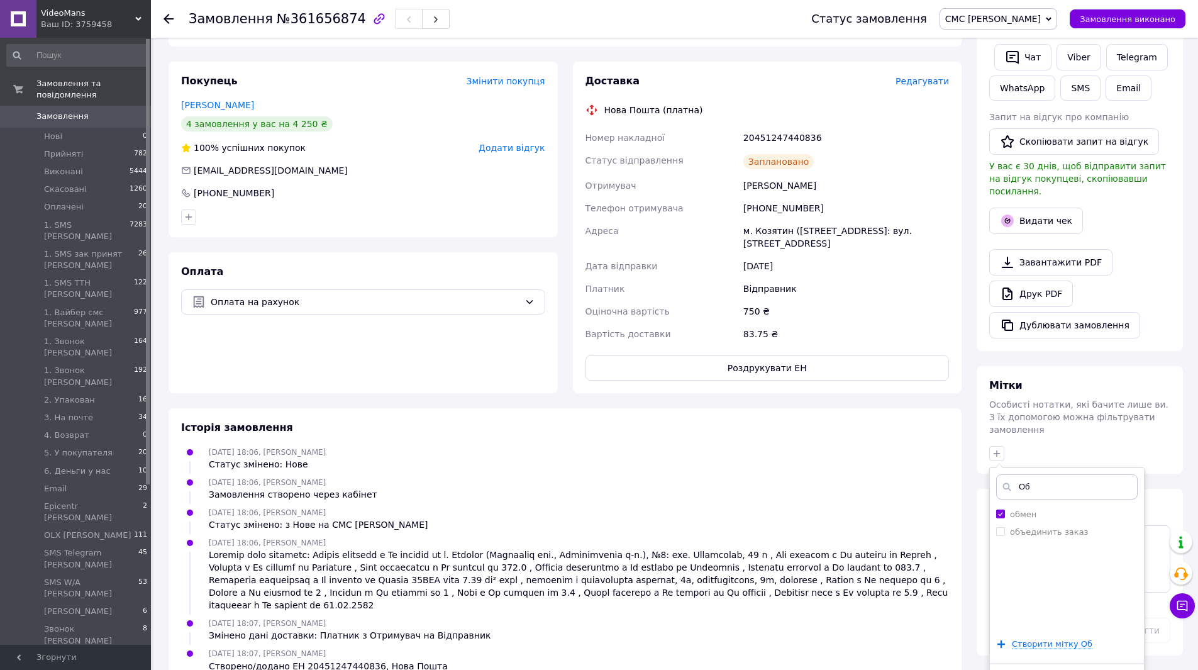
scroll to position [236, 0]
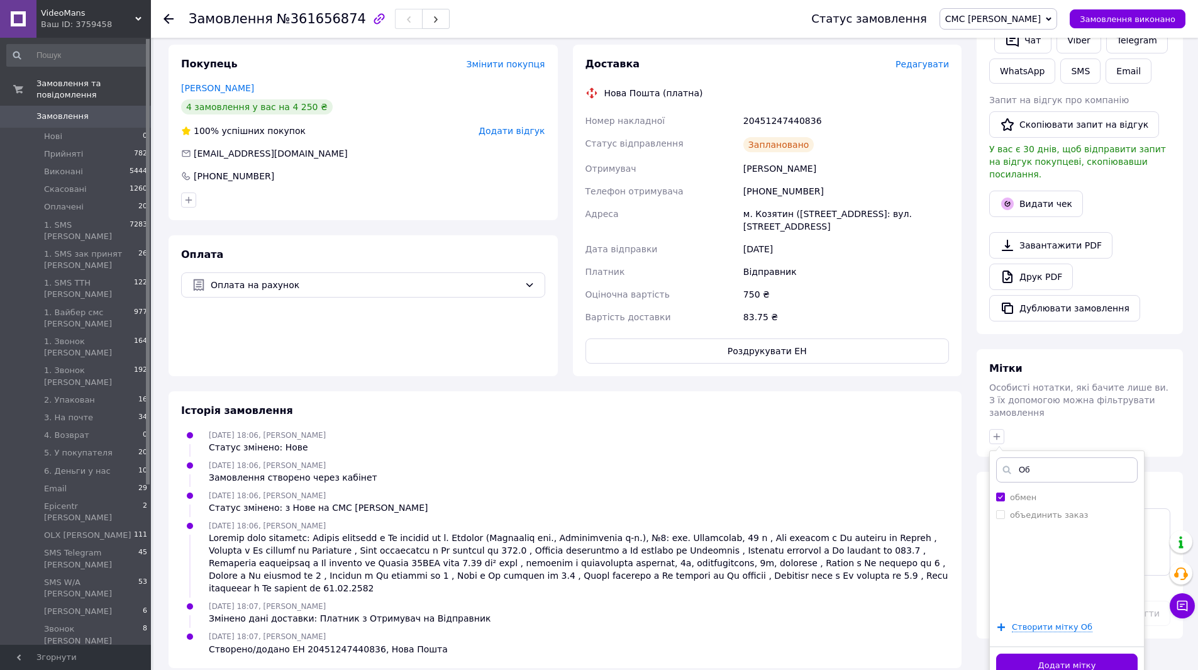
drag, startPoint x: 1113, startPoint y: 641, endPoint x: 1103, endPoint y: 626, distance: 17.6
click at [1113, 653] on button "Додати мітку" at bounding box center [1066, 665] width 141 height 25
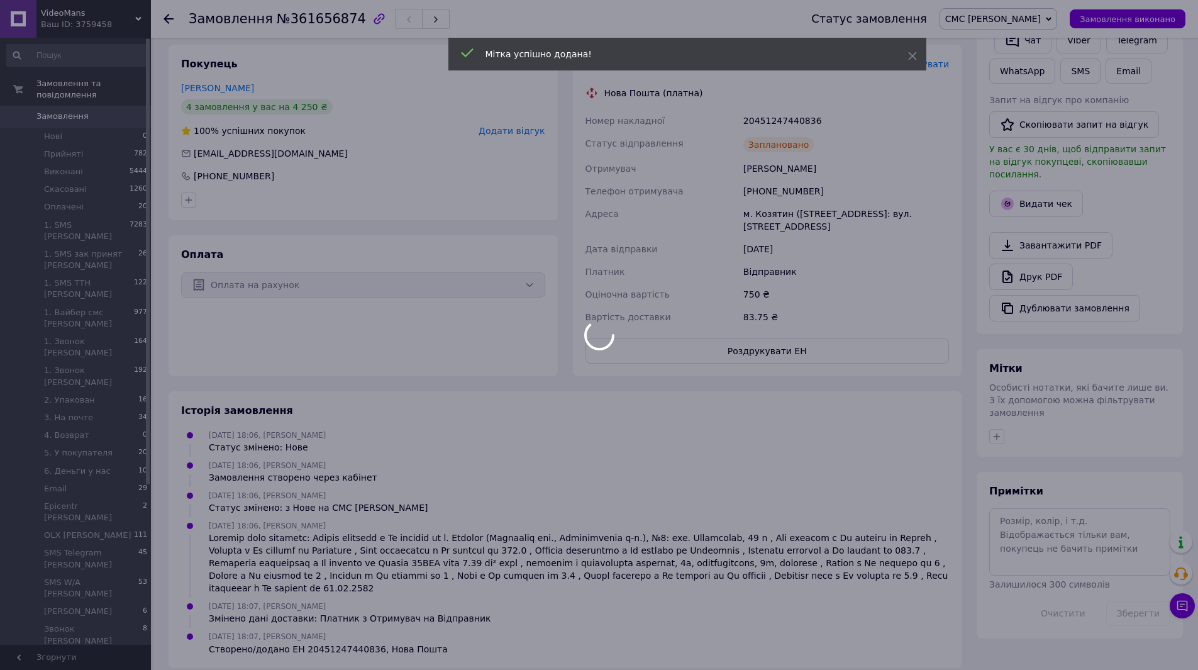
click at [1052, 505] on div at bounding box center [599, 335] width 1198 height 670
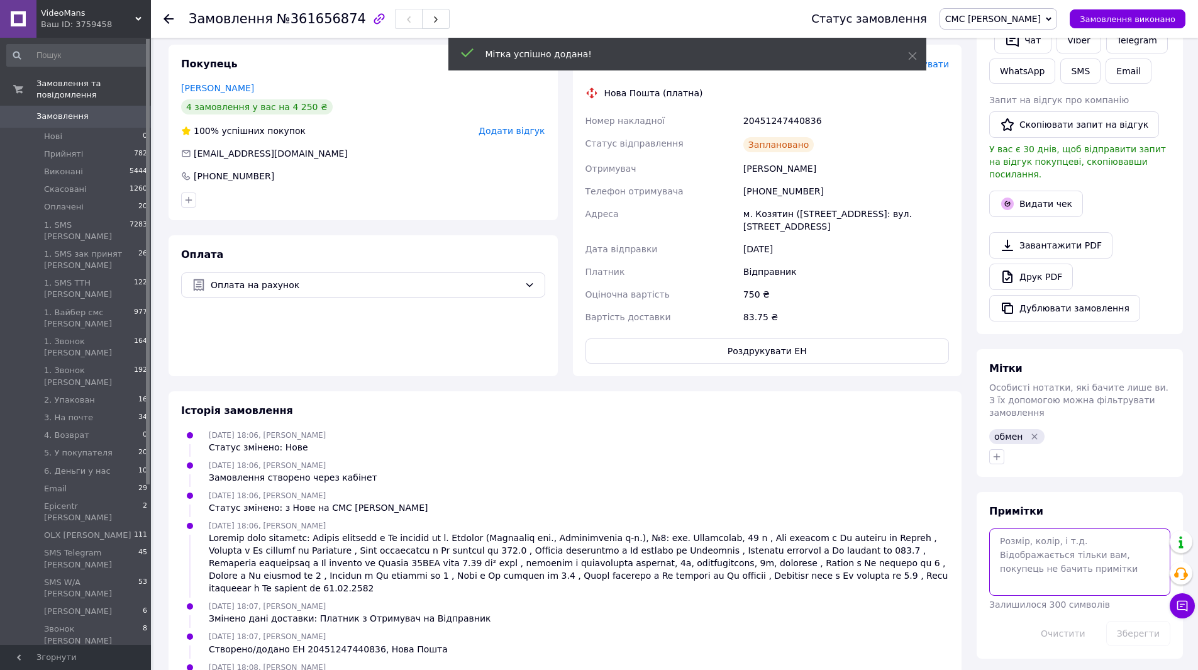
click at [1064, 528] on textarea at bounding box center [1079, 561] width 181 height 67
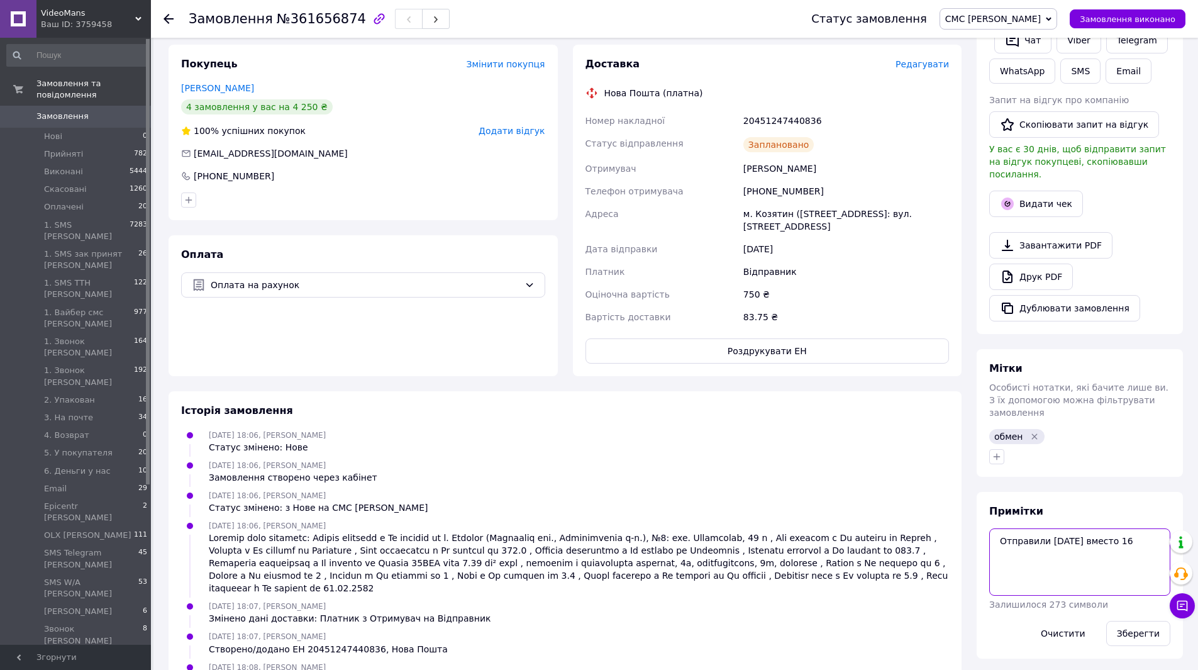
click at [1125, 528] on textarea "Отправили 18 авг вместо 16" at bounding box center [1079, 561] width 181 height 67
click at [1110, 528] on textarea "Отправили 18 авг вместо 16 ТТН возврата 20451244535914" at bounding box center [1079, 561] width 181 height 67
click at [1116, 528] on textarea "Отправили 18 авг вместо 16 ТТН возврата 20451244535914" at bounding box center [1079, 561] width 181 height 67
type textarea "Отправили 18 авг вместо 16 авг ТТН возврата 20451244535914"
click at [1137, 620] on button "Зберегти" at bounding box center [1138, 632] width 64 height 25
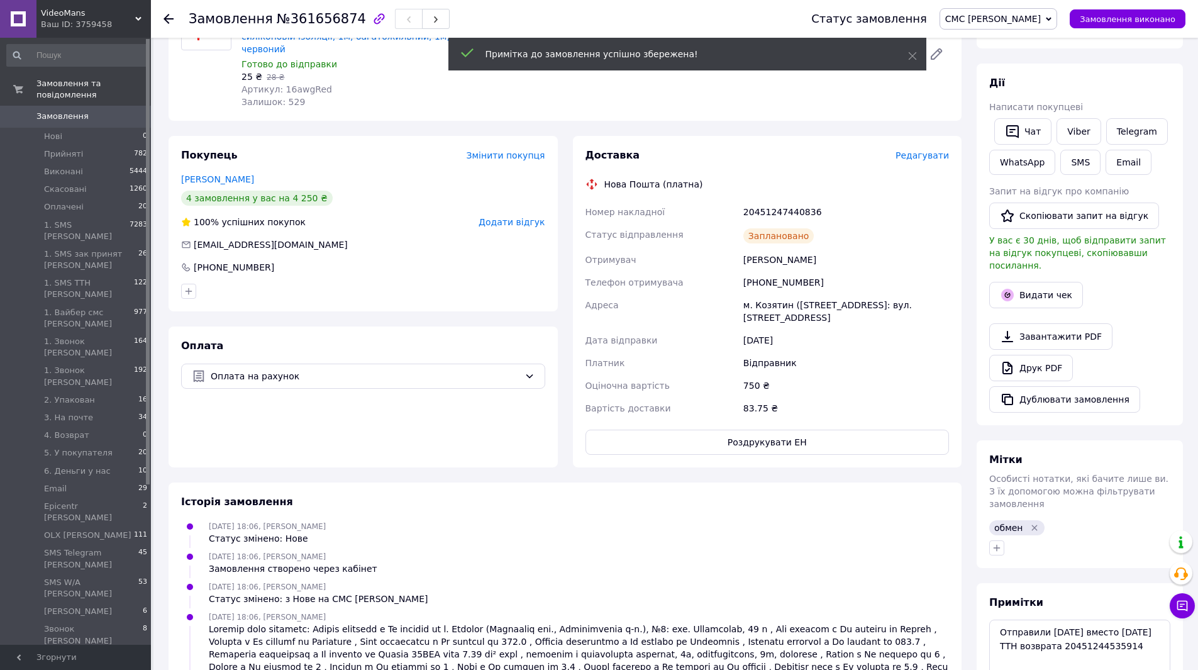
scroll to position [0, 0]
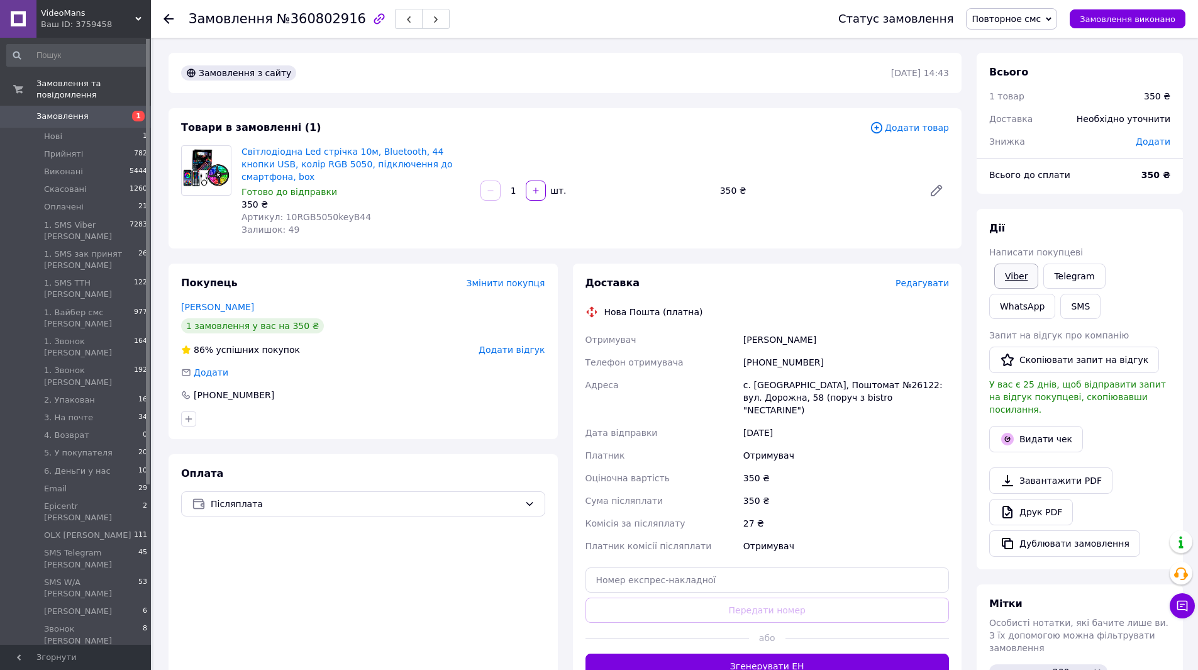
click at [1014, 279] on link "Viber" at bounding box center [1016, 275] width 44 height 25
click at [544, 590] on div "Оплата Післяплата" at bounding box center [362, 572] width 389 height 237
click at [1004, 18] on span "Повторное смс" at bounding box center [1005, 19] width 69 height 10
click at [1016, 75] on li "Скасовано" at bounding box center [1046, 81] width 161 height 19
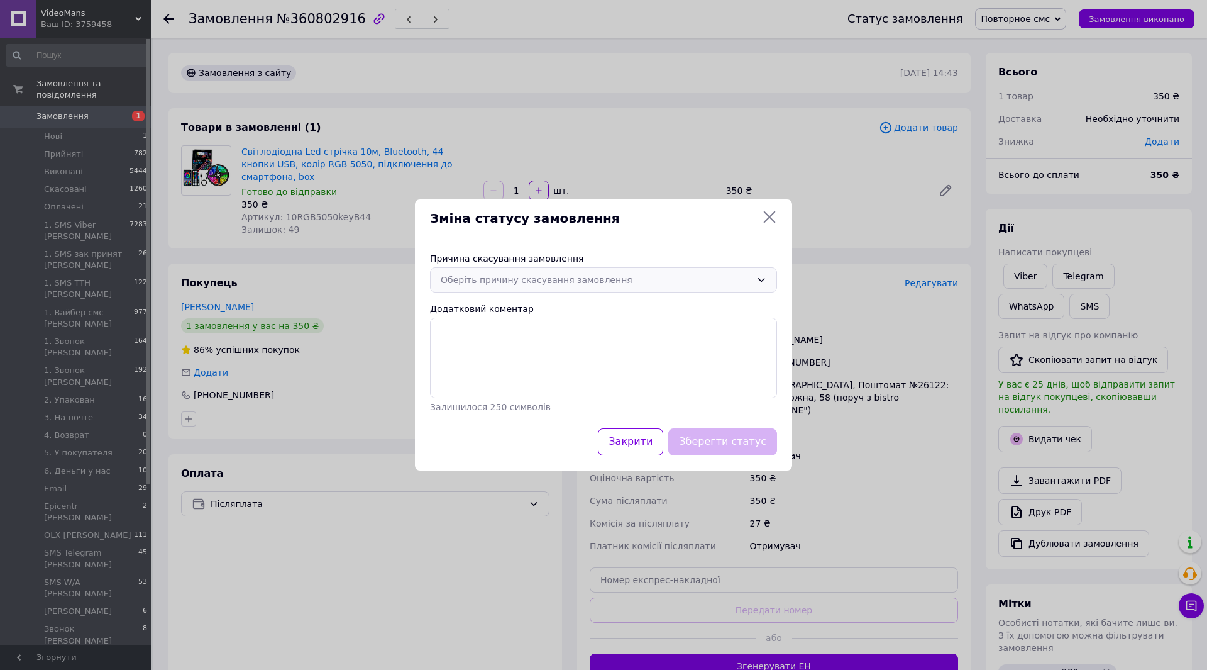
click at [521, 267] on div "Оберіть причину скасування замовлення" at bounding box center [603, 279] width 347 height 25
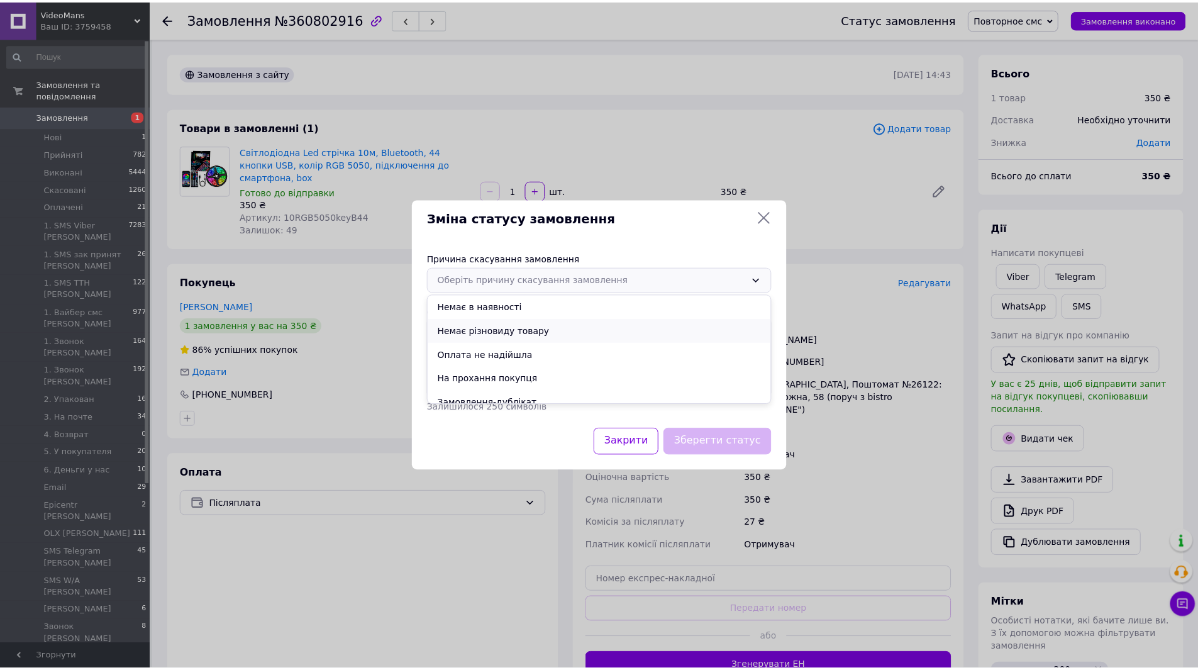
scroll to position [58, 0]
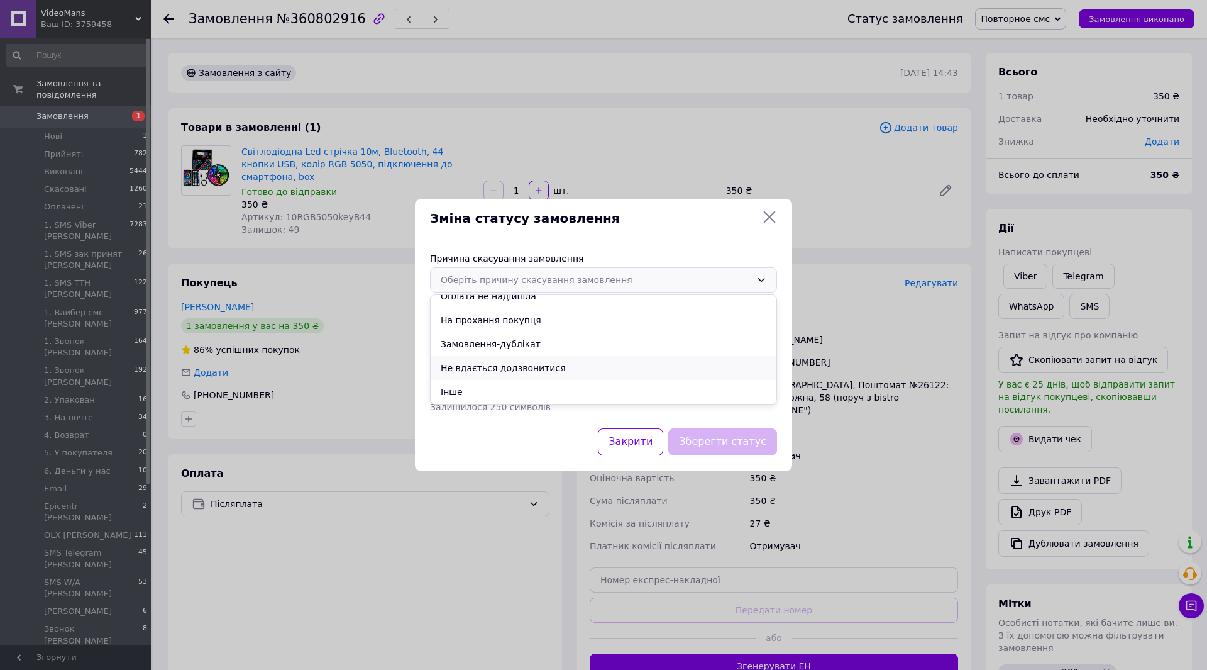
click at [509, 372] on li "Не вдається додзвонитися" at bounding box center [604, 368] width 346 height 24
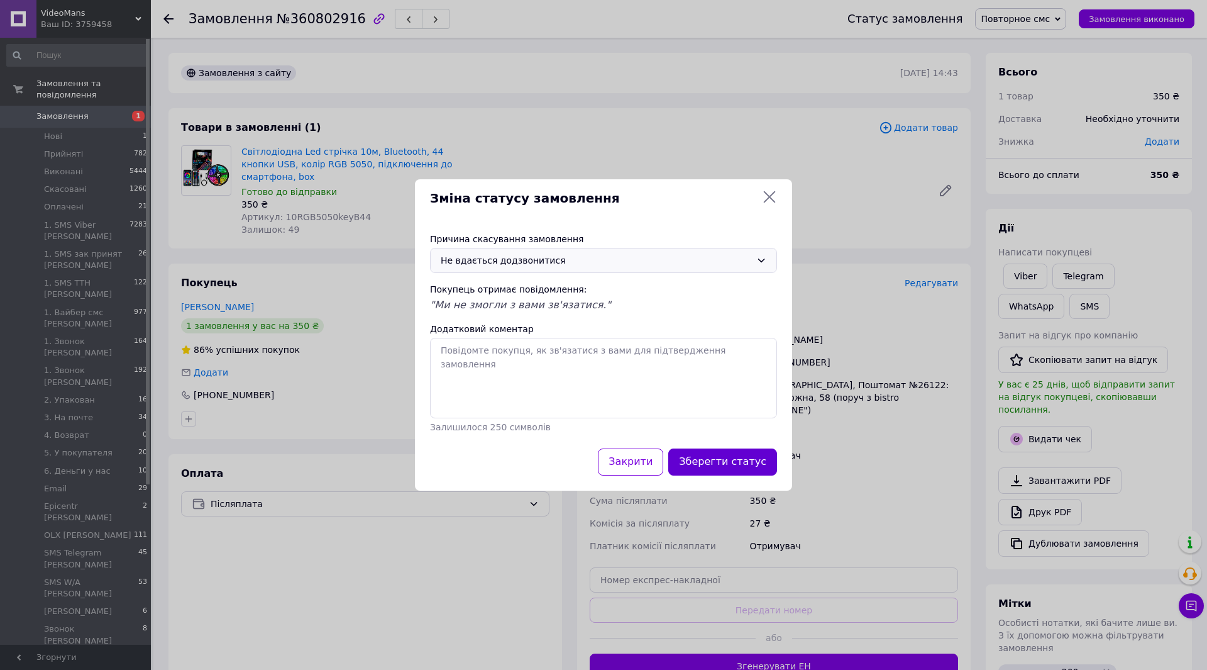
click at [763, 465] on button "Зберегти статус" at bounding box center [722, 461] width 109 height 27
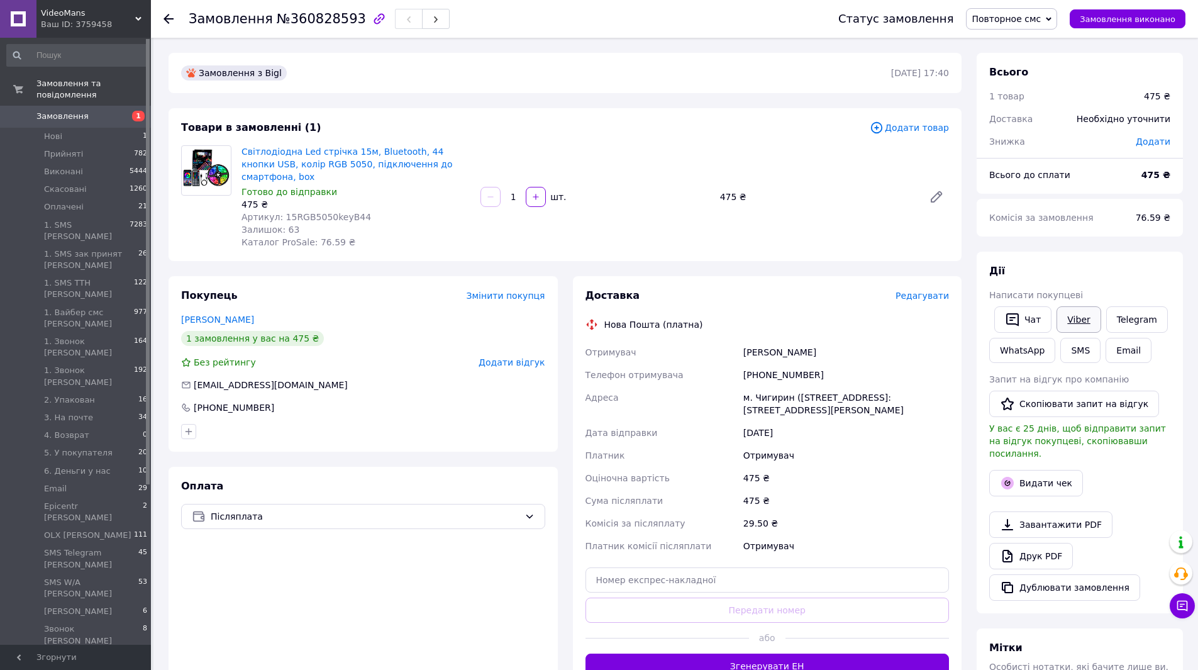
click at [1086, 321] on link "Viber" at bounding box center [1078, 319] width 44 height 26
click at [488, 608] on div "Оплата Післяплата" at bounding box center [362, 578] width 389 height 224
click at [996, 21] on span "Повторное смс" at bounding box center [1005, 19] width 69 height 10
click at [1022, 78] on li "Скасовано" at bounding box center [1046, 81] width 161 height 19
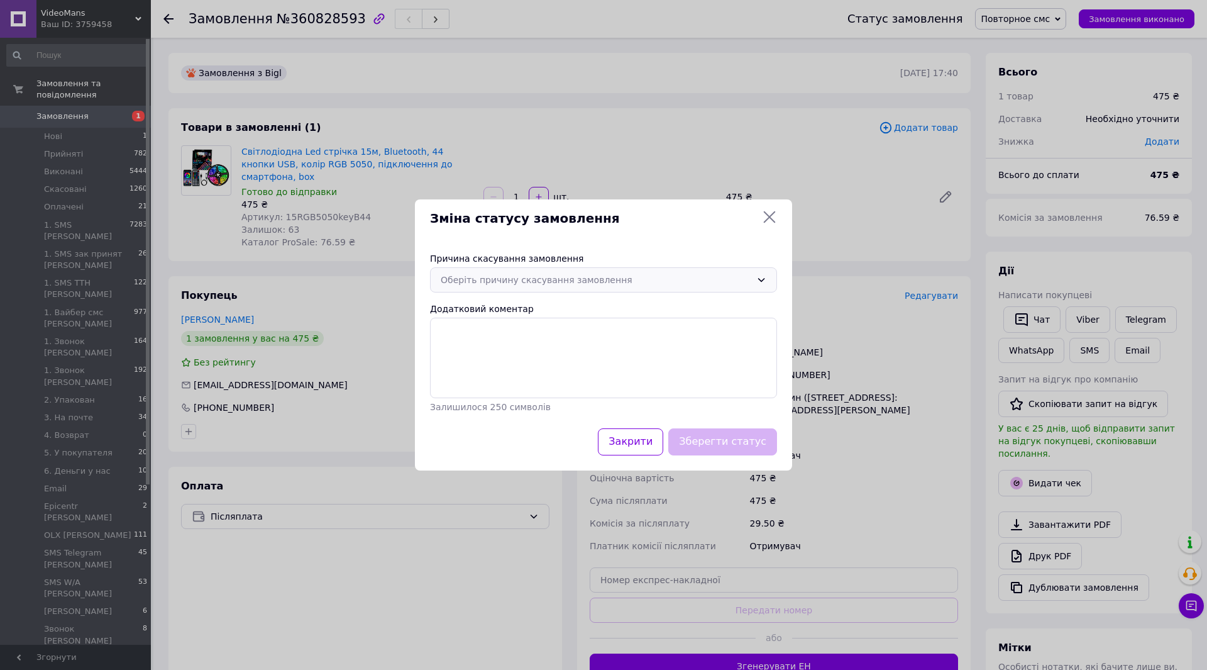
click at [610, 279] on div "Оберіть причину скасування замовлення" at bounding box center [596, 280] width 311 height 14
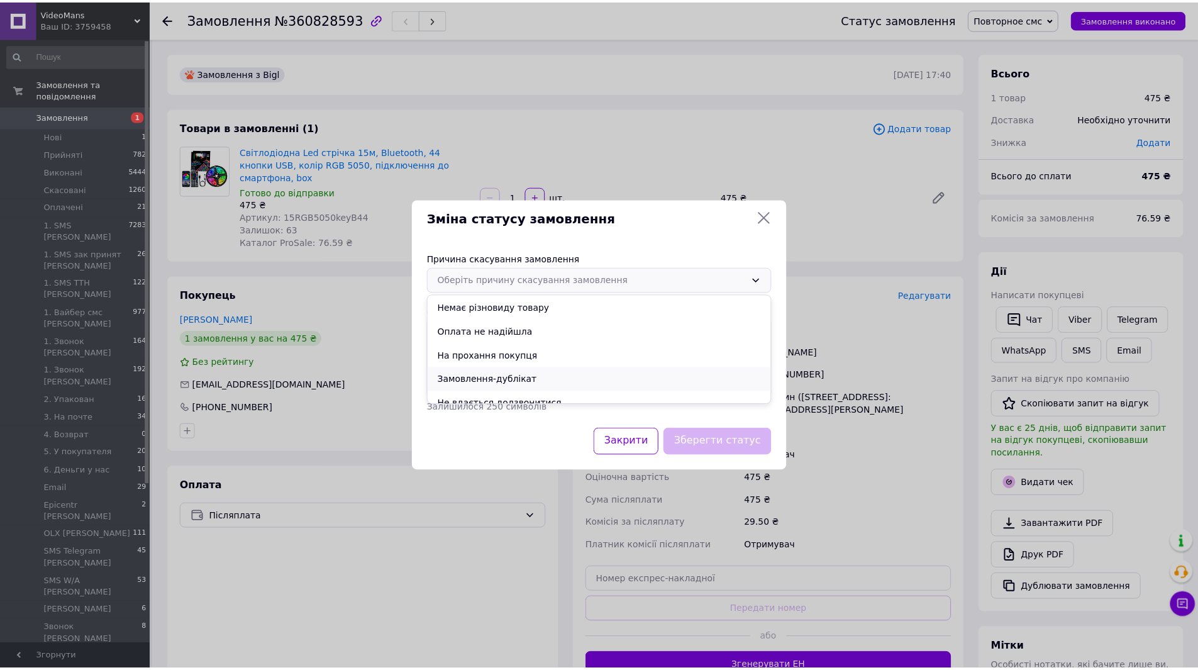
scroll to position [58, 0]
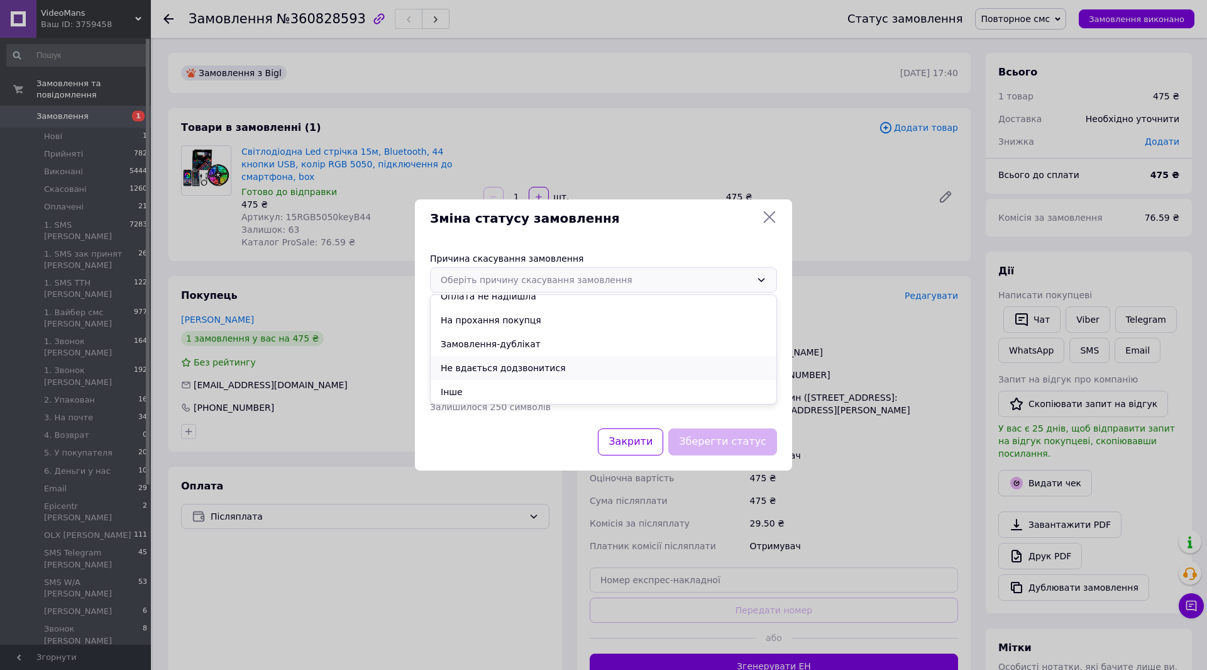
click at [526, 367] on li "Не вдається додзвонитися" at bounding box center [604, 368] width 346 height 24
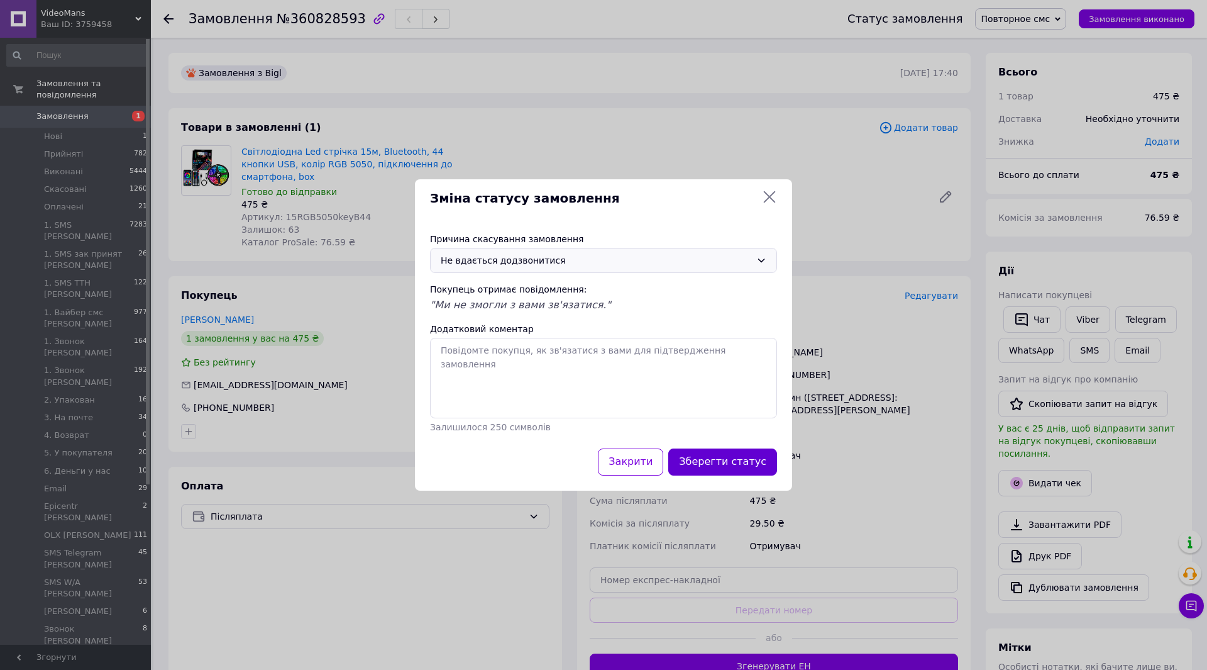
click at [710, 458] on button "Зберегти статус" at bounding box center [722, 461] width 109 height 27
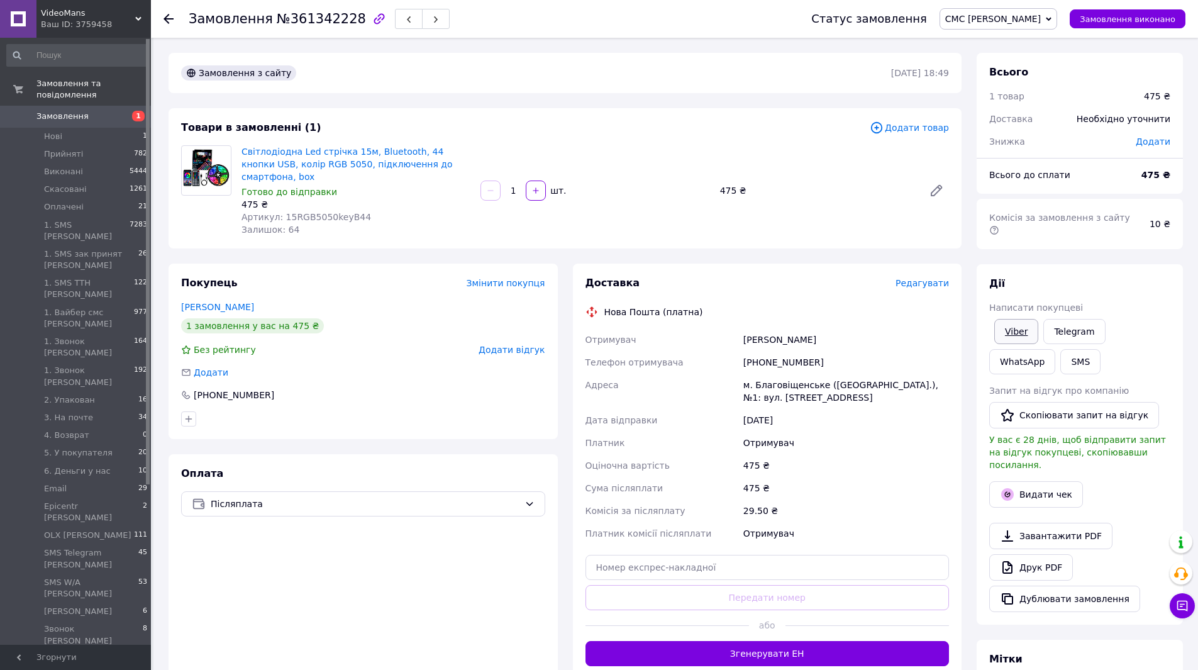
click at [1024, 323] on link "Viber" at bounding box center [1016, 331] width 44 height 25
drag, startPoint x: 1054, startPoint y: 146, endPoint x: 1044, endPoint y: 83, distance: 64.2
click at [1054, 146] on div "Знижка" at bounding box center [1054, 142] width 146 height 28
click at [1033, 27] on span "СМС [PERSON_NAME]" at bounding box center [998, 18] width 118 height 21
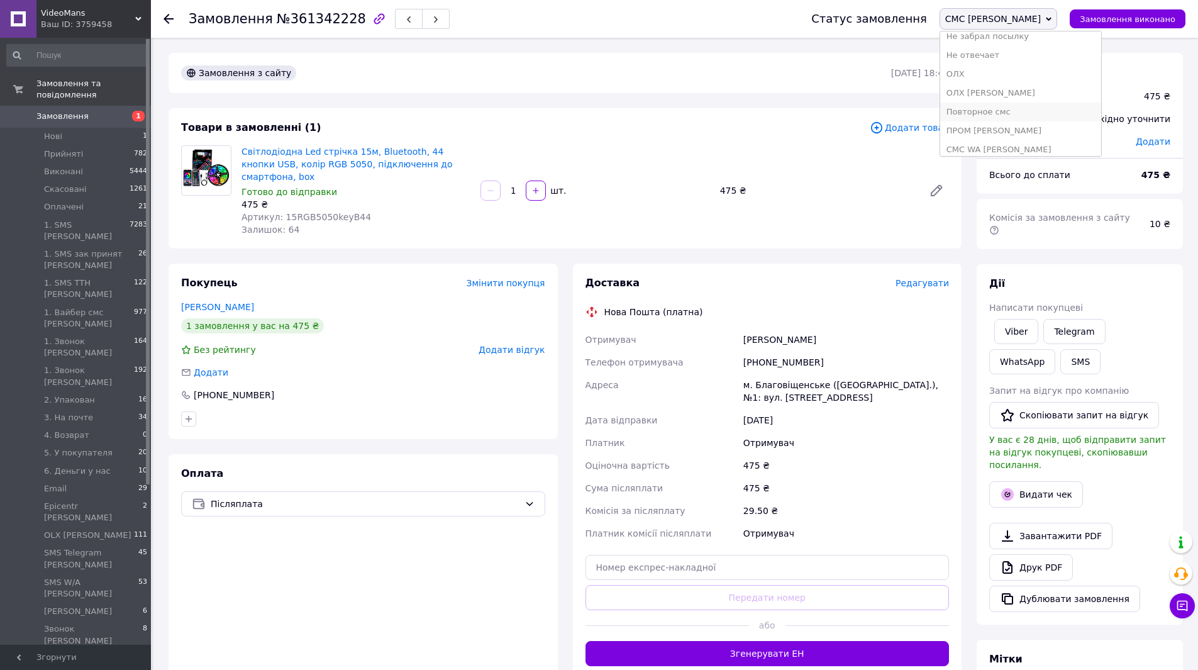
click at [1015, 118] on li "Повторное смс" at bounding box center [1020, 111] width 161 height 19
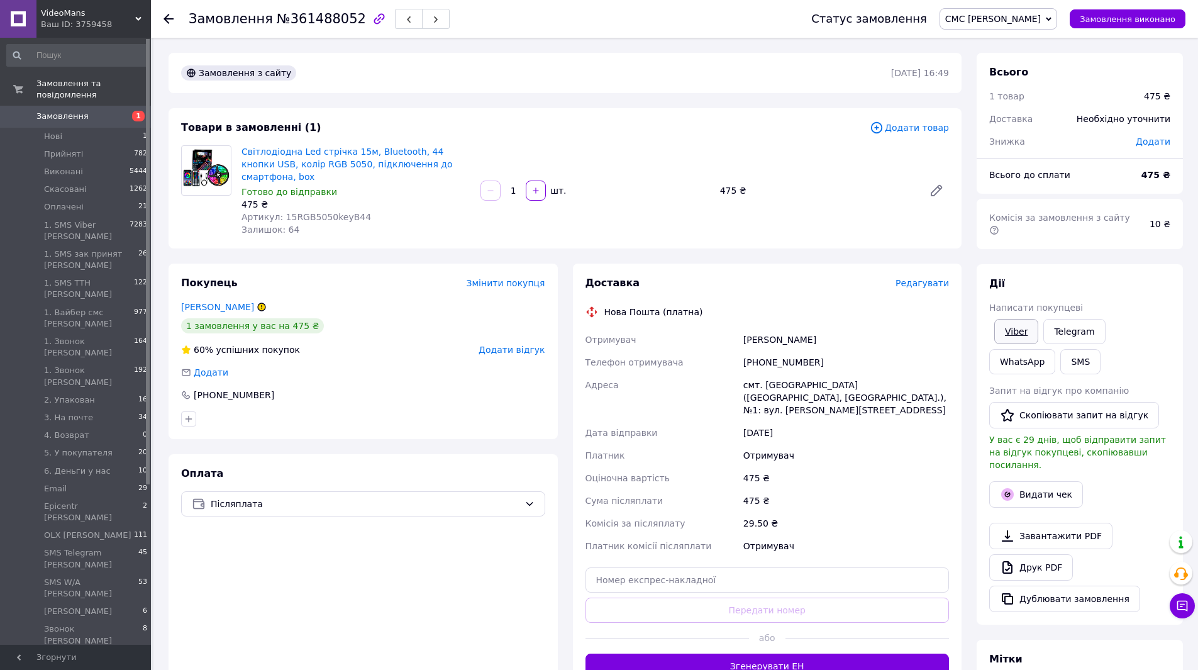
click at [1015, 319] on link "Viber" at bounding box center [1016, 331] width 44 height 25
drag, startPoint x: 522, startPoint y: 598, endPoint x: 549, endPoint y: 566, distance: 42.4
click at [522, 598] on div "Оплата Післяплата" at bounding box center [362, 572] width 389 height 237
click at [988, 26] on span "СМС [PERSON_NAME]" at bounding box center [998, 18] width 118 height 21
click at [996, 80] on li "Скасовано" at bounding box center [1020, 81] width 161 height 19
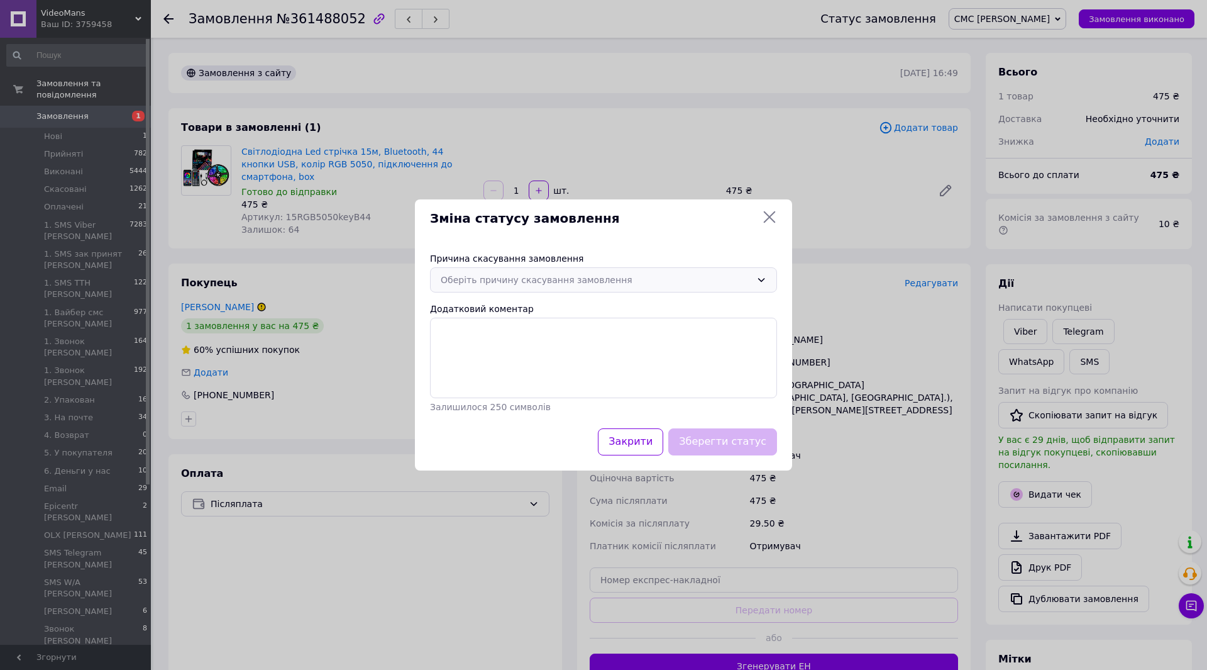
click at [526, 288] on div "Оберіть причину скасування замовлення" at bounding box center [603, 279] width 347 height 25
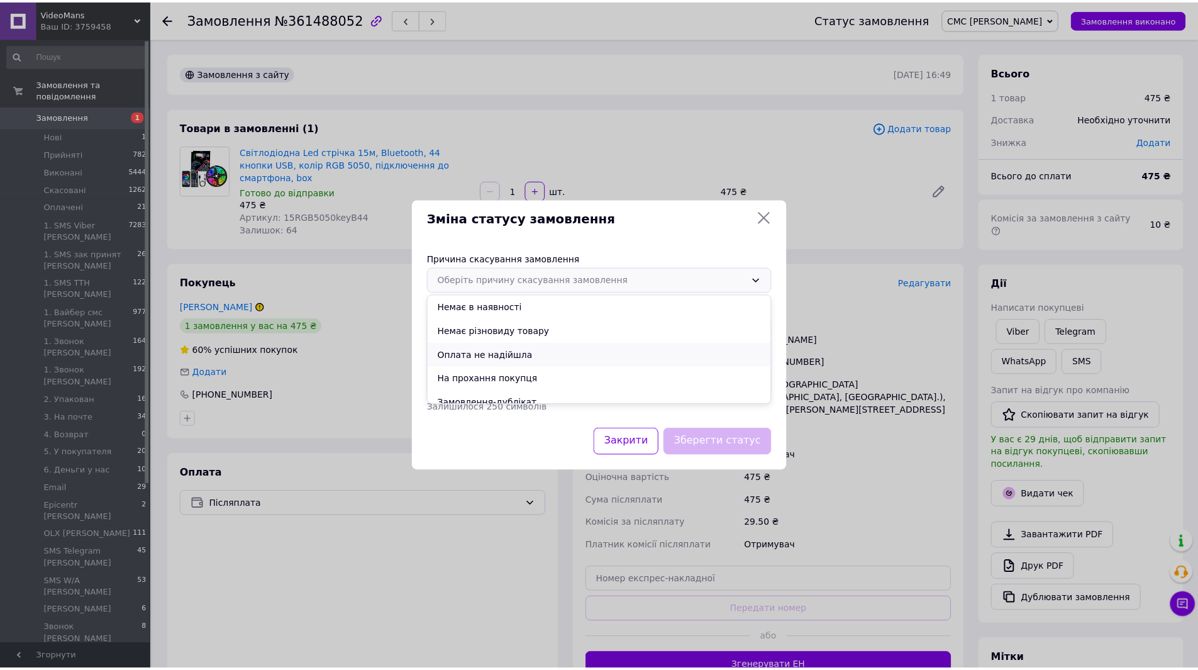
scroll to position [58, 0]
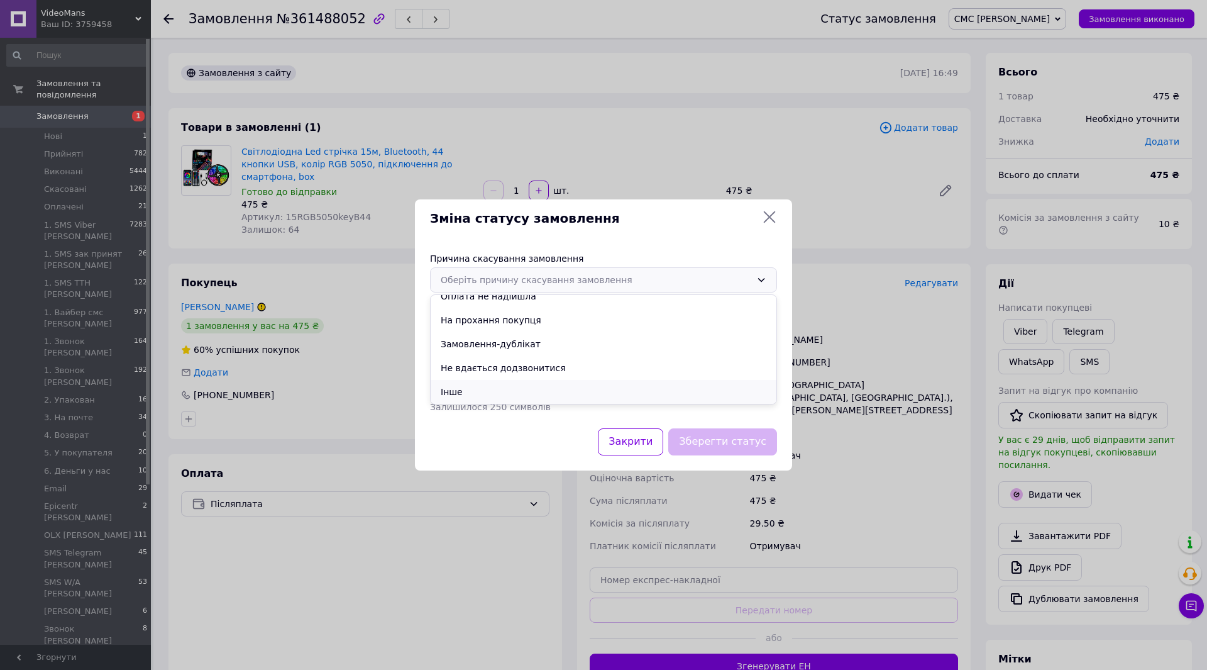
click at [512, 383] on li "Інше" at bounding box center [604, 392] width 346 height 24
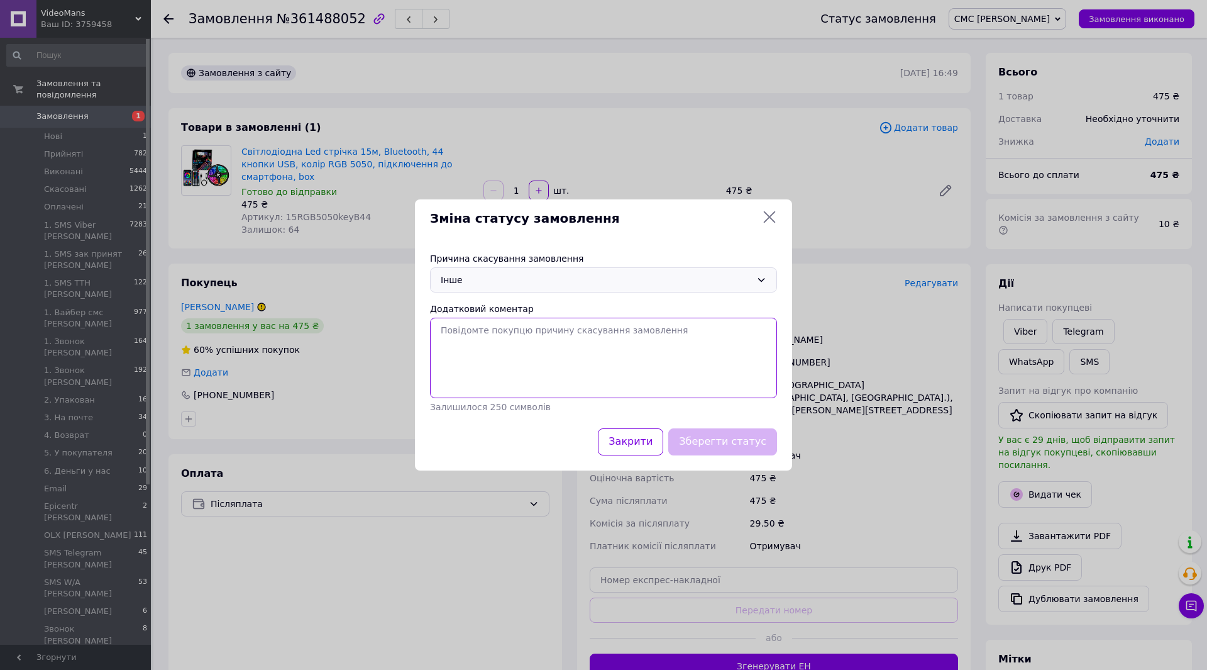
click at [519, 349] on textarea "Додатковий коментар" at bounding box center [603, 357] width 347 height 80
type textarea "Не актуально"
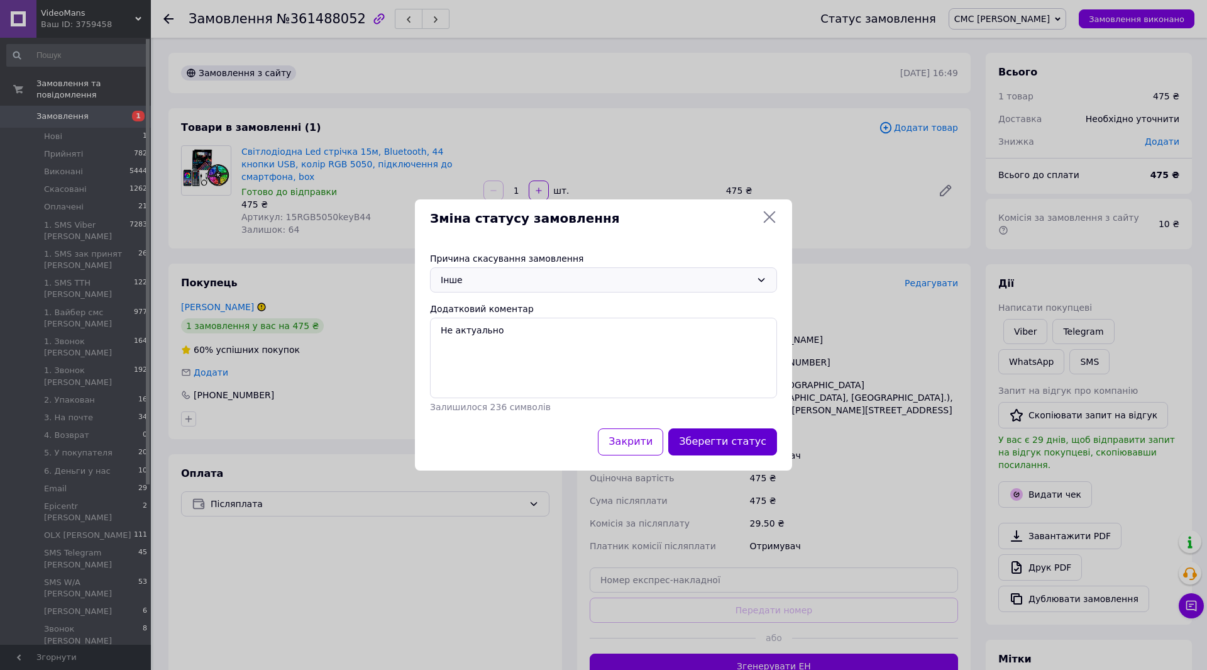
click at [752, 441] on button "Зберегти статус" at bounding box center [722, 441] width 109 height 27
